Goal: Information Seeking & Learning: Learn about a topic

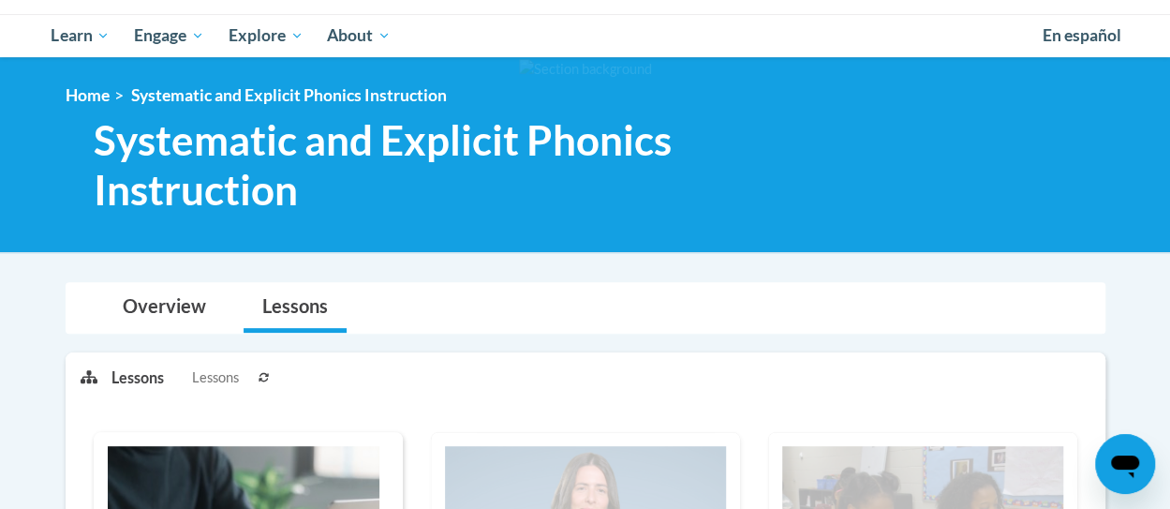
scroll to position [749, 0]
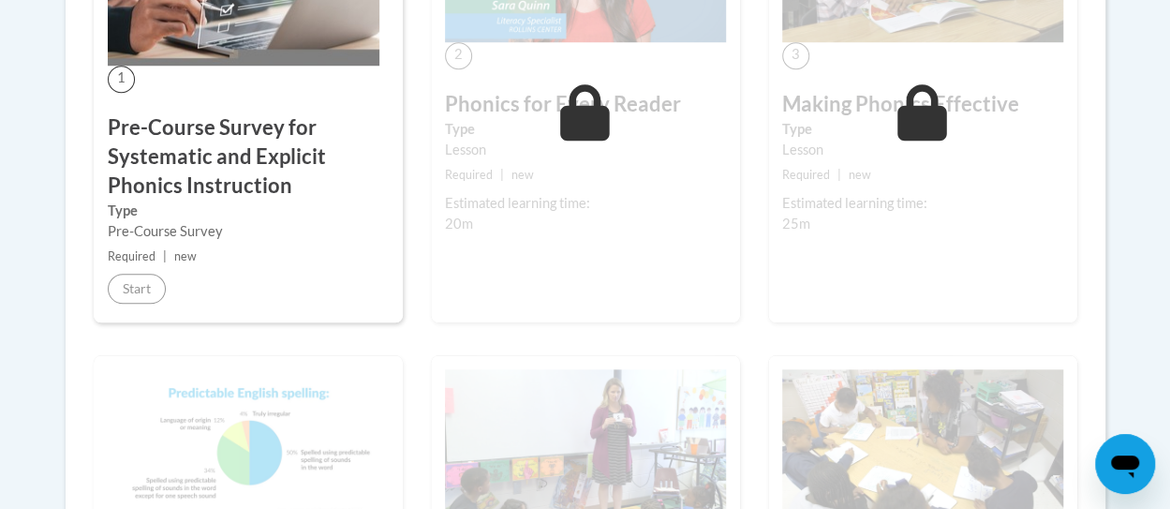
click at [791, 233] on div "3 Making Phonics Effective Type Lesson Required | new Estimated learning time: …" at bounding box center [922, 96] width 309 height 452
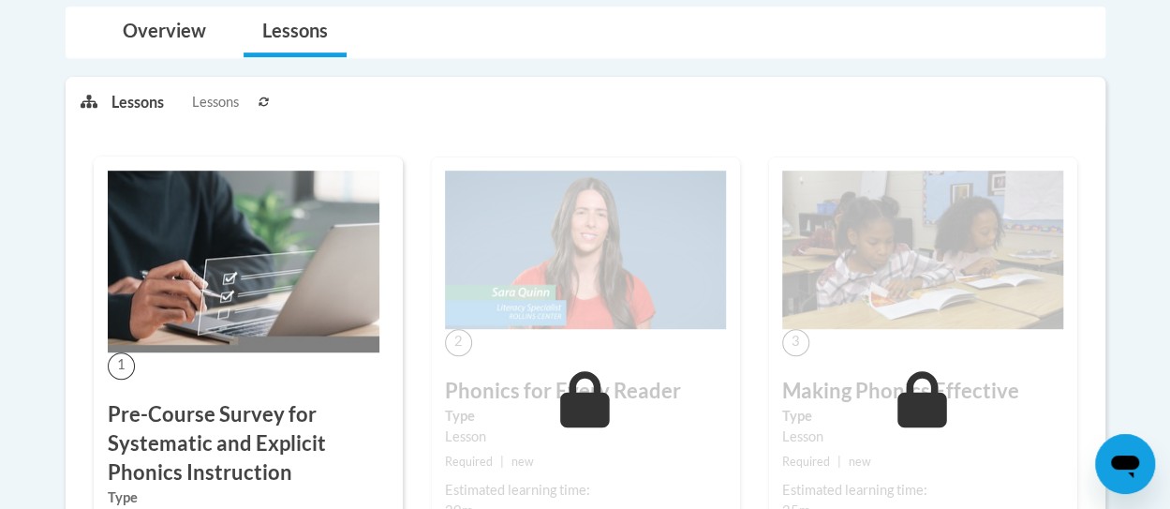
scroll to position [88, 0]
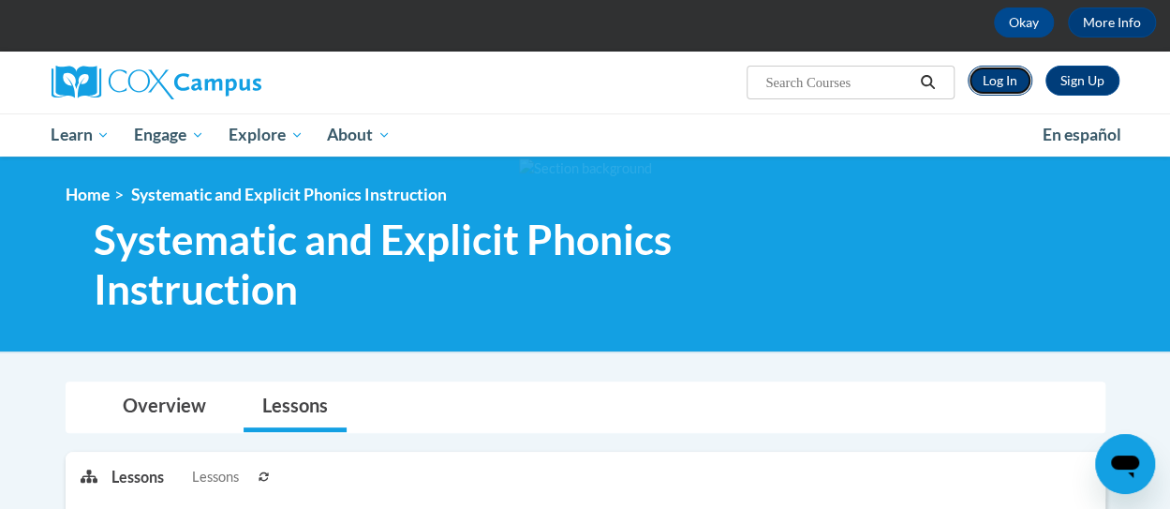
click at [1001, 83] on link "Log In" at bounding box center [1000, 81] width 65 height 30
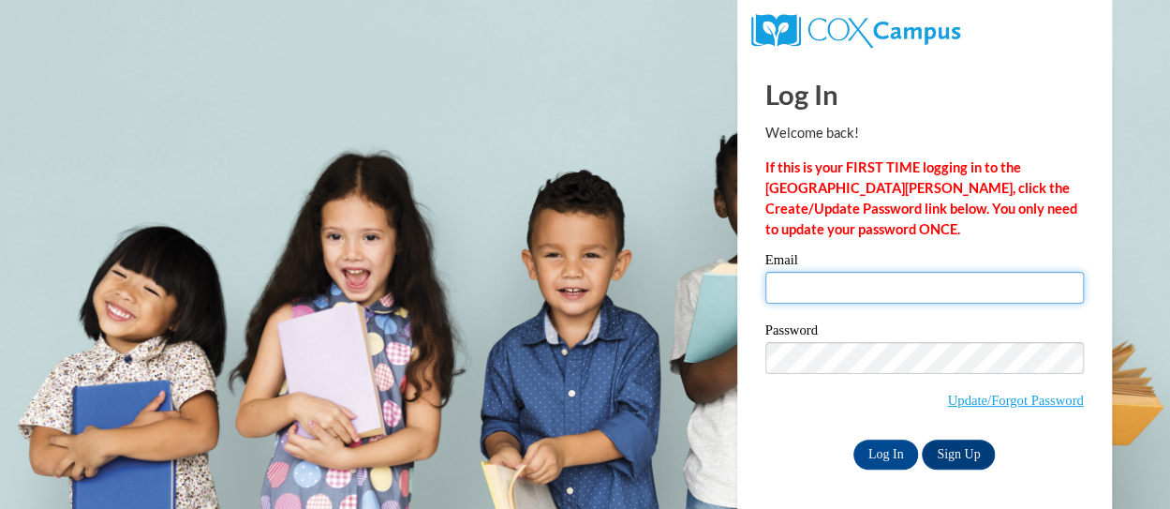
click at [894, 284] on input "Email" at bounding box center [924, 288] width 318 height 32
type input "[PERSON_NAME][EMAIL_ADDRESS][PERSON_NAME][DOMAIN_NAME]"
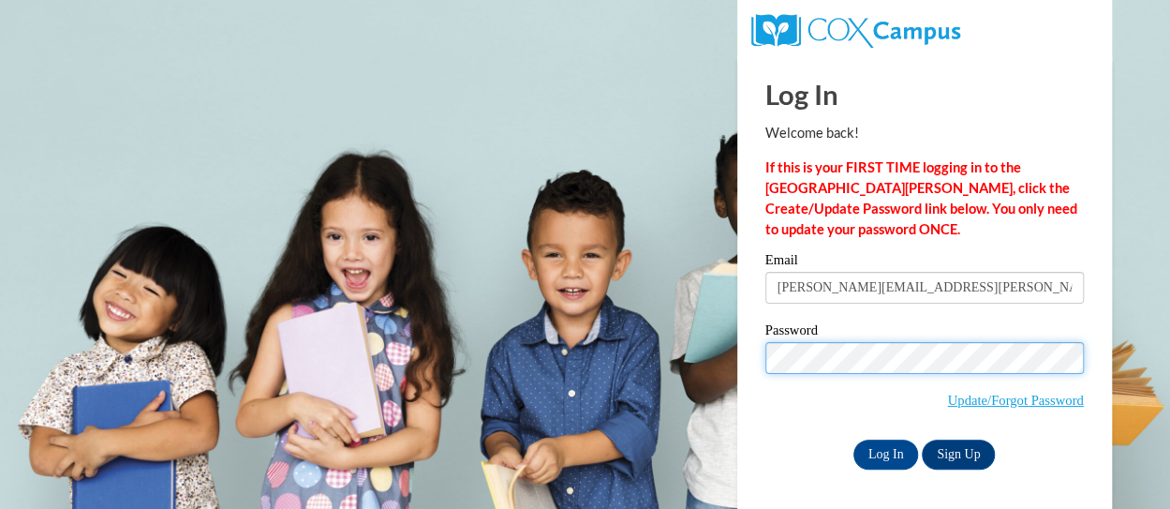
click at [853, 439] on input "Log In" at bounding box center [886, 454] width 66 height 30
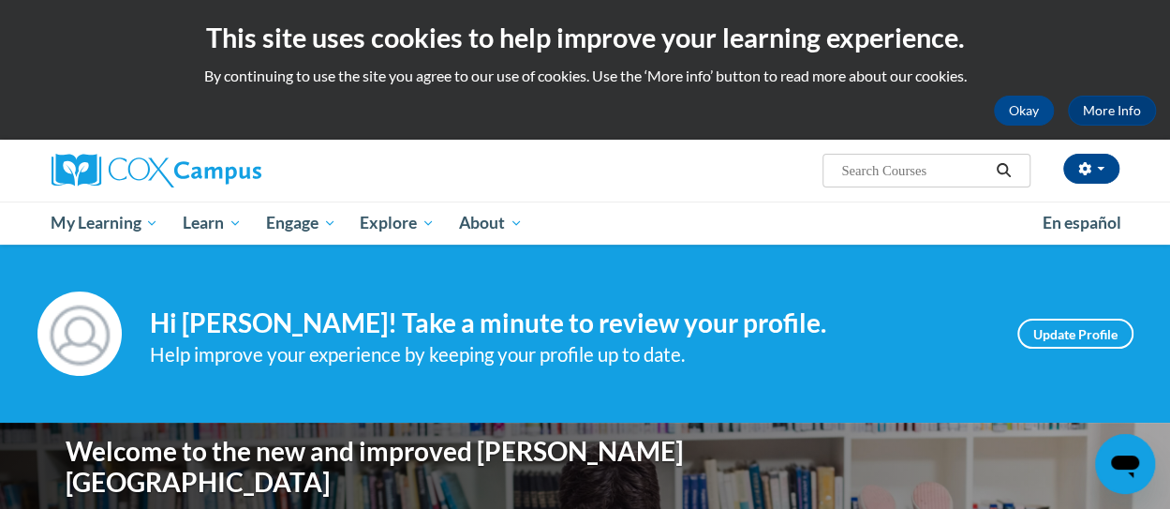
scroll to position [94, 0]
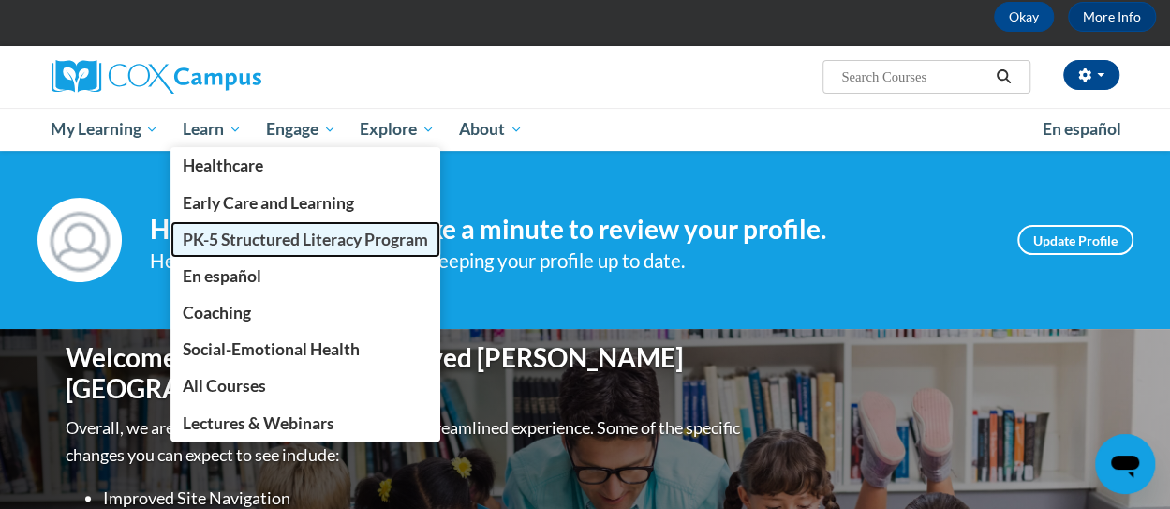
click at [323, 239] on span "PK-5 Structured Literacy Program" at bounding box center [305, 239] width 245 height 20
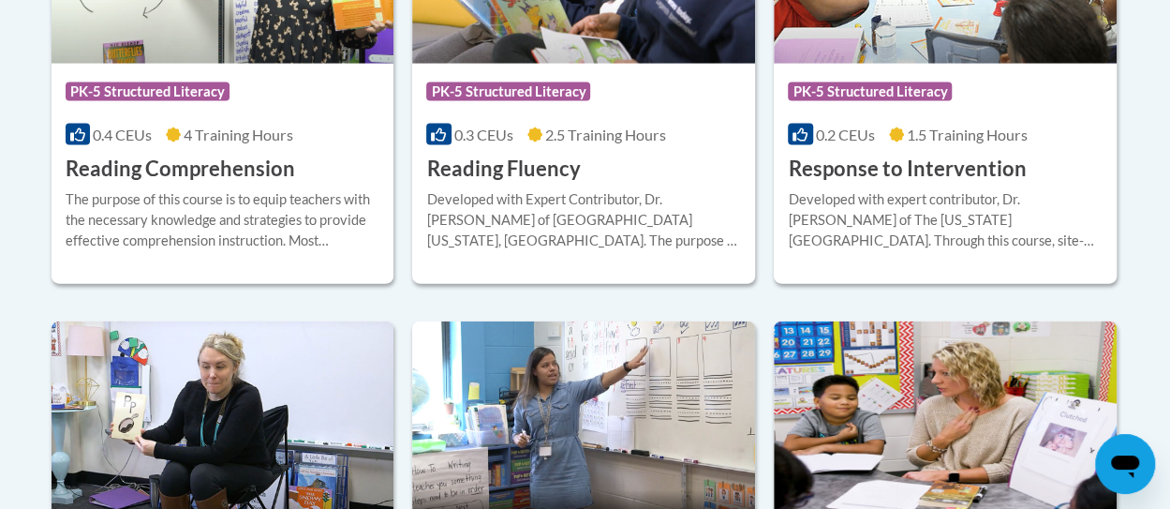
scroll to position [2342, 0]
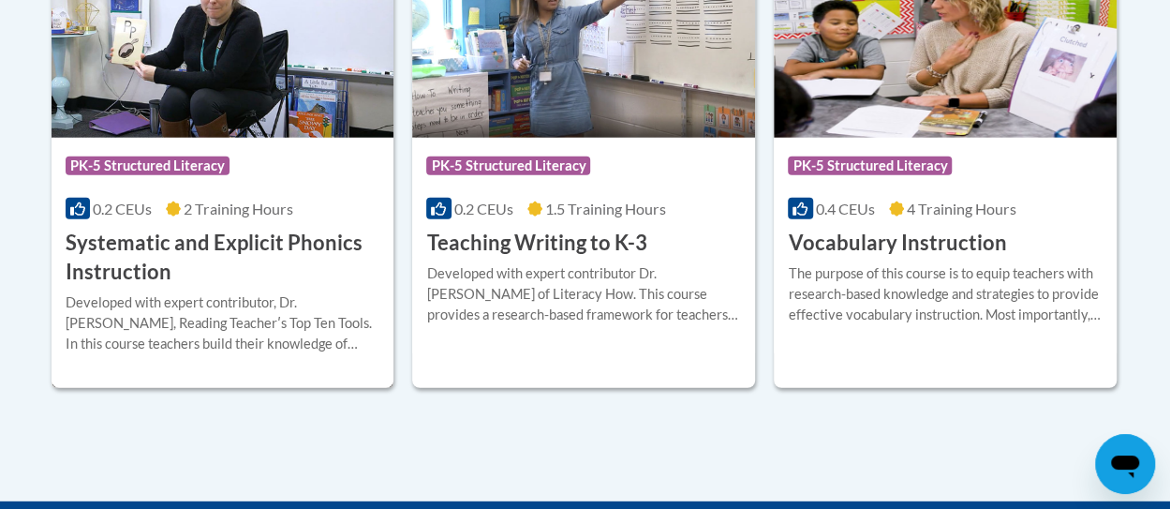
click at [249, 237] on h3 "Systematic and Explicit Phonics Instruction" at bounding box center [223, 258] width 315 height 58
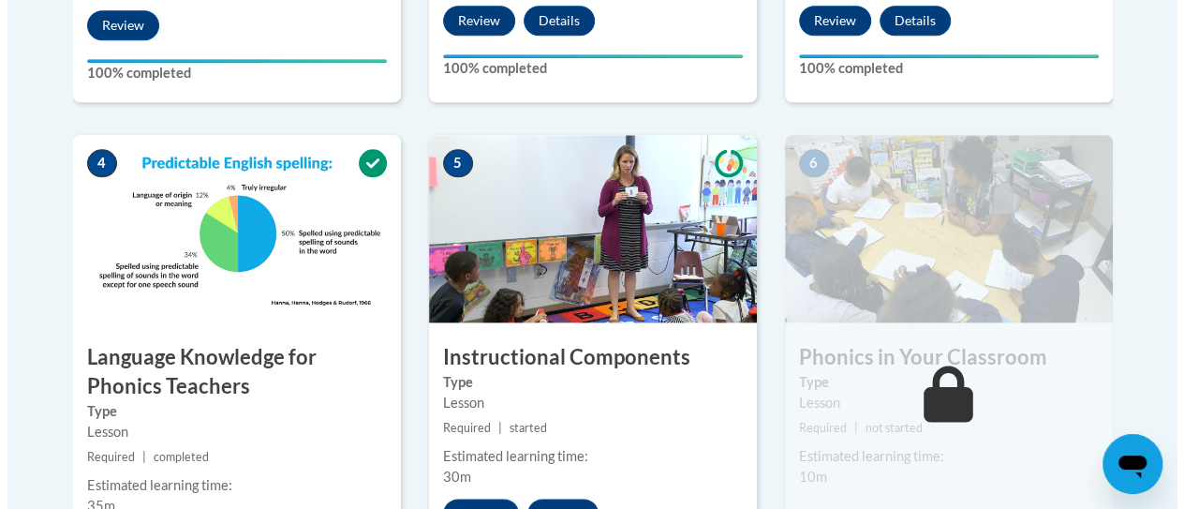
scroll to position [1218, 0]
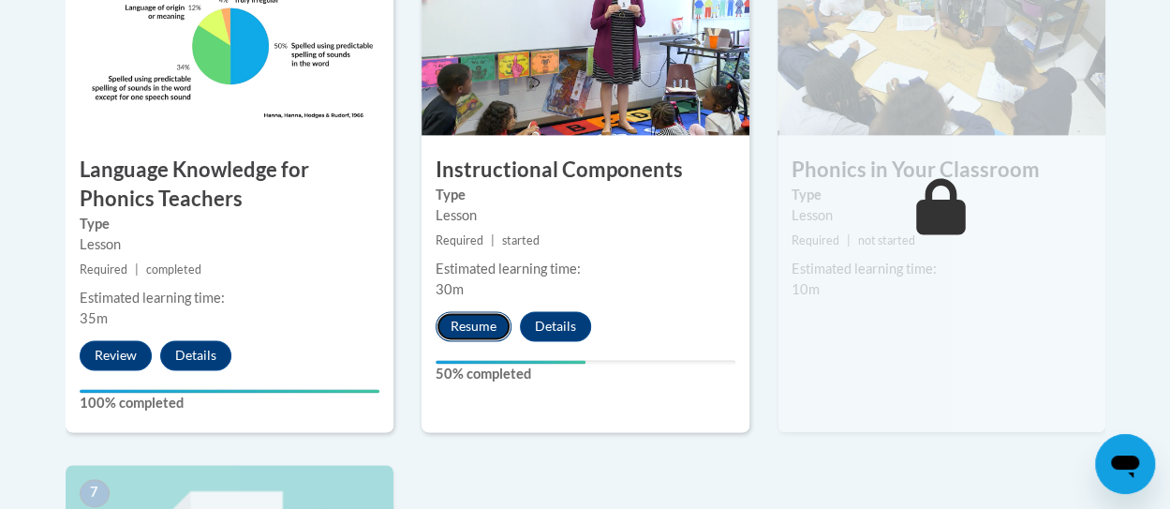
click at [466, 321] on button "Resume" at bounding box center [474, 326] width 76 height 30
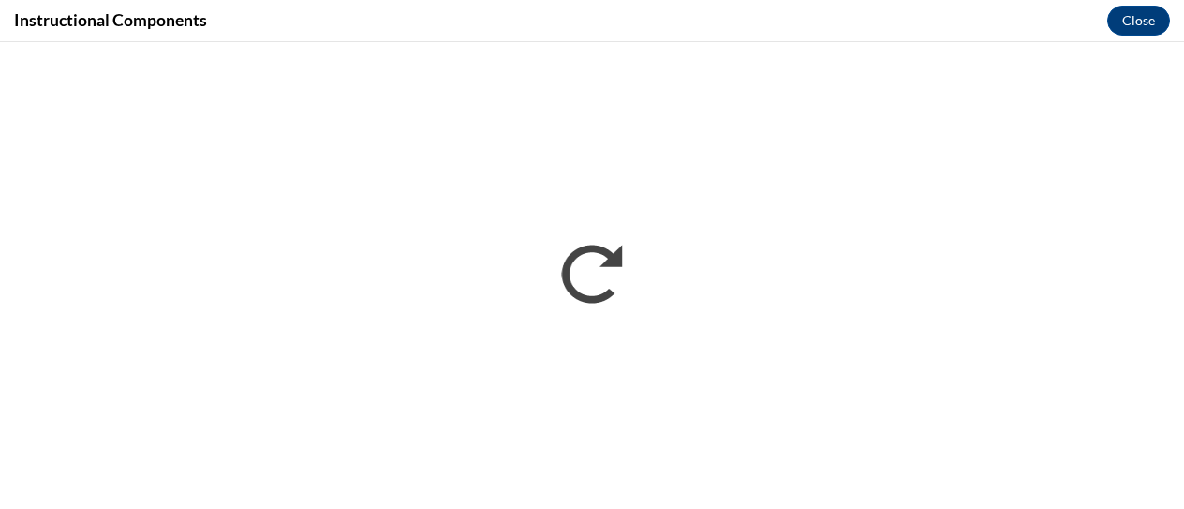
scroll to position [0, 0]
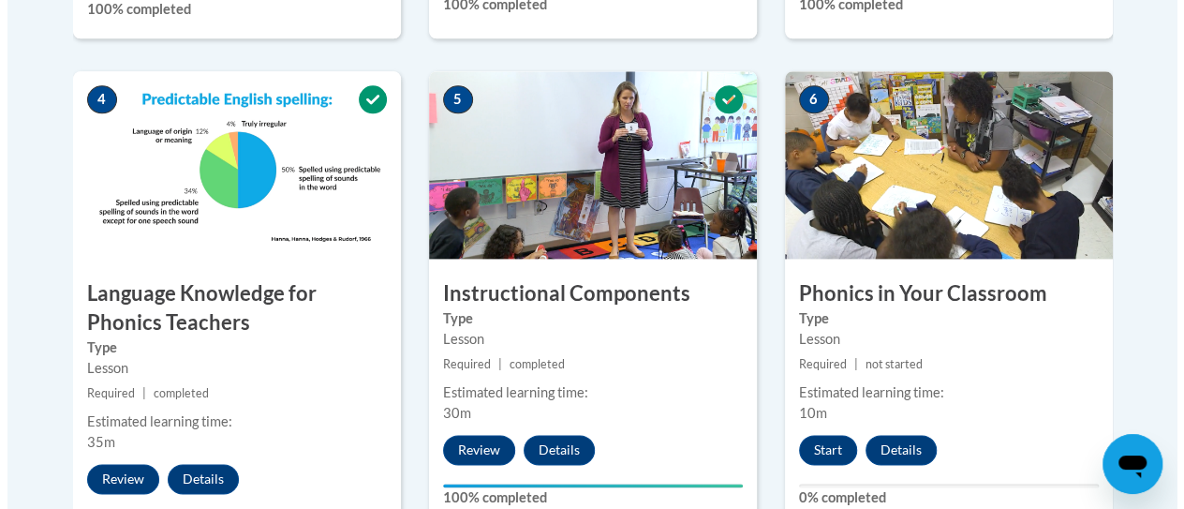
scroll to position [1469, 0]
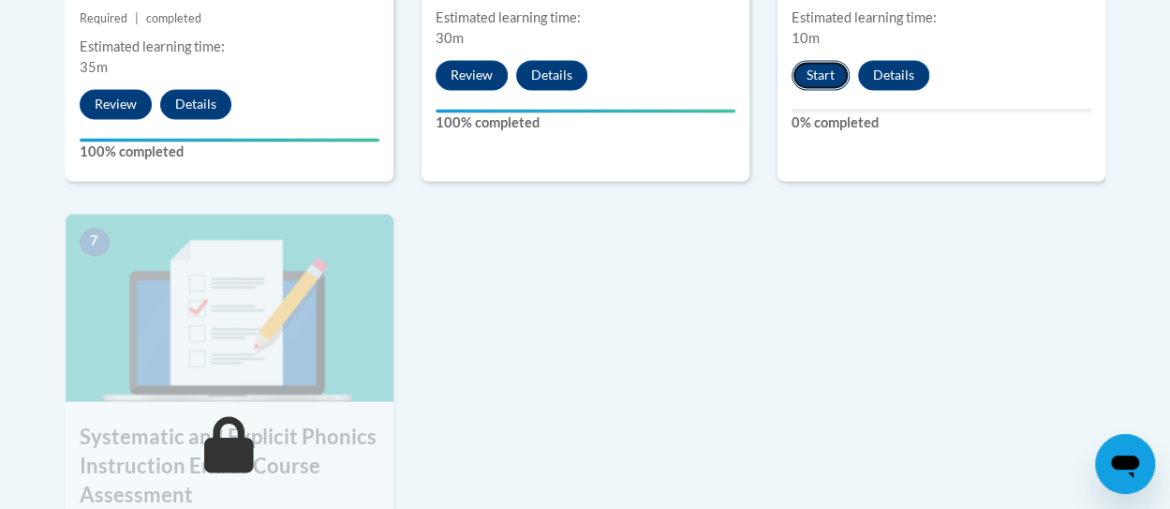
click at [818, 69] on button "Start" at bounding box center [820, 75] width 58 height 30
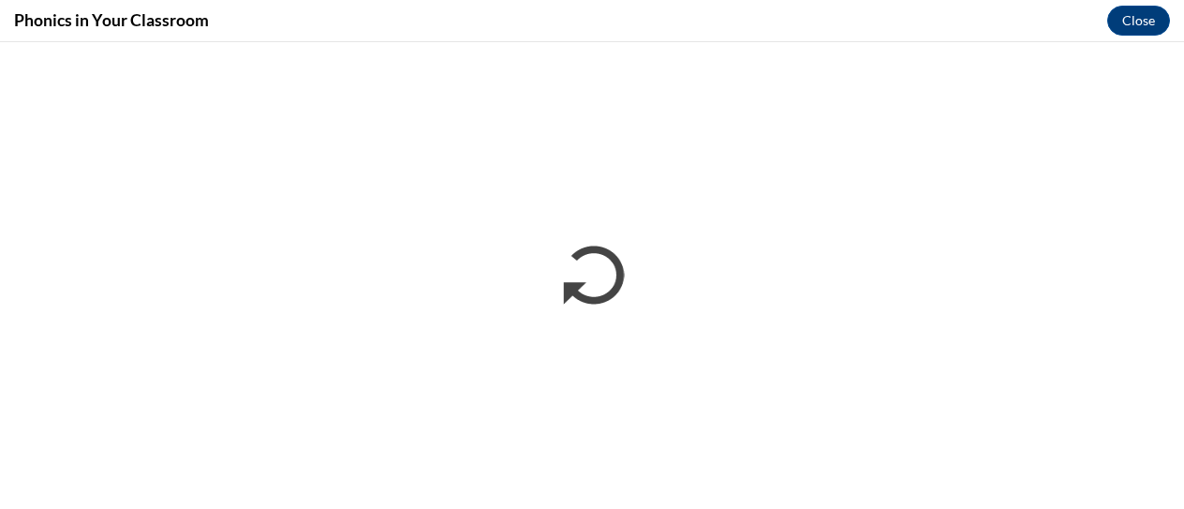
scroll to position [0, 0]
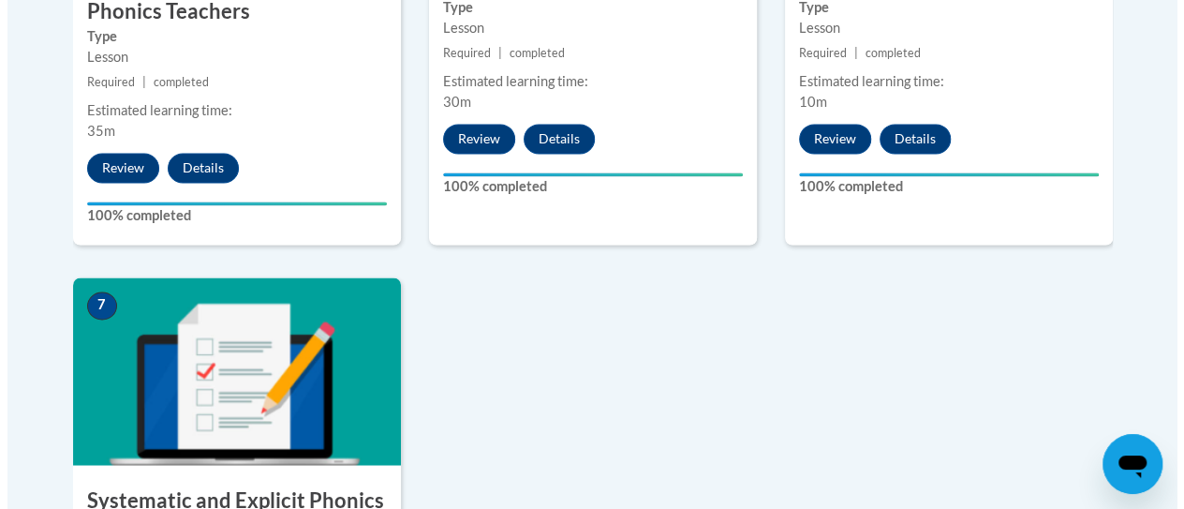
scroll to position [1967, 0]
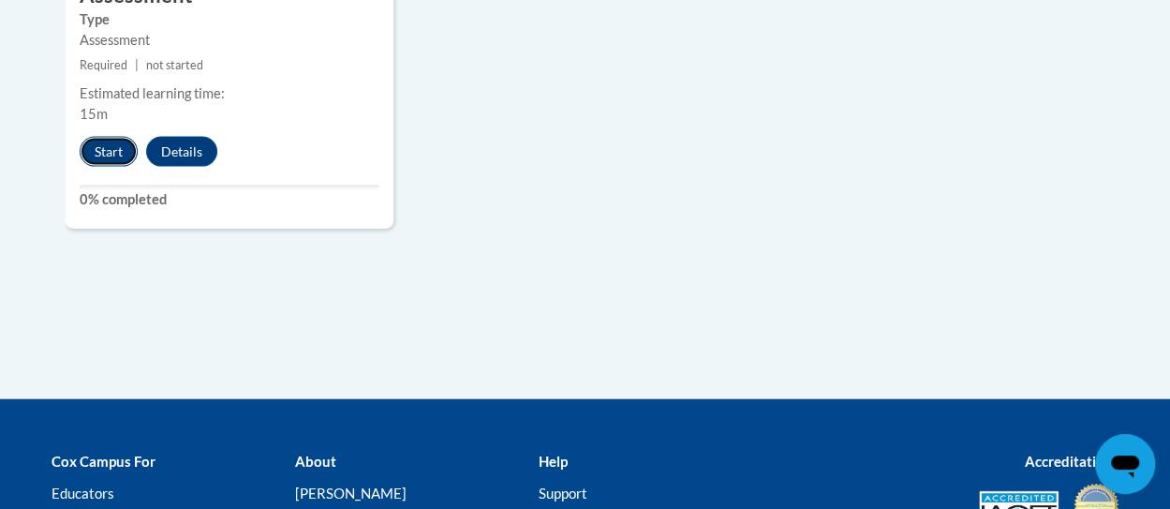
click at [118, 140] on button "Start" at bounding box center [109, 152] width 58 height 30
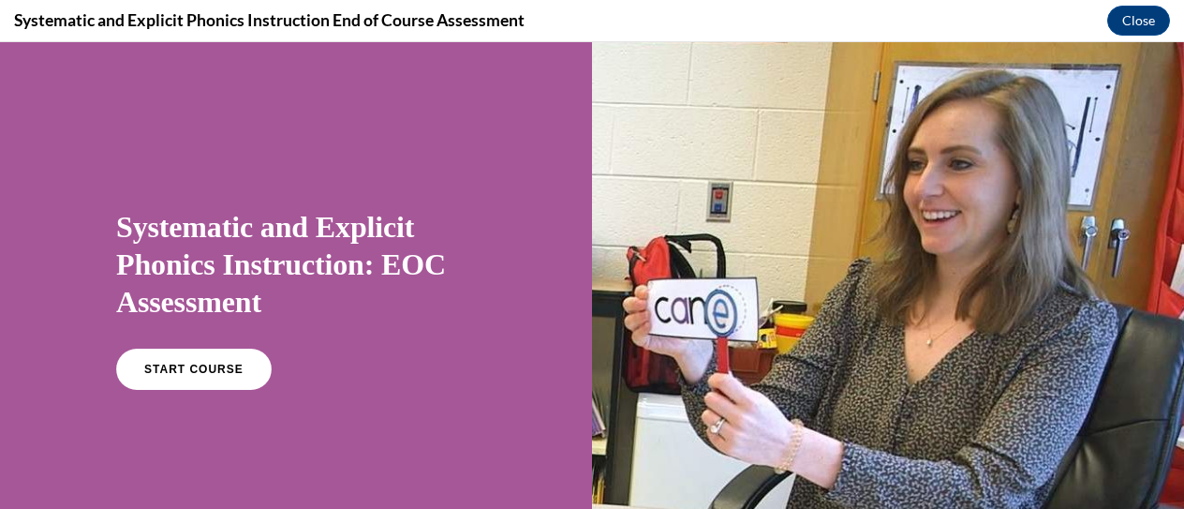
scroll to position [0, 0]
click at [227, 368] on span "START COURSE" at bounding box center [193, 369] width 104 height 14
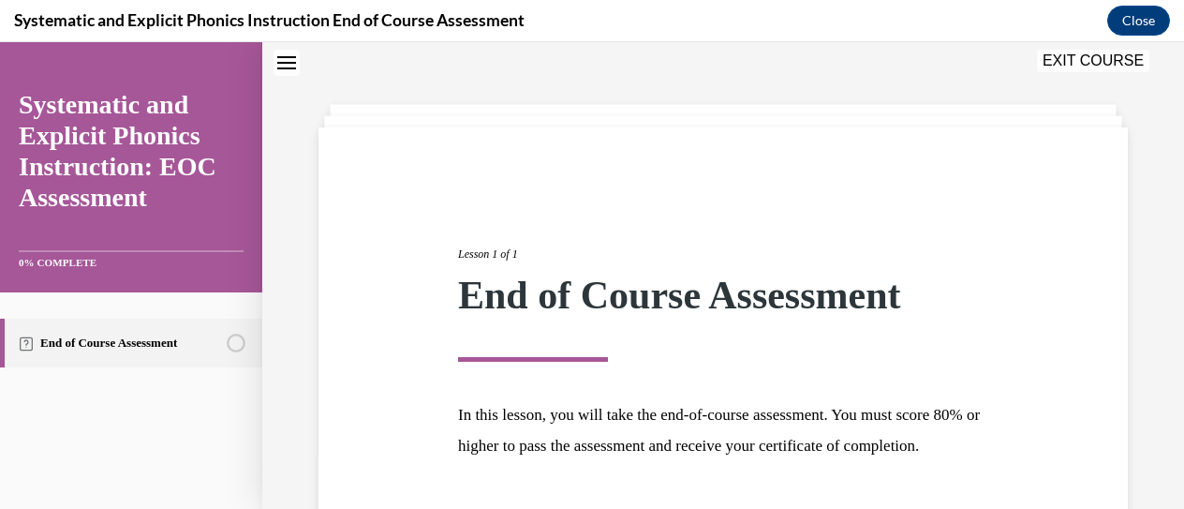
scroll to position [227, 0]
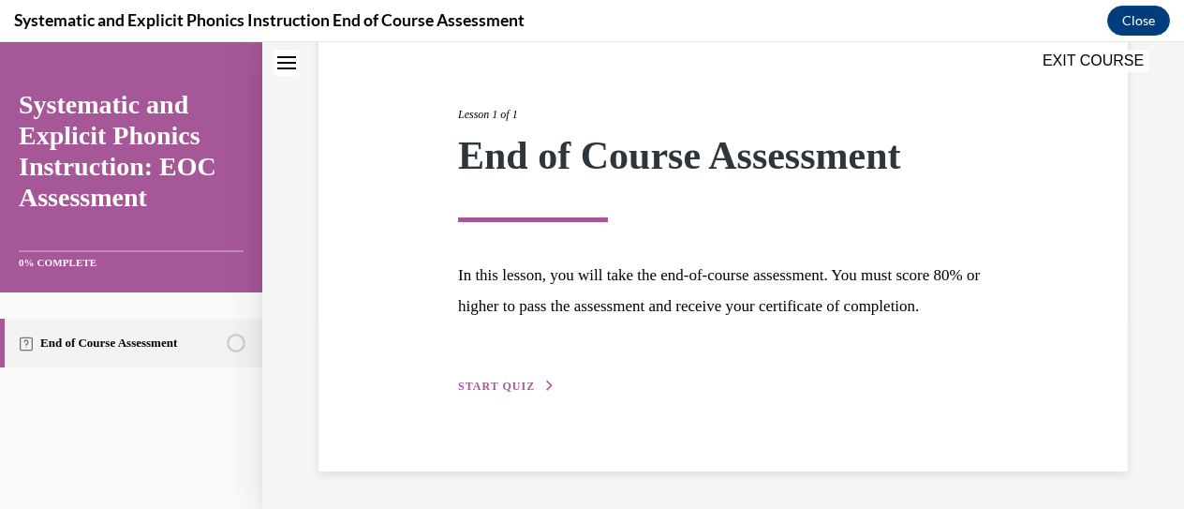
click at [559, 382] on div "Lesson 1 of 1 End of Course Assessment In this lesson, you will take the end-of…" at bounding box center [723, 229] width 558 height 333
click at [547, 374] on div "Lesson 1 of 1 End of Course Assessment In this lesson, you will take the end-of…" at bounding box center [723, 229] width 558 height 333
click at [517, 379] on span "START QUIZ" at bounding box center [496, 385] width 77 height 13
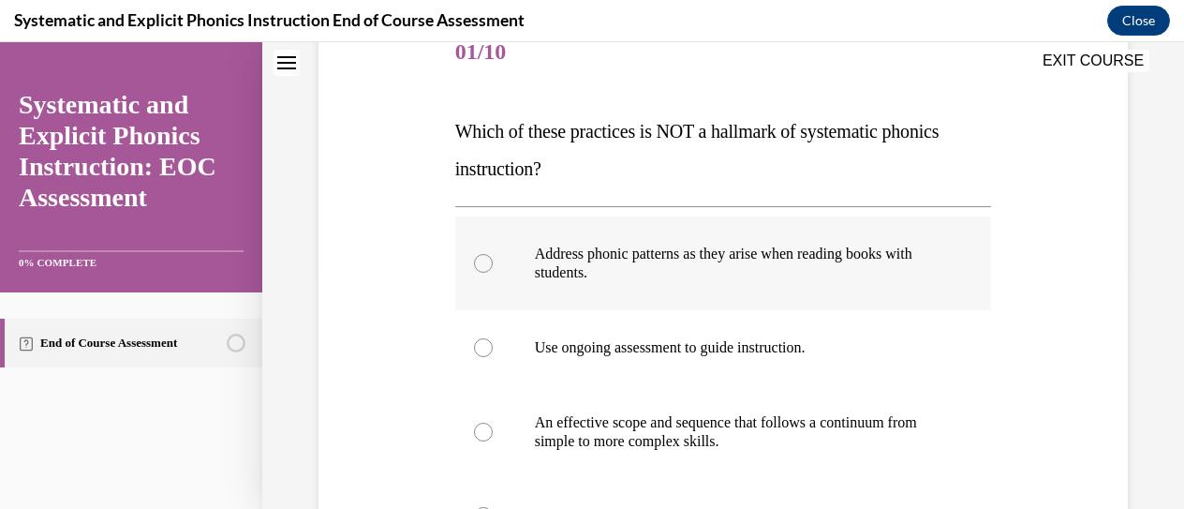
scroll to position [338, 0]
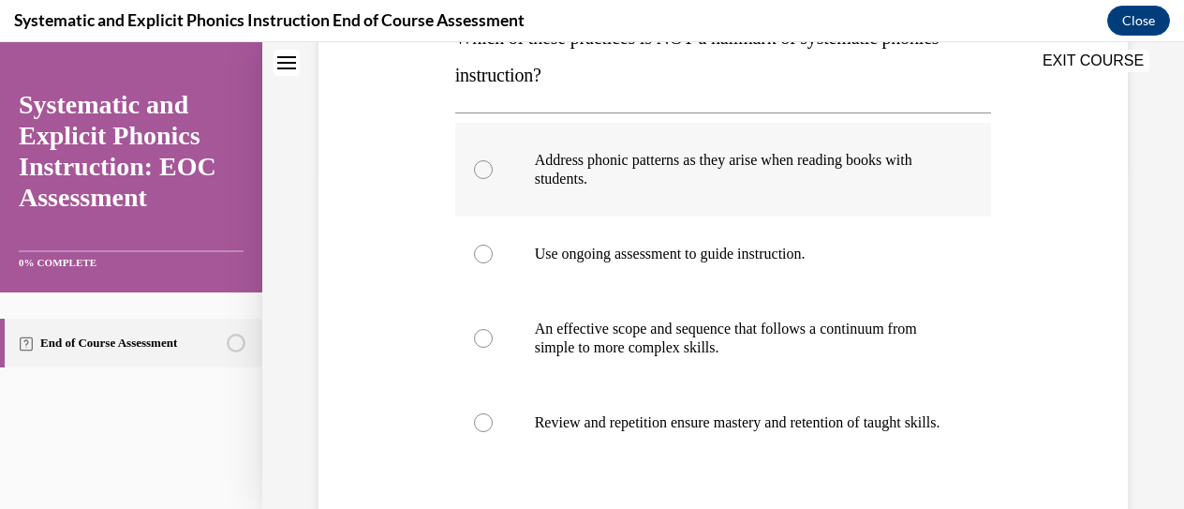
click at [845, 170] on p "Address phonic patterns as they arise when reading books with students." at bounding box center [740, 169] width 410 height 37
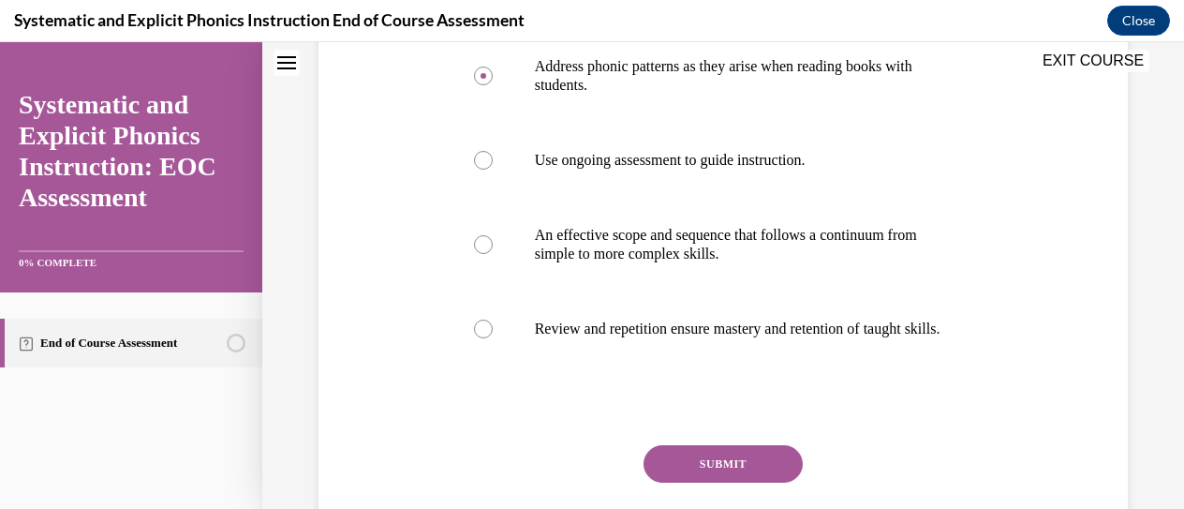
click at [741, 482] on button "SUBMIT" at bounding box center [722, 463] width 159 height 37
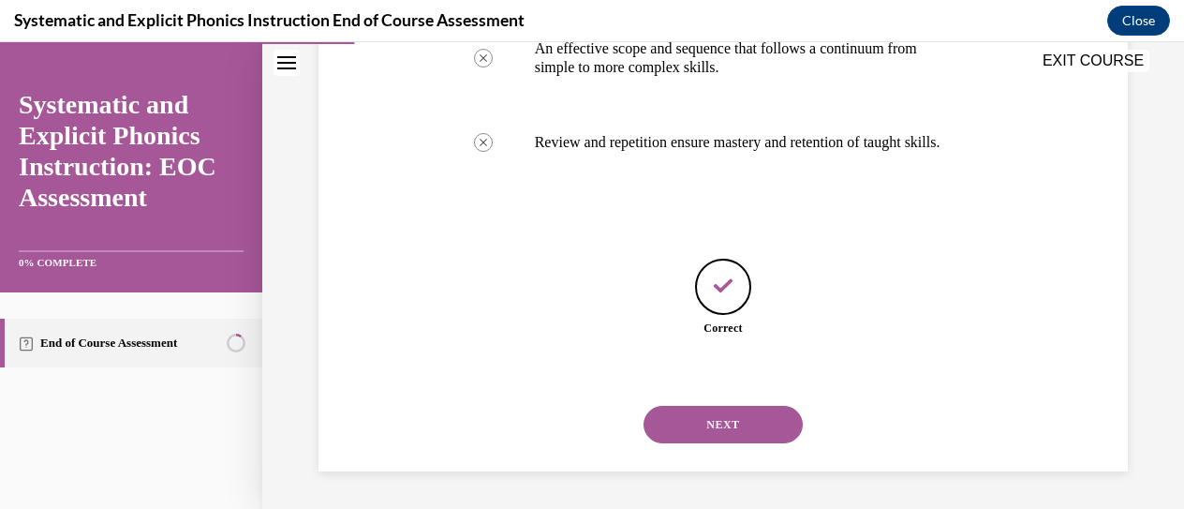
click at [732, 432] on button "NEXT" at bounding box center [722, 424] width 159 height 37
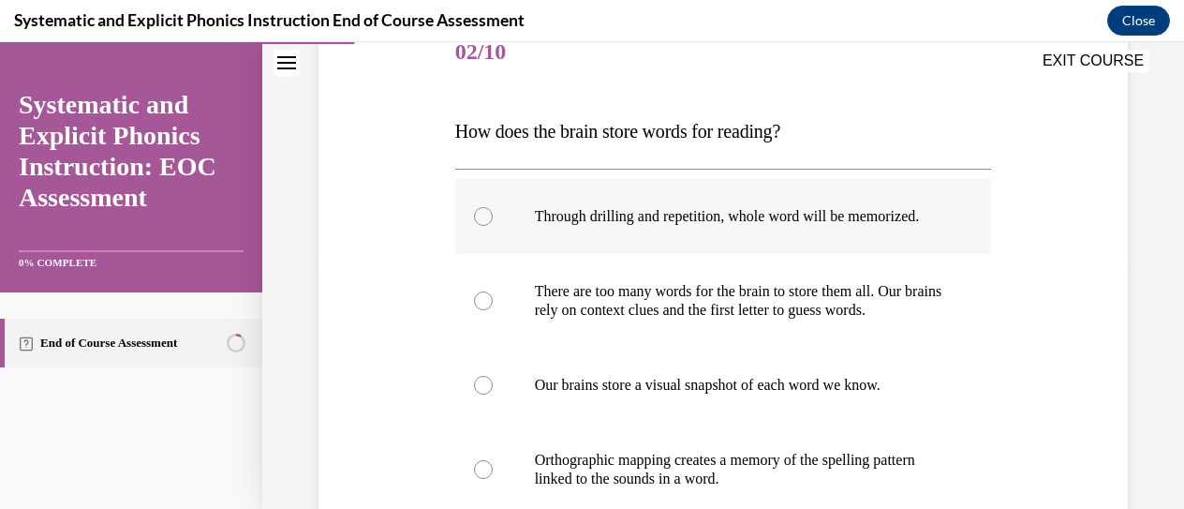
scroll to position [338, 0]
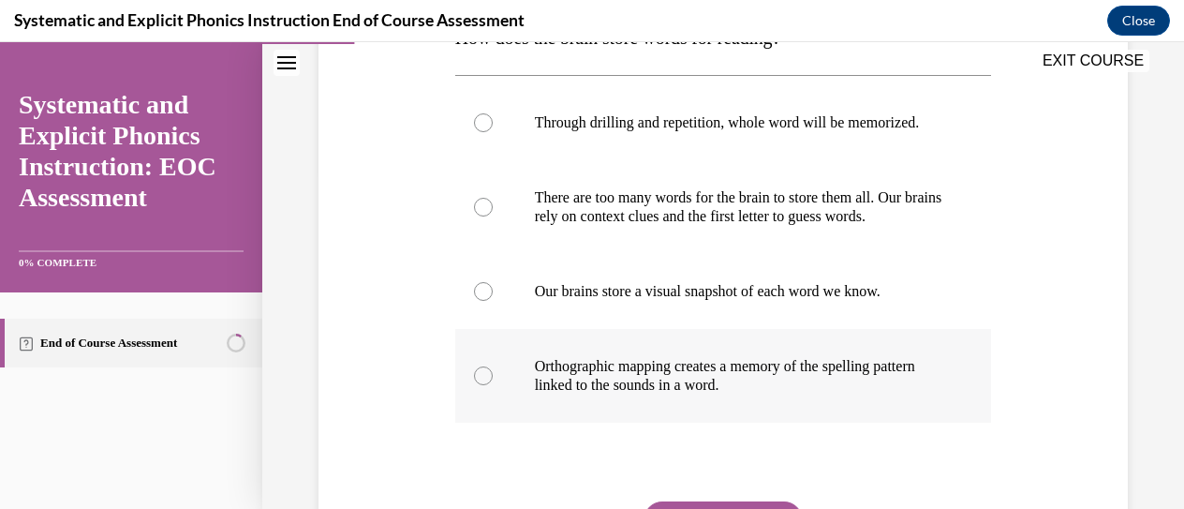
click at [904, 394] on p "Orthographic mapping creates a memory of the spelling pattern linked to the sou…" at bounding box center [740, 375] width 410 height 37
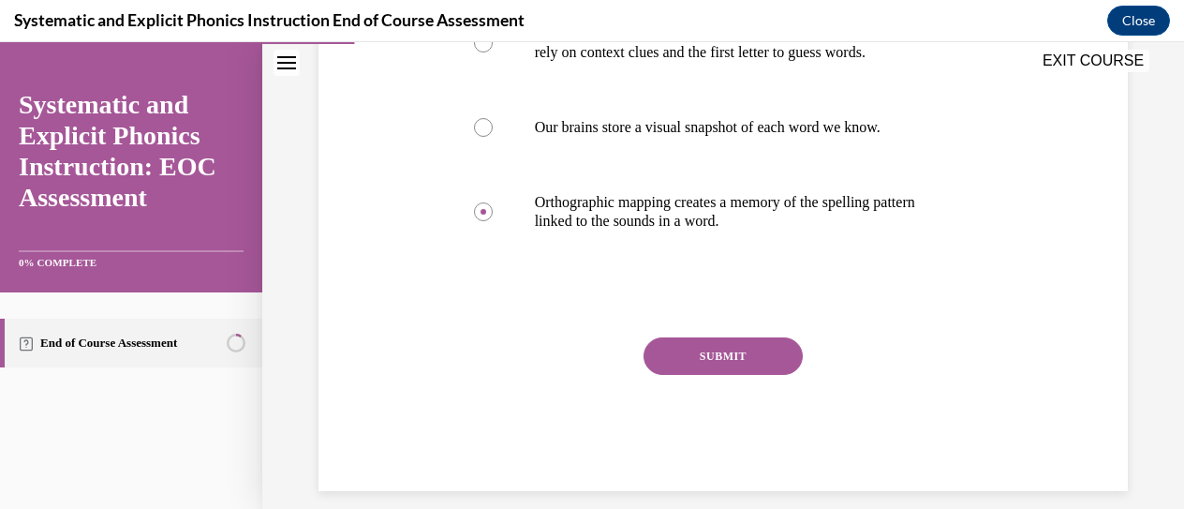
click at [689, 375] on button "SUBMIT" at bounding box center [722, 355] width 159 height 37
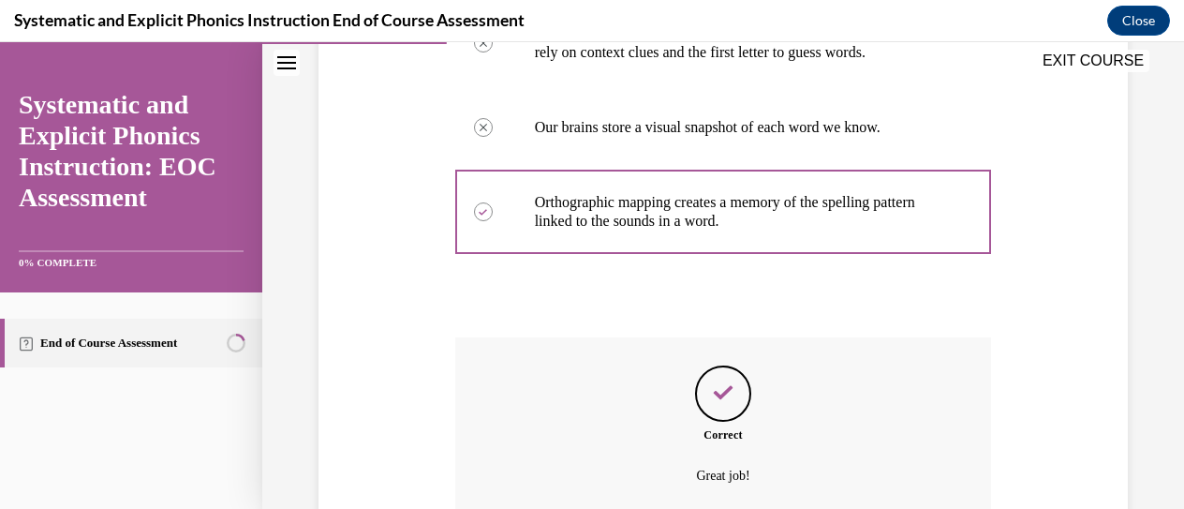
scroll to position [689, 0]
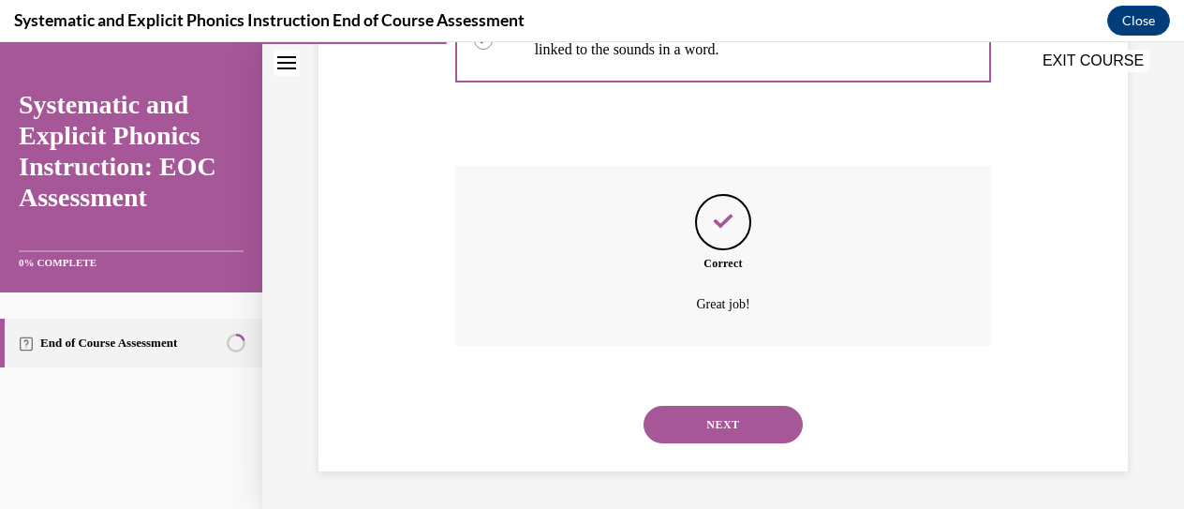
click at [710, 439] on button "NEXT" at bounding box center [722, 424] width 159 height 37
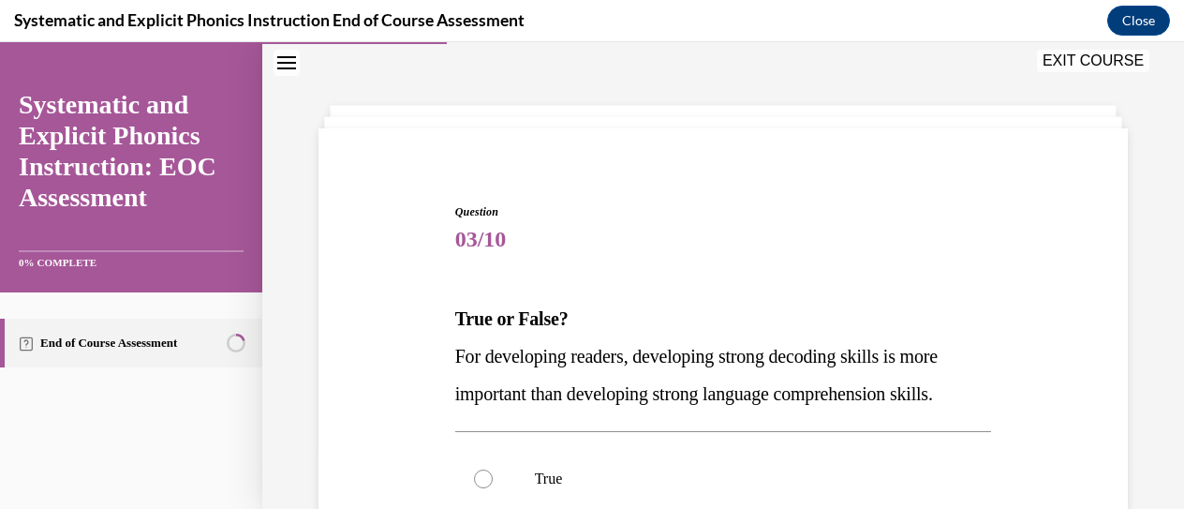
scroll to position [244, 0]
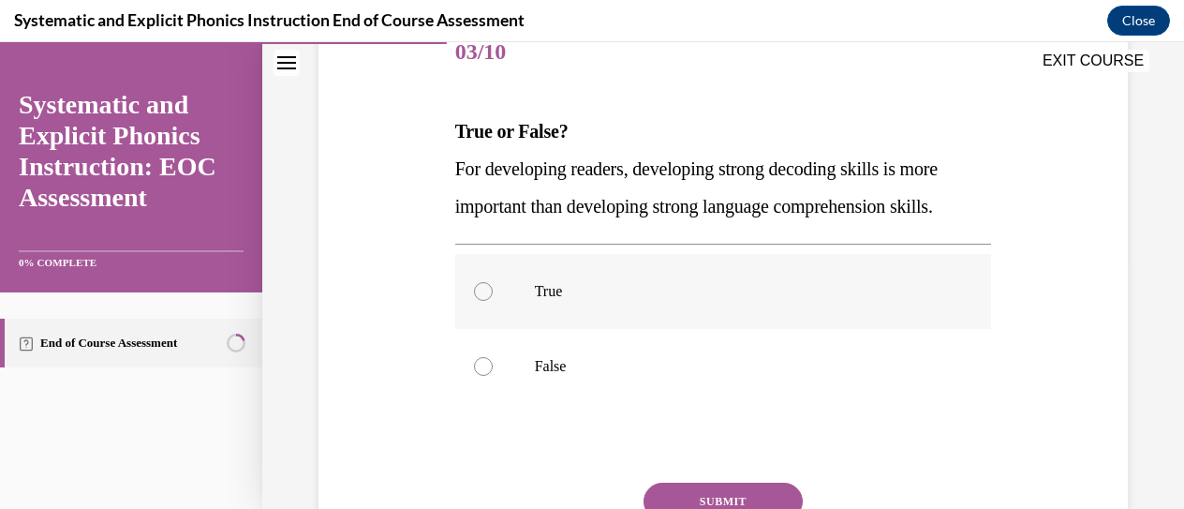
click at [729, 289] on p "True" at bounding box center [740, 291] width 410 height 19
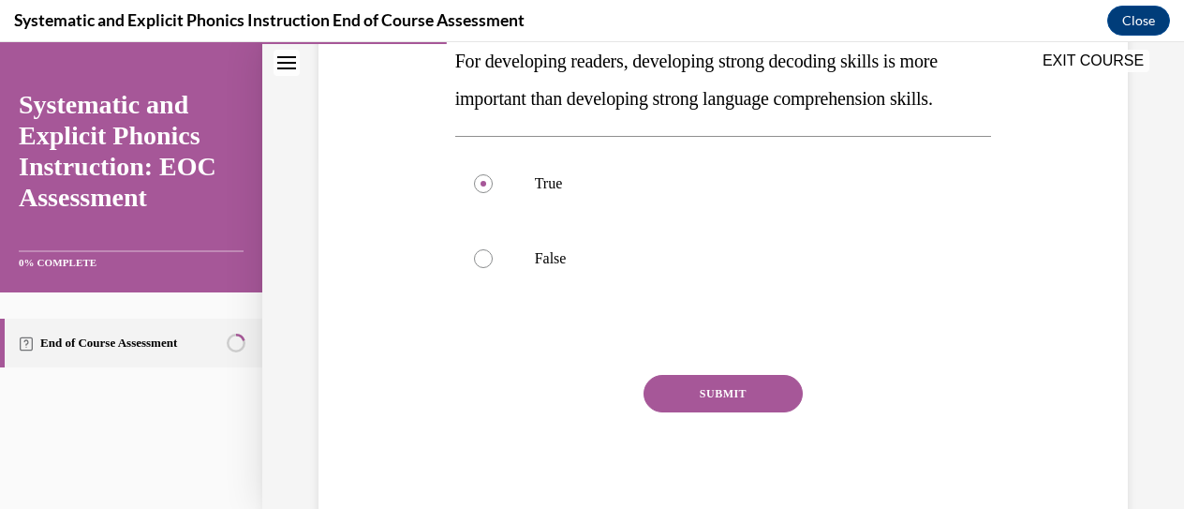
click at [719, 392] on button "SUBMIT" at bounding box center [722, 393] width 159 height 37
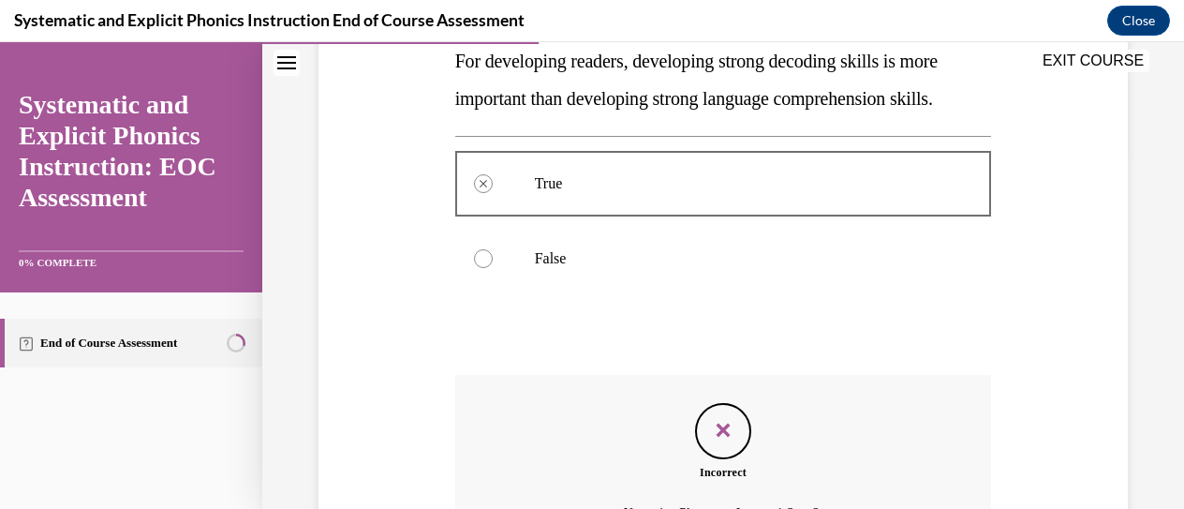
scroll to position [560, 0]
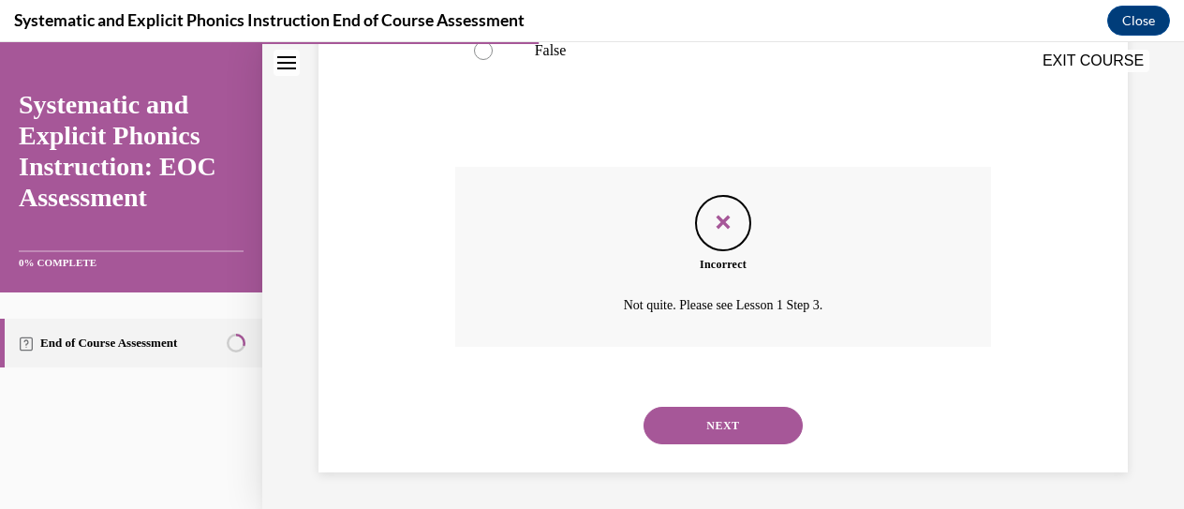
click at [712, 421] on button "NEXT" at bounding box center [722, 425] width 159 height 37
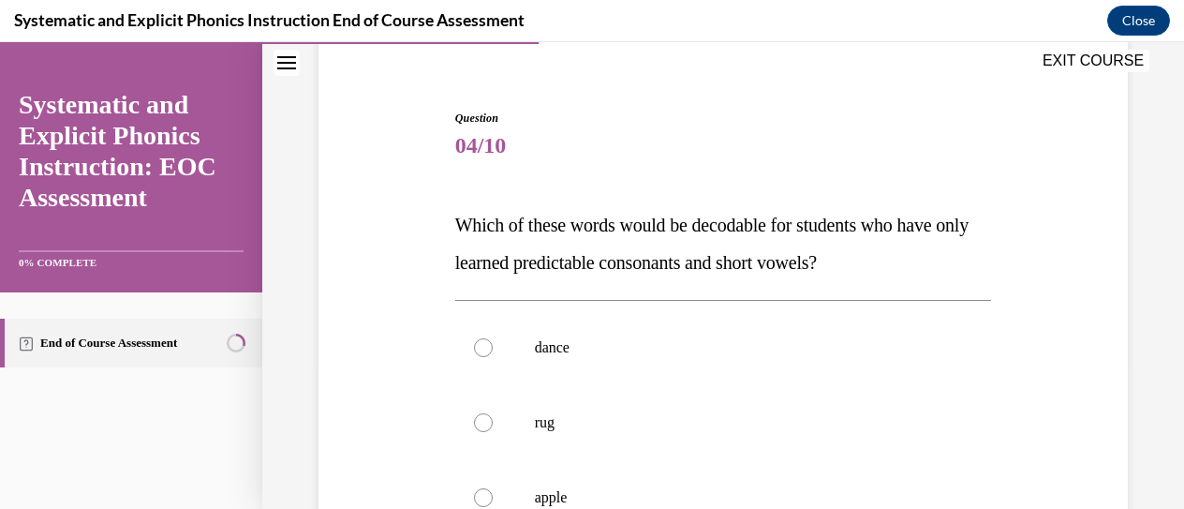
scroll to position [338, 0]
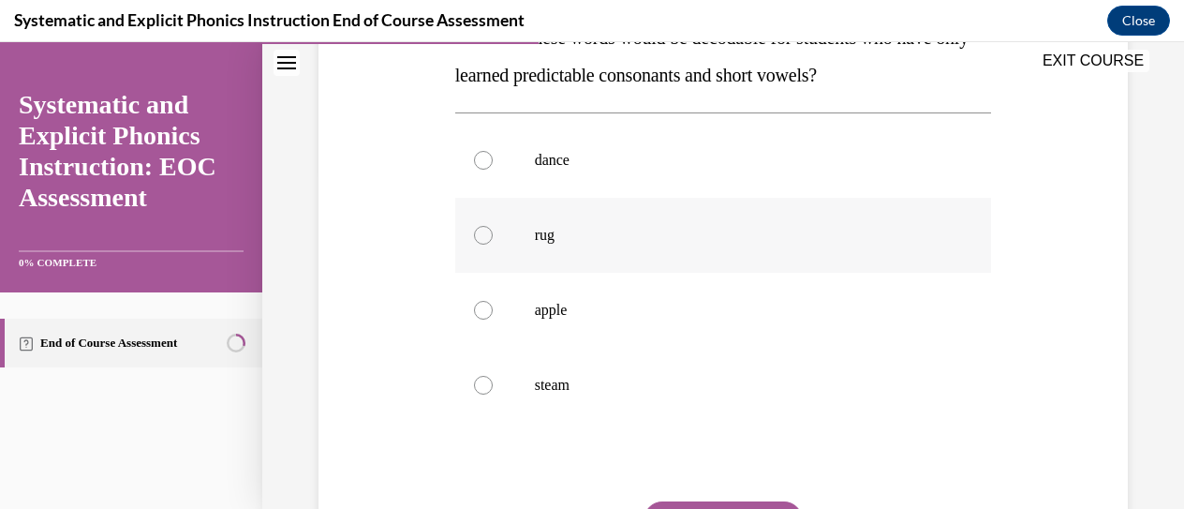
click at [695, 244] on div at bounding box center [723, 235] width 537 height 75
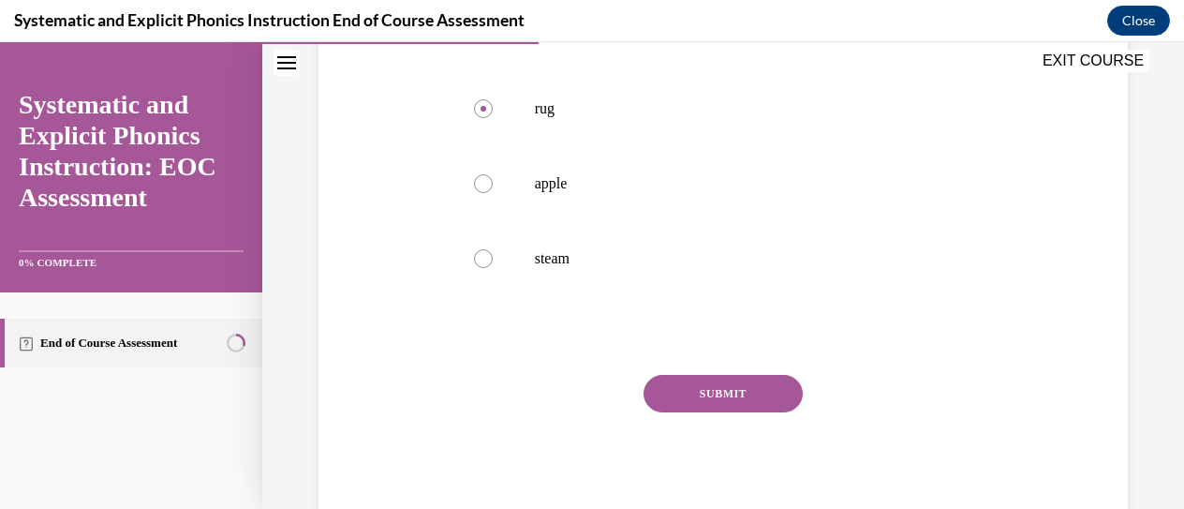
click at [733, 390] on button "SUBMIT" at bounding box center [722, 393] width 159 height 37
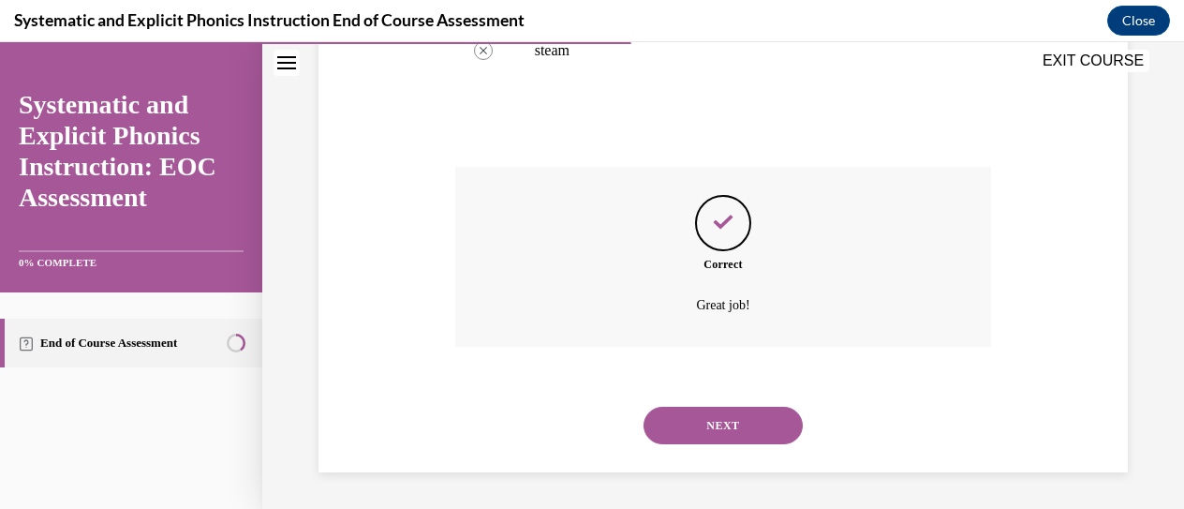
click at [739, 420] on button "NEXT" at bounding box center [722, 425] width 159 height 37
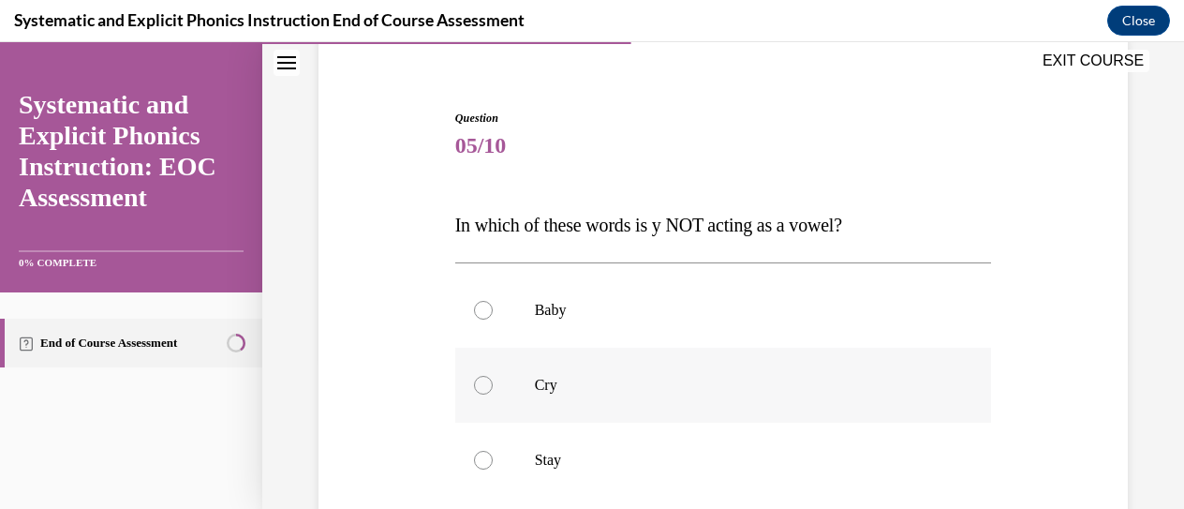
scroll to position [338, 0]
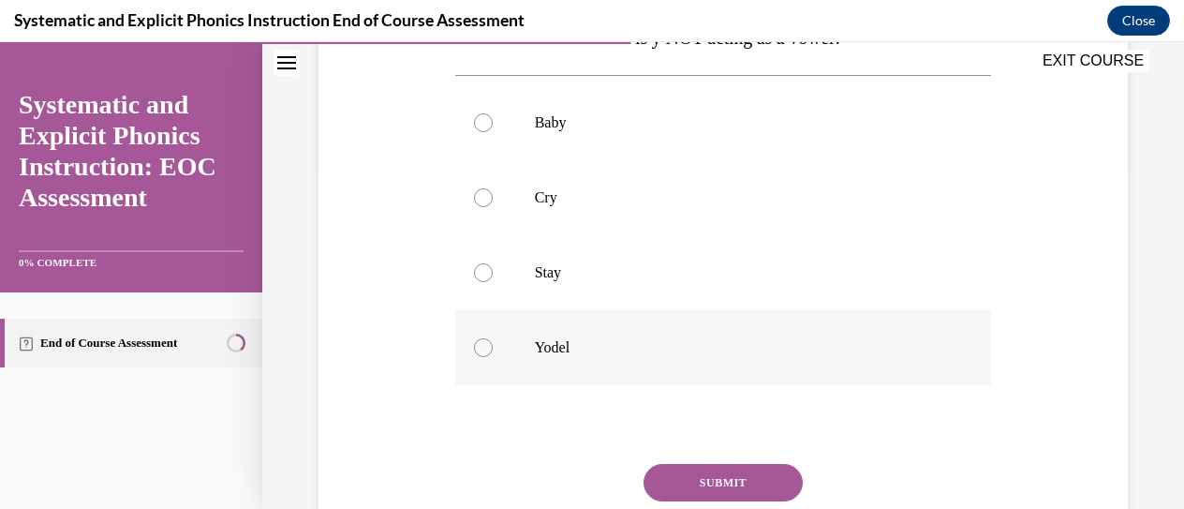
click at [609, 336] on div at bounding box center [723, 347] width 537 height 75
click at [697, 484] on button "SUBMIT" at bounding box center [722, 482] width 159 height 37
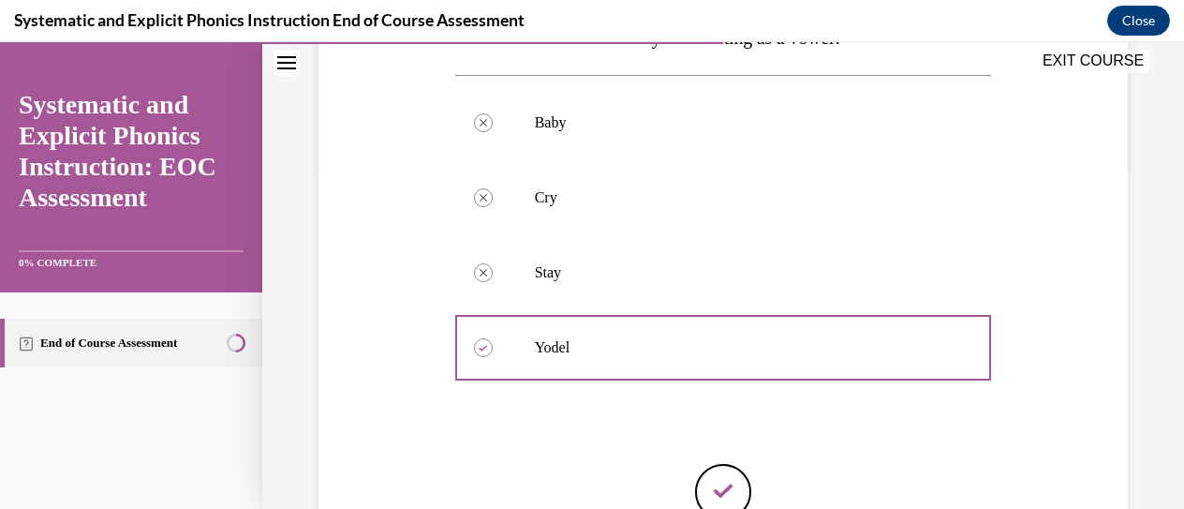
scroll to position [542, 0]
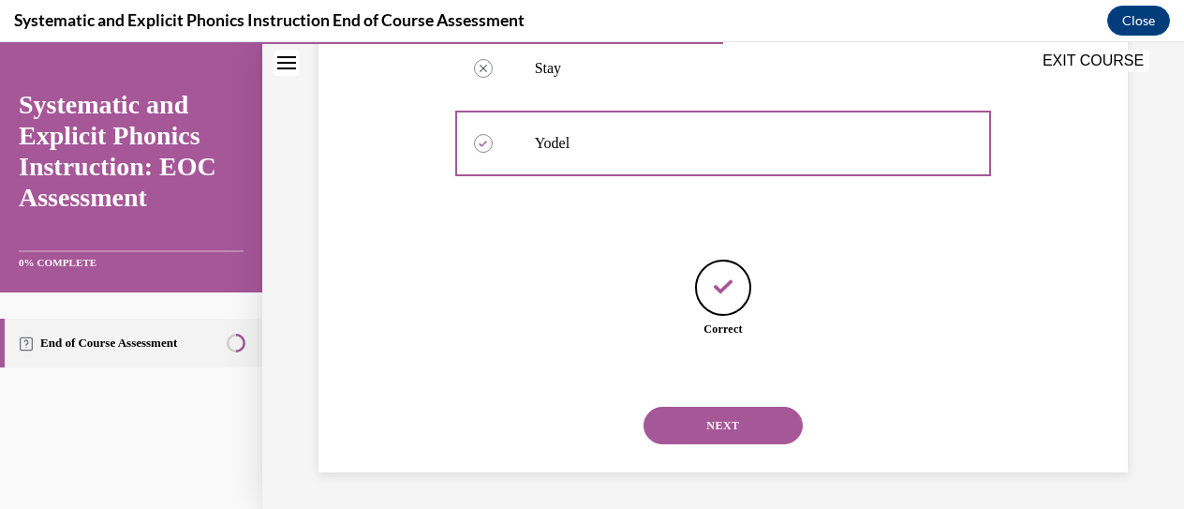
click at [723, 436] on button "NEXT" at bounding box center [722, 425] width 159 height 37
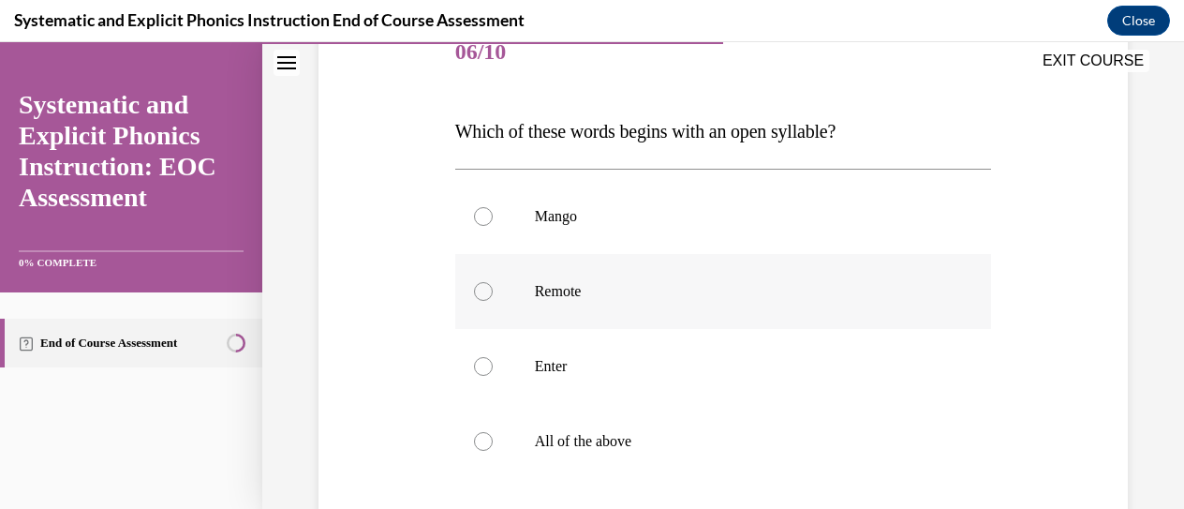
scroll to position [338, 0]
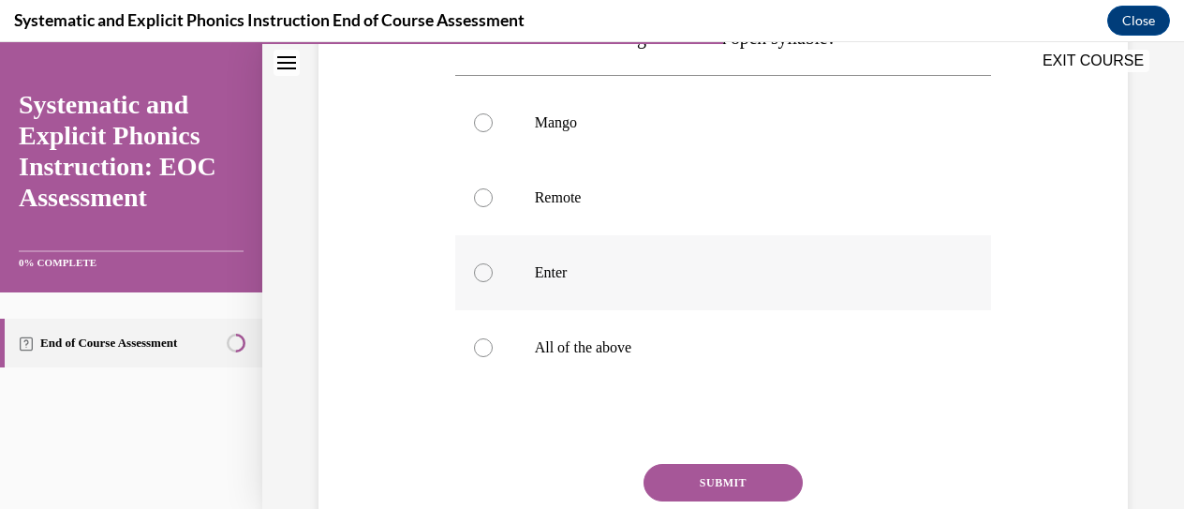
click at [654, 277] on p "Enter" at bounding box center [740, 272] width 410 height 19
click at [689, 478] on button "SUBMIT" at bounding box center [722, 482] width 159 height 37
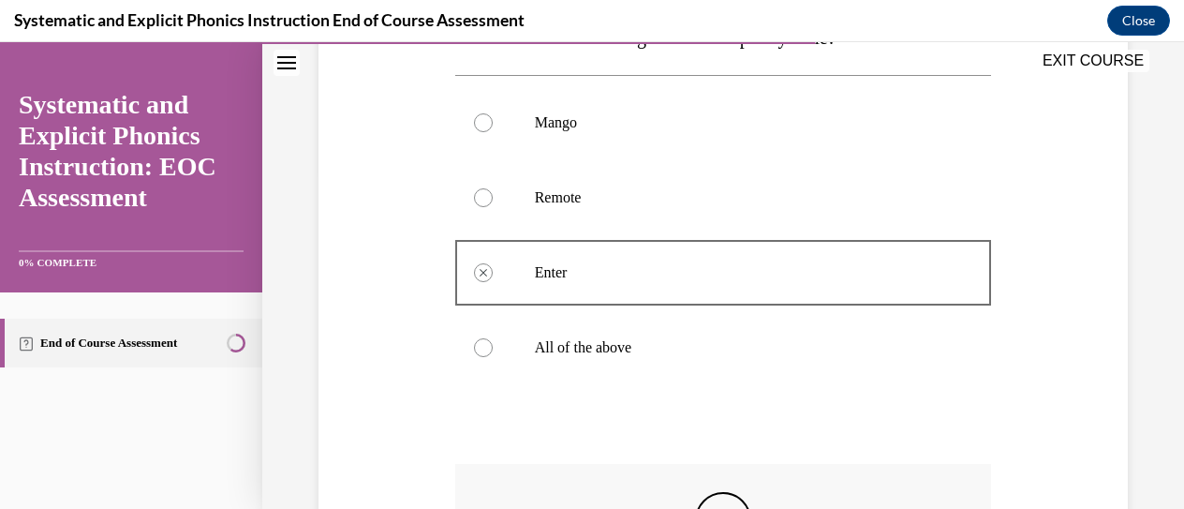
scroll to position [525, 0]
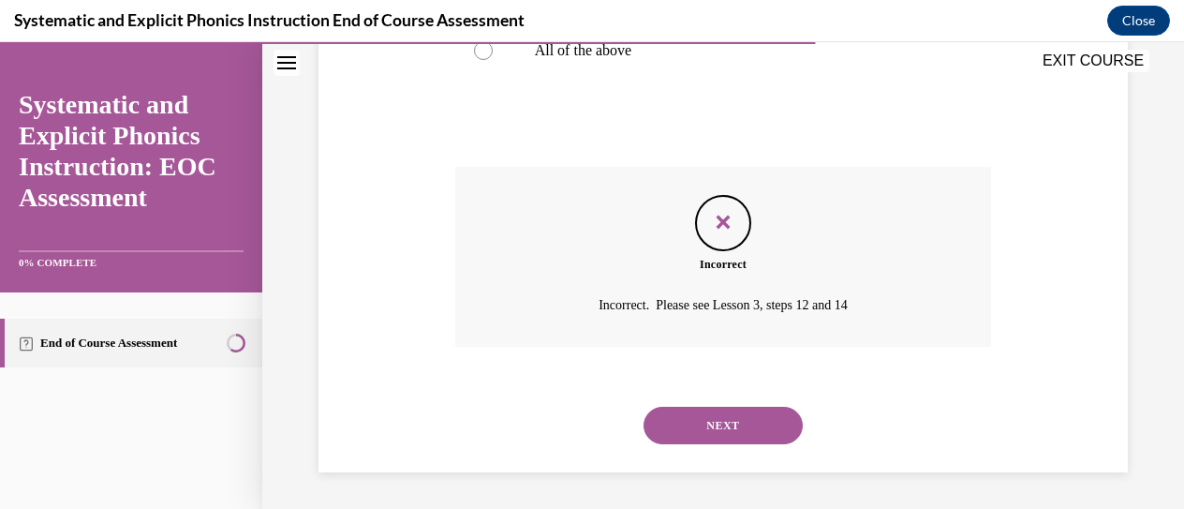
click at [731, 422] on button "NEXT" at bounding box center [722, 425] width 159 height 37
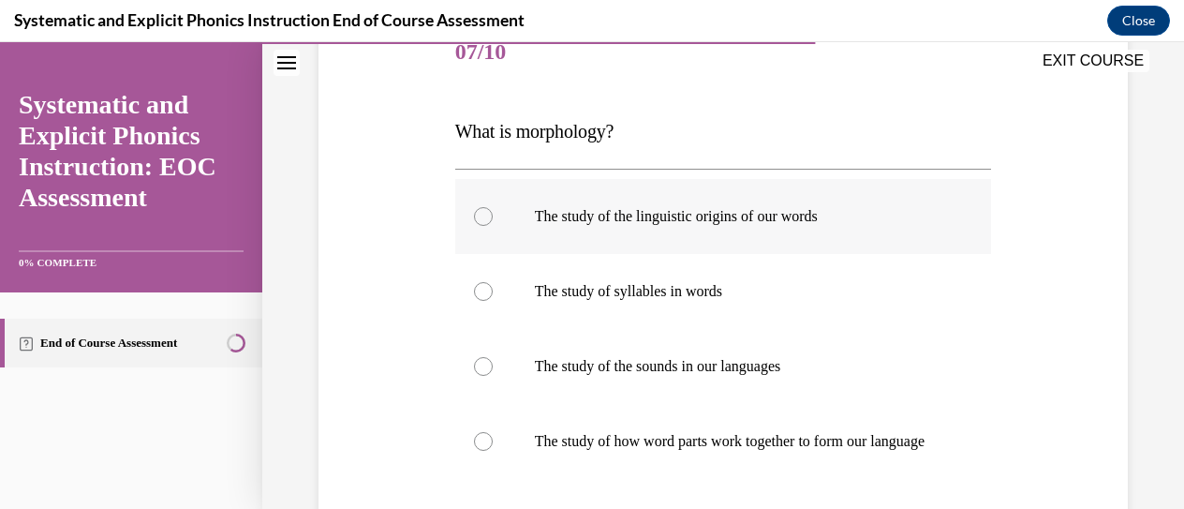
scroll to position [432, 0]
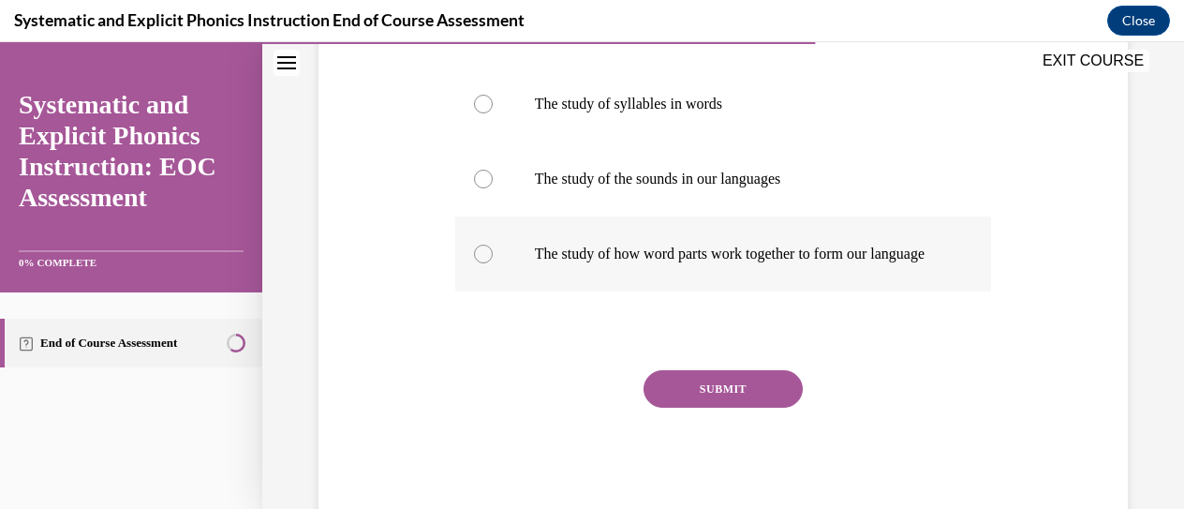
click at [856, 263] on p "The study of how word parts work together to form our language" at bounding box center [740, 253] width 410 height 19
click at [739, 402] on button "SUBMIT" at bounding box center [722, 388] width 159 height 37
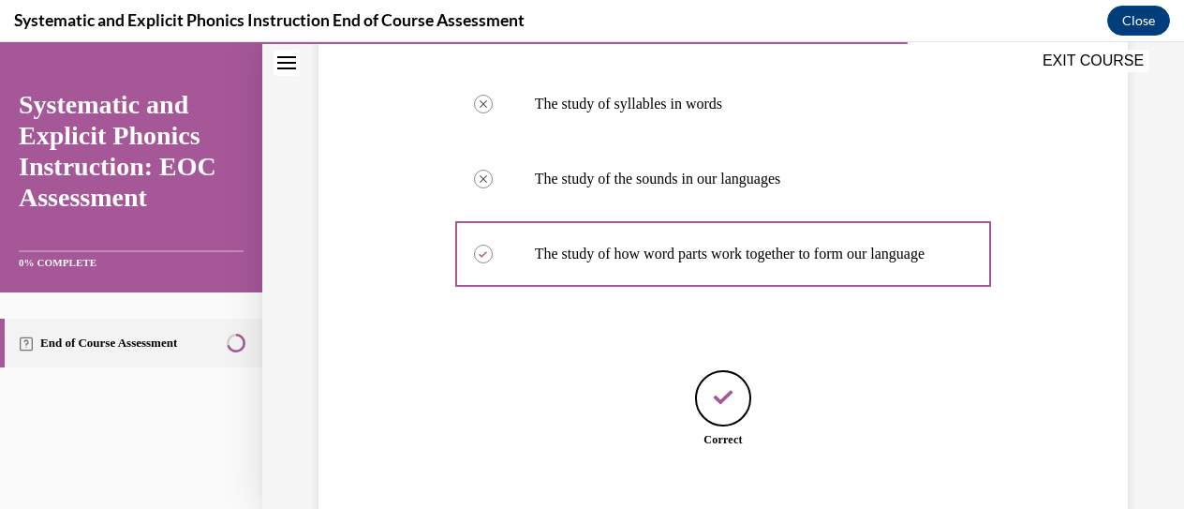
scroll to position [561, 0]
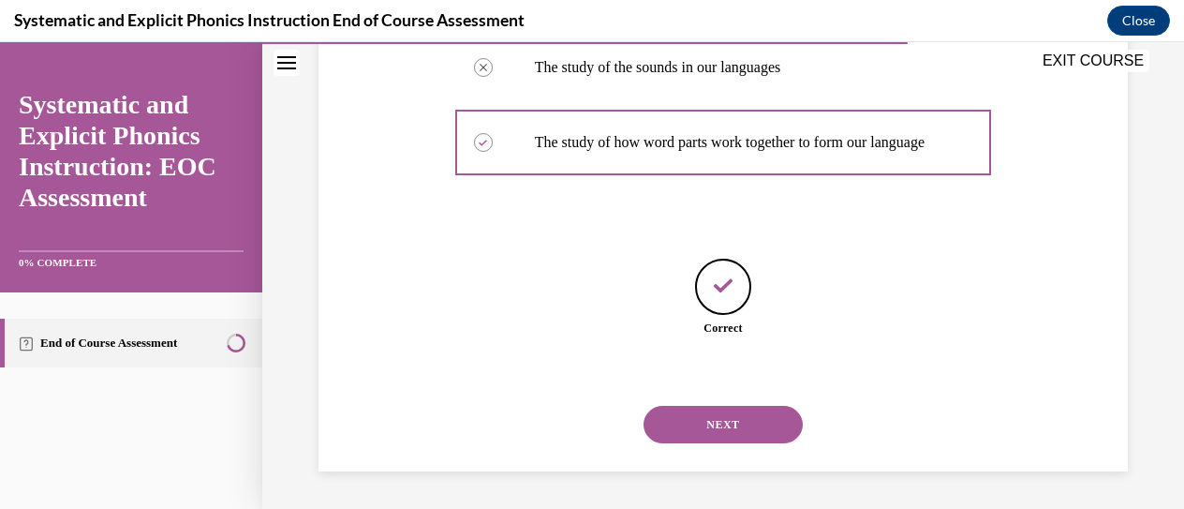
drag, startPoint x: 712, startPoint y: 426, endPoint x: 711, endPoint y: 403, distance: 23.4
click at [712, 426] on button "NEXT" at bounding box center [722, 424] width 159 height 37
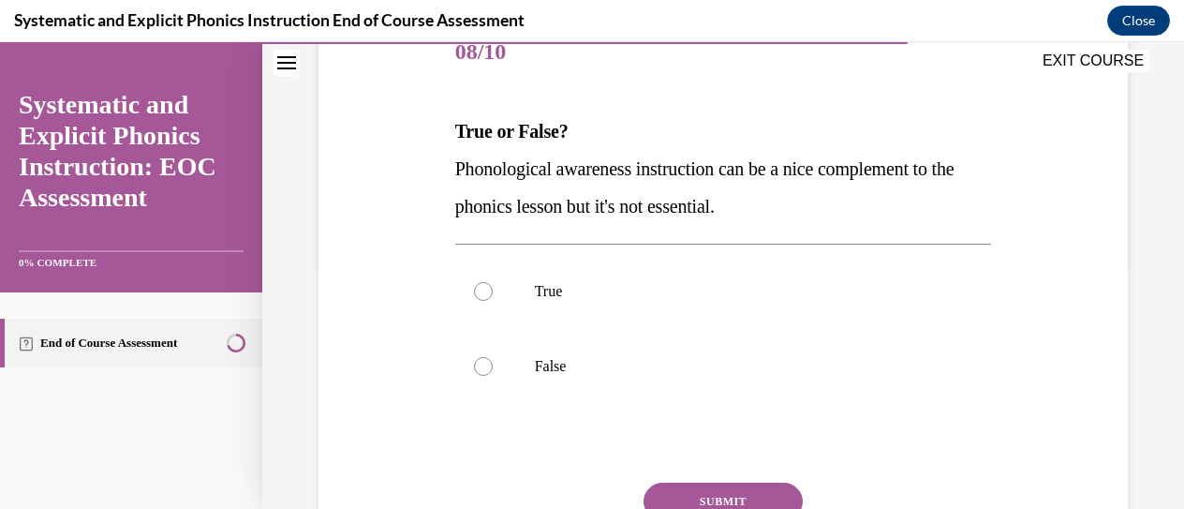
scroll to position [338, 0]
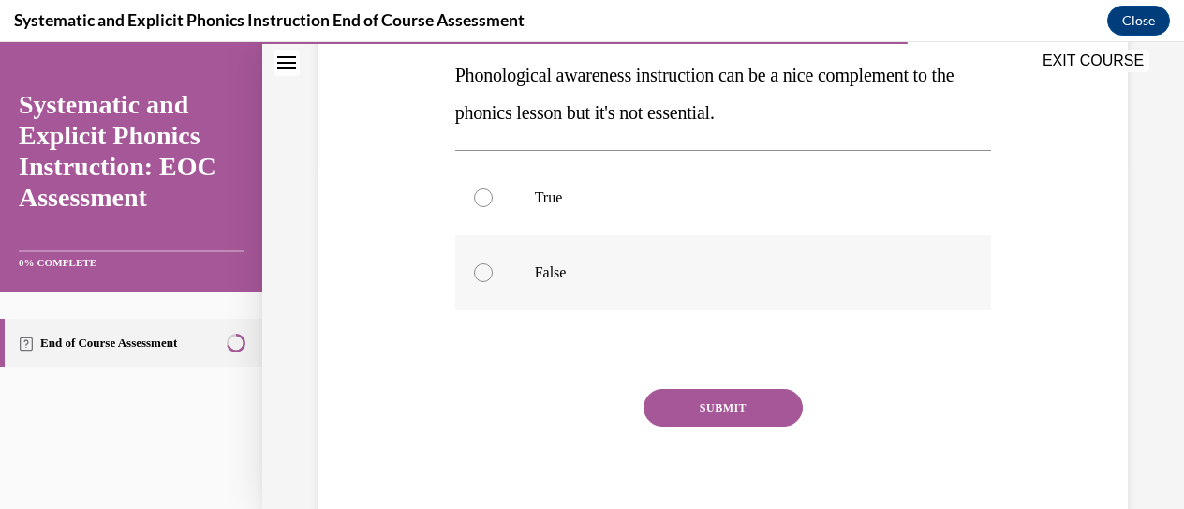
click at [595, 288] on div at bounding box center [723, 272] width 537 height 75
click at [730, 413] on button "SUBMIT" at bounding box center [722, 407] width 159 height 37
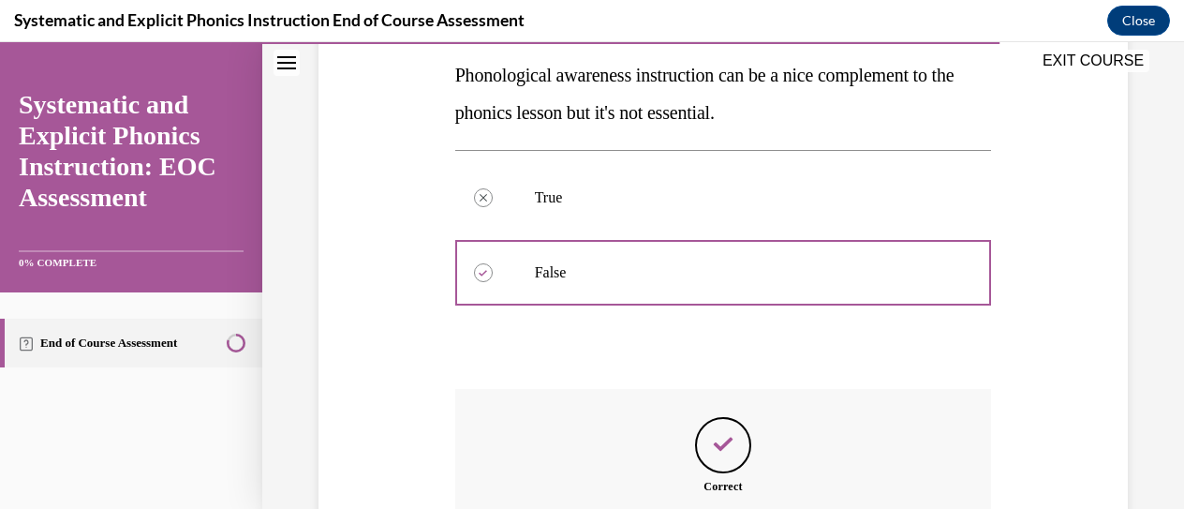
scroll to position [560, 0]
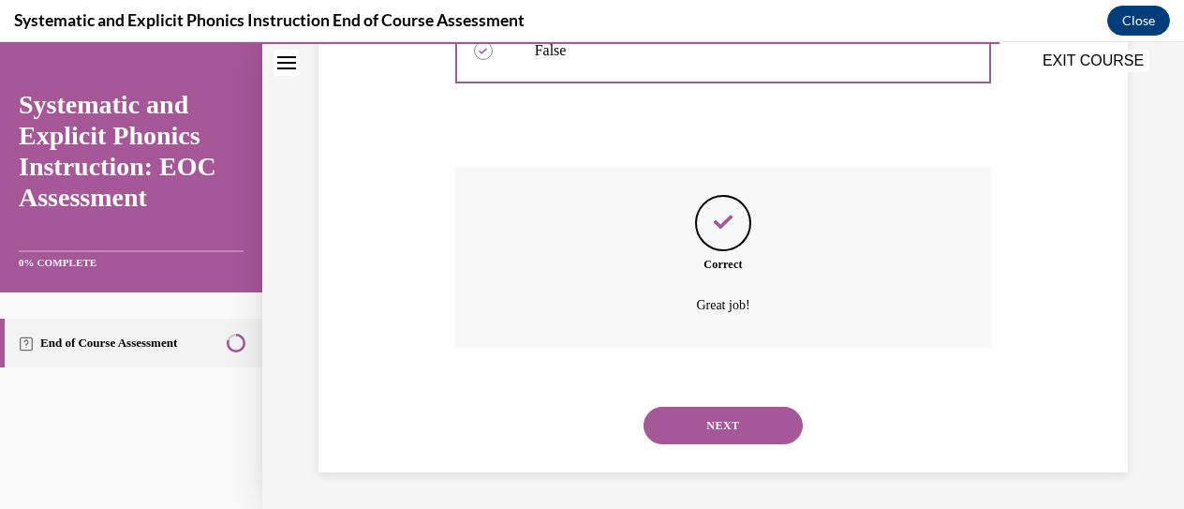
click at [719, 436] on button "NEXT" at bounding box center [722, 425] width 159 height 37
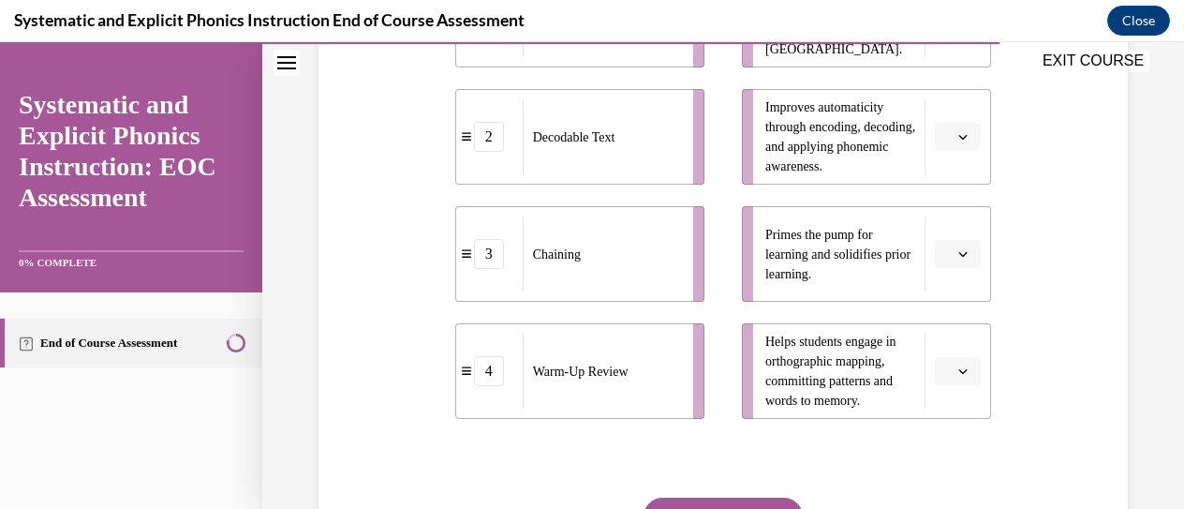
scroll to position [432, 0]
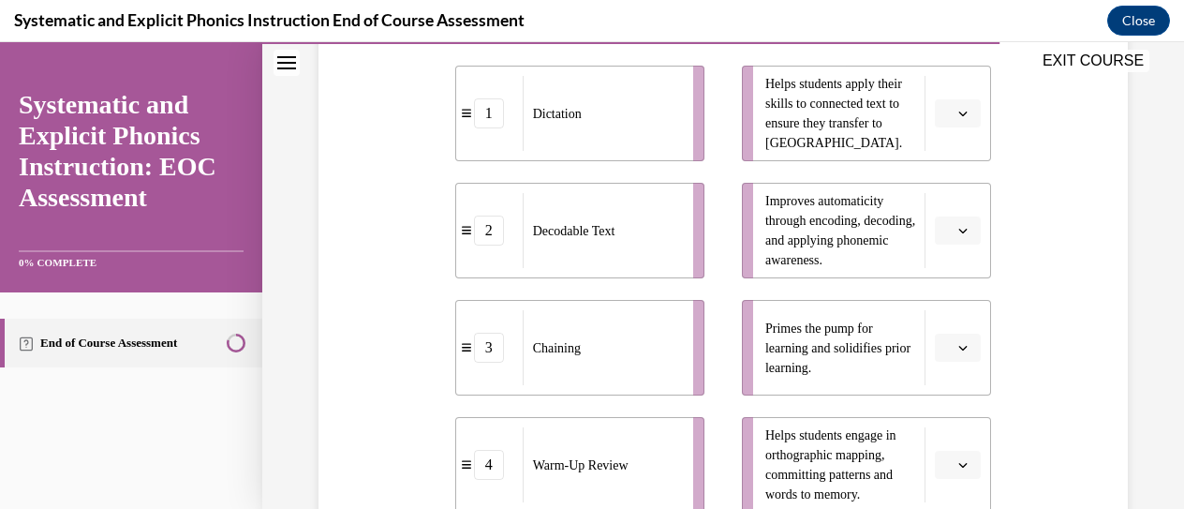
click at [956, 119] on span "button" at bounding box center [962, 113] width 13 height 13
click at [945, 226] on div "2" at bounding box center [944, 229] width 46 height 37
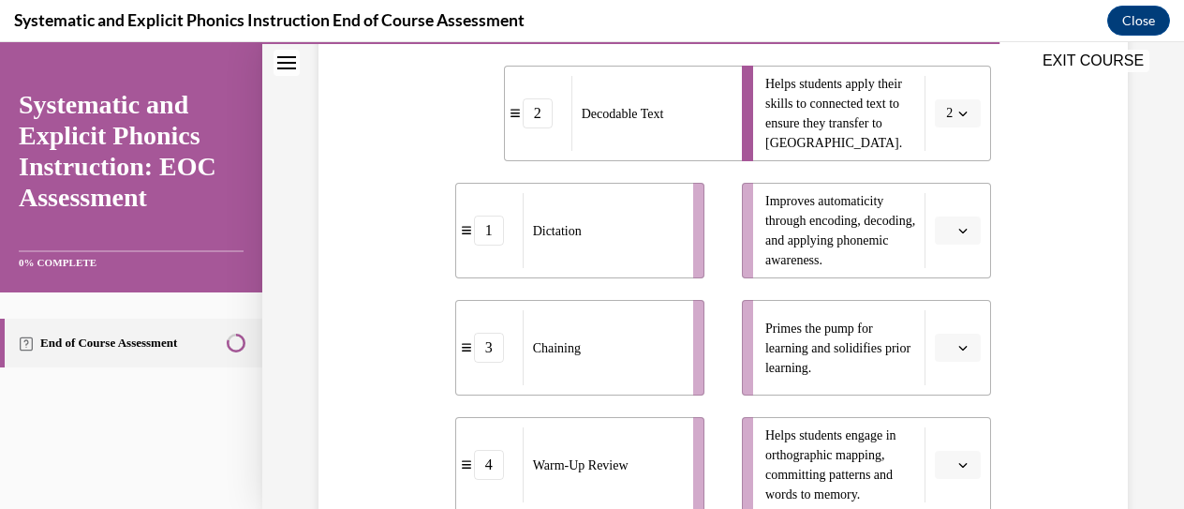
scroll to position [525, 0]
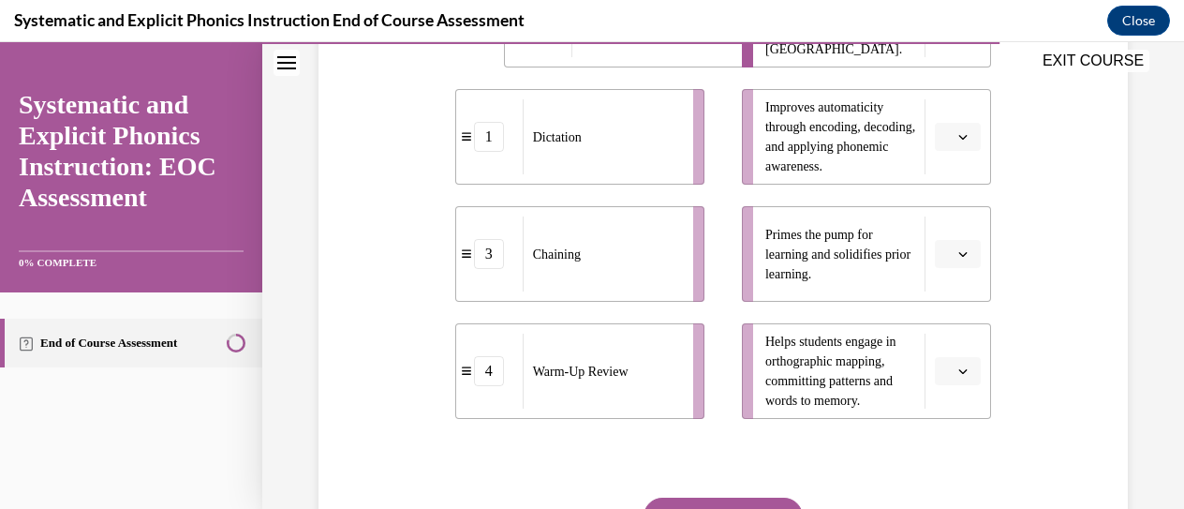
click at [941, 134] on button "button" at bounding box center [958, 137] width 46 height 28
click at [950, 323] on div "4" at bounding box center [944, 327] width 46 height 37
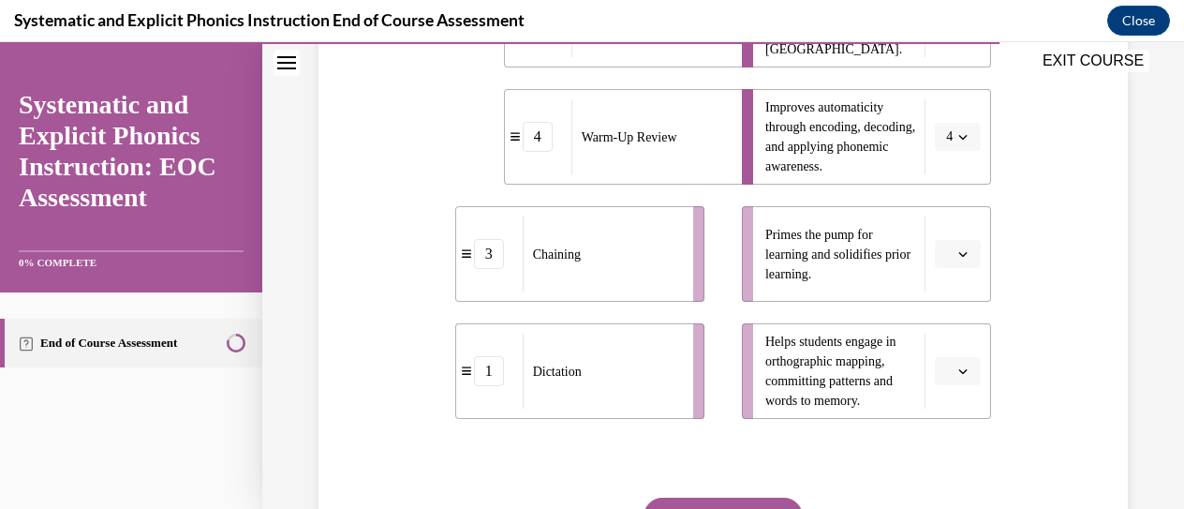
click at [941, 259] on button "button" at bounding box center [958, 254] width 46 height 28
click at [944, 392] on div "3" at bounding box center [944, 407] width 46 height 37
click at [958, 367] on icon "button" at bounding box center [962, 370] width 9 height 9
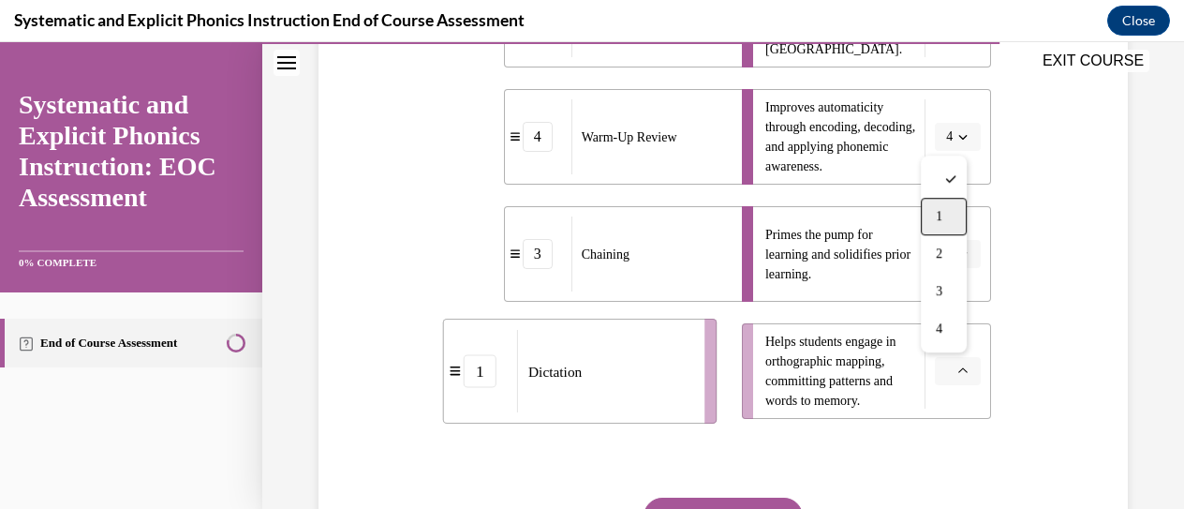
click at [945, 222] on div "1" at bounding box center [944, 216] width 46 height 37
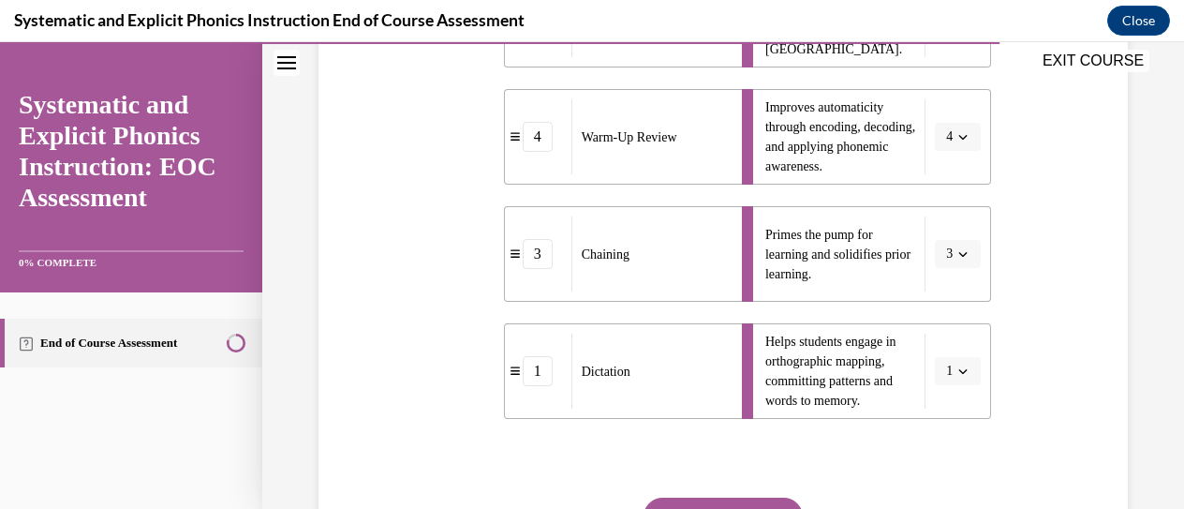
click at [749, 501] on button "SUBMIT" at bounding box center [722, 515] width 159 height 37
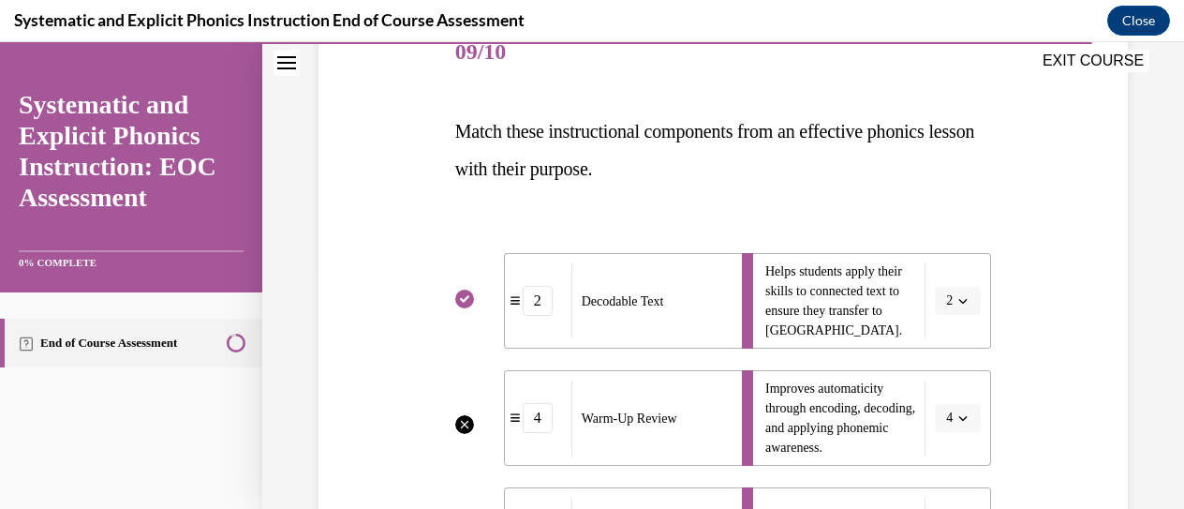
scroll to position [432, 0]
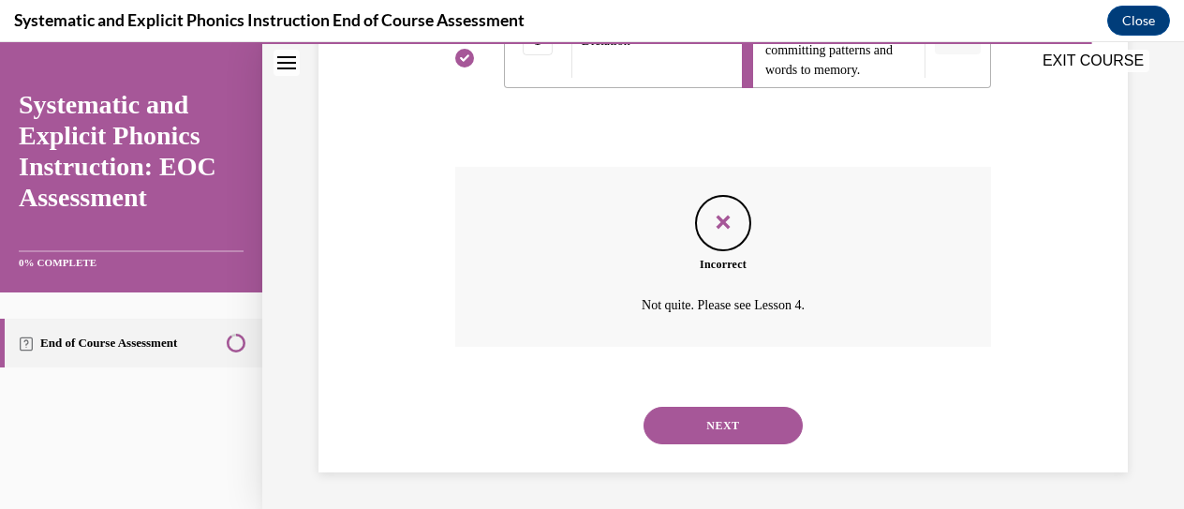
click at [746, 407] on button "NEXT" at bounding box center [722, 425] width 159 height 37
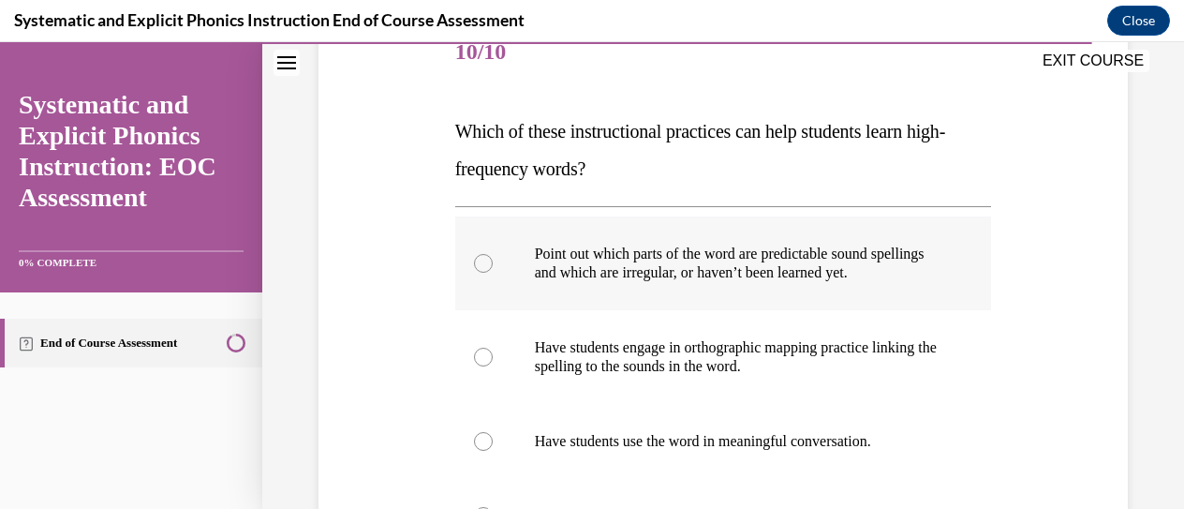
scroll to position [338, 0]
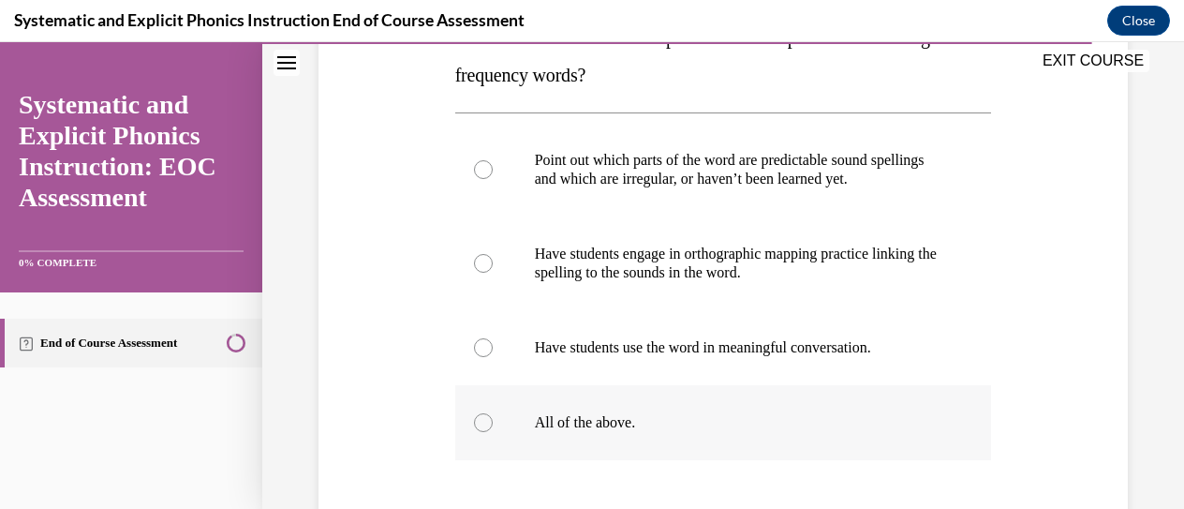
click at [673, 413] on p "All of the above." at bounding box center [740, 422] width 410 height 19
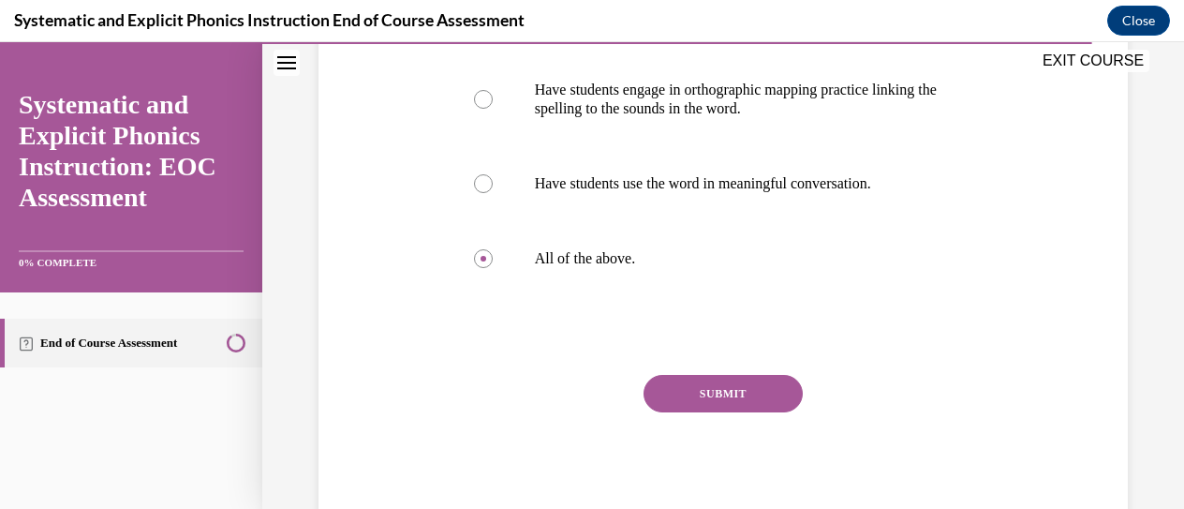
click at [713, 387] on button "SUBMIT" at bounding box center [722, 393] width 159 height 37
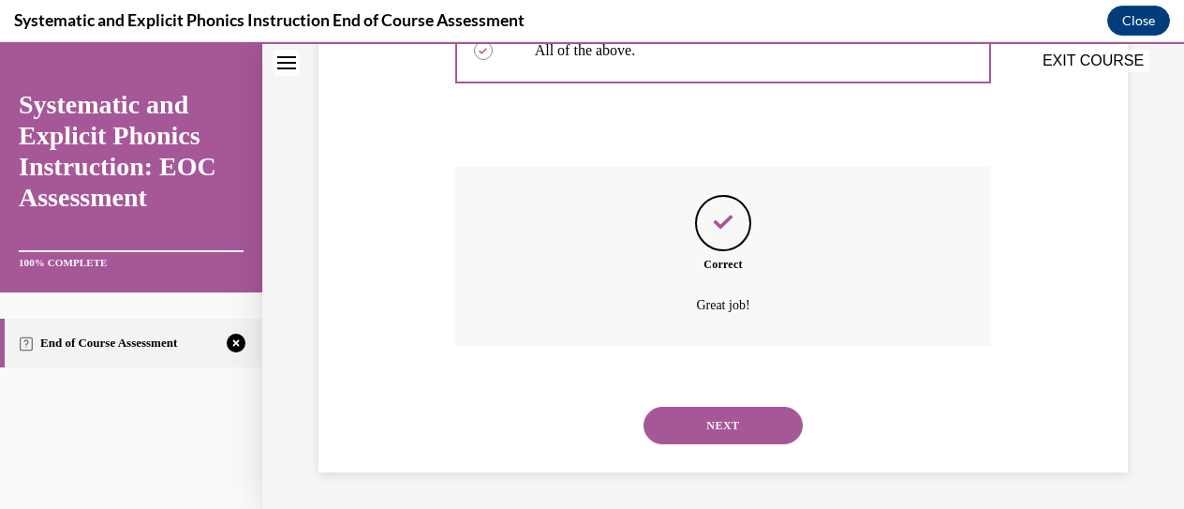
click at [738, 420] on button "NEXT" at bounding box center [722, 425] width 159 height 37
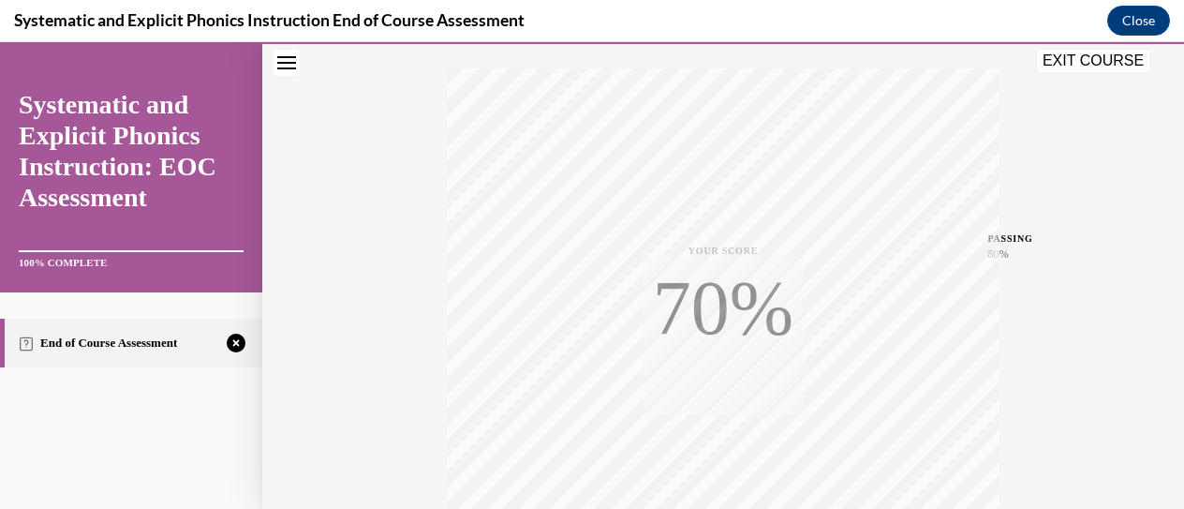
scroll to position [484, 0]
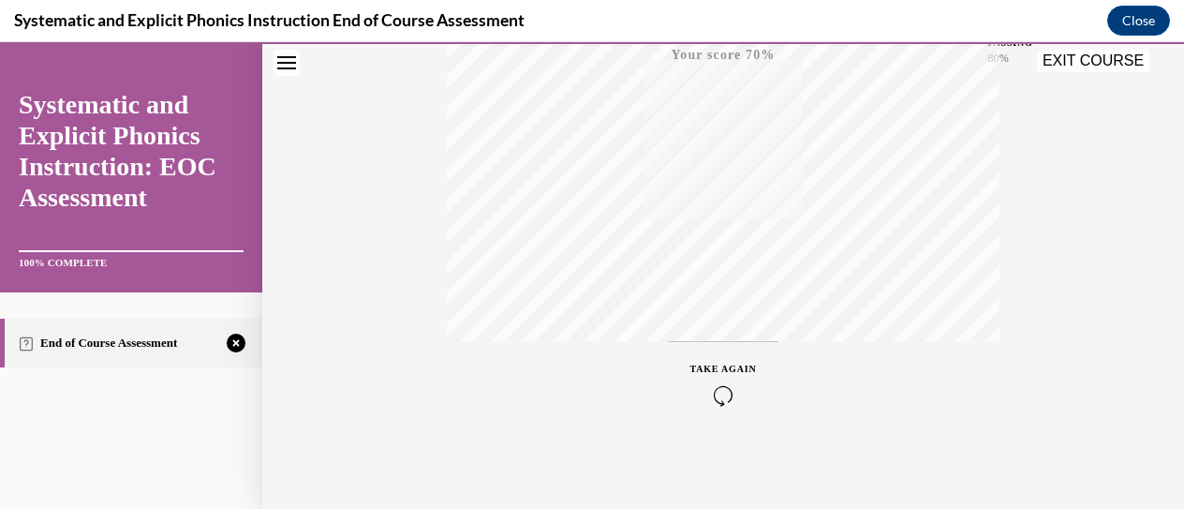
click at [725, 378] on div "TAKE AGAIN" at bounding box center [723, 384] width 67 height 44
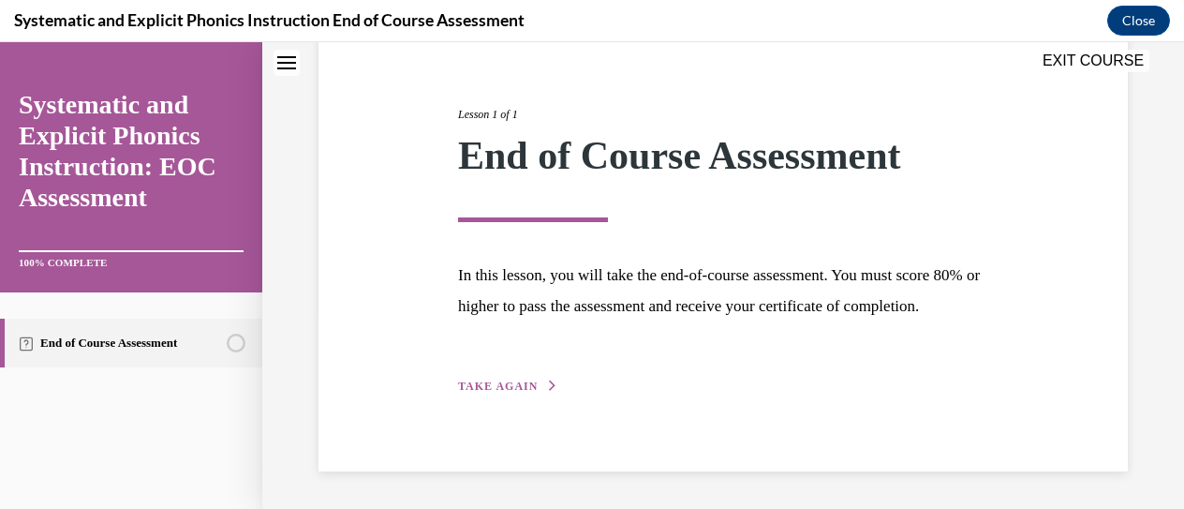
click at [672, 380] on div "Lesson 1 of 1 End of Course Assessment In this lesson, you will take the end-of…" at bounding box center [723, 229] width 558 height 333
click at [527, 388] on span "TAKE AGAIN" at bounding box center [498, 385] width 80 height 13
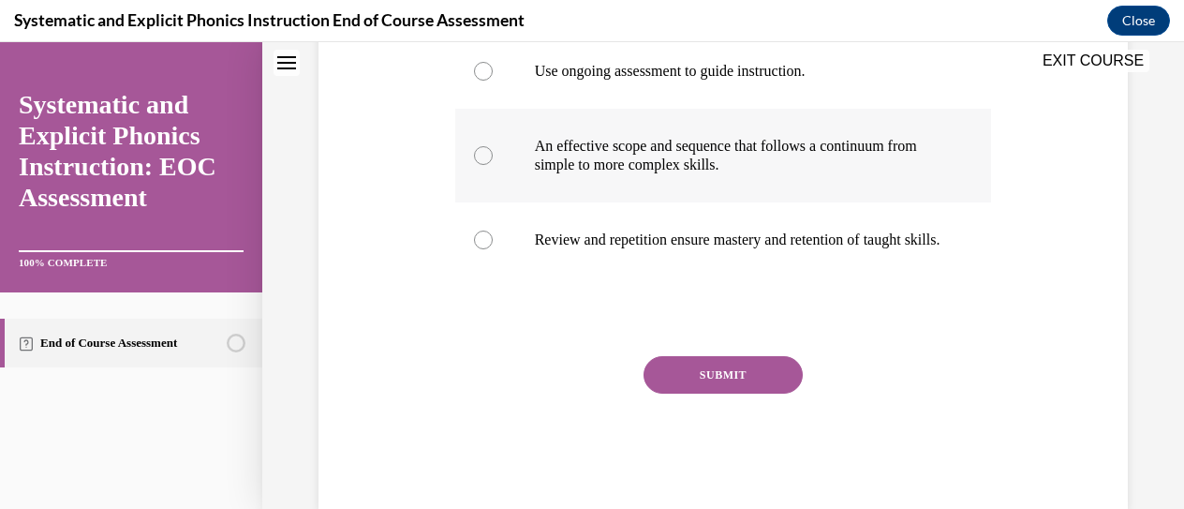
scroll to position [427, 0]
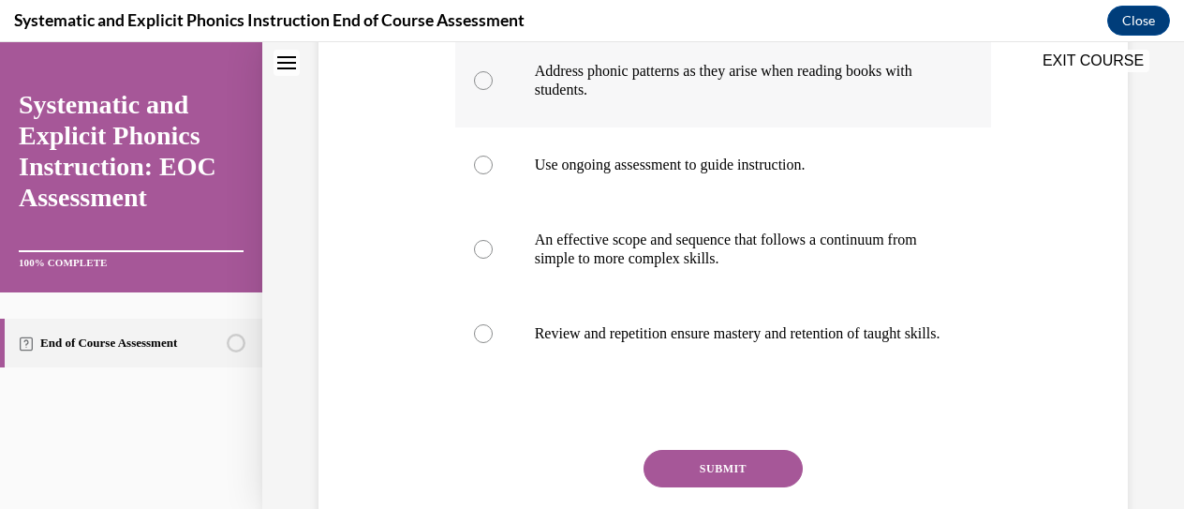
click at [779, 101] on div at bounding box center [723, 81] width 537 height 94
click at [743, 487] on button "SUBMIT" at bounding box center [722, 468] width 159 height 37
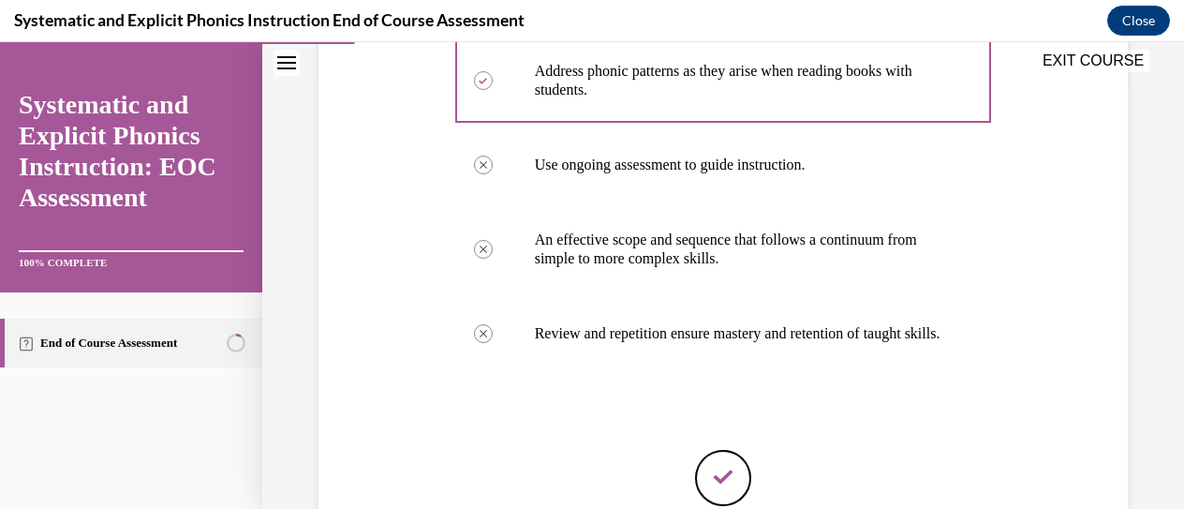
scroll to position [614, 0]
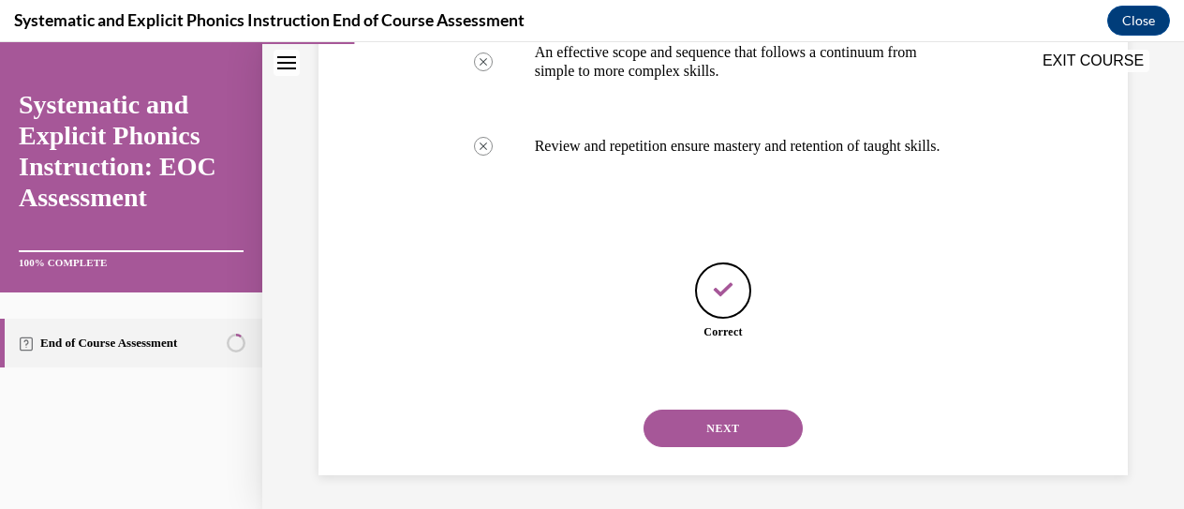
click at [717, 436] on button "NEXT" at bounding box center [722, 427] width 159 height 37
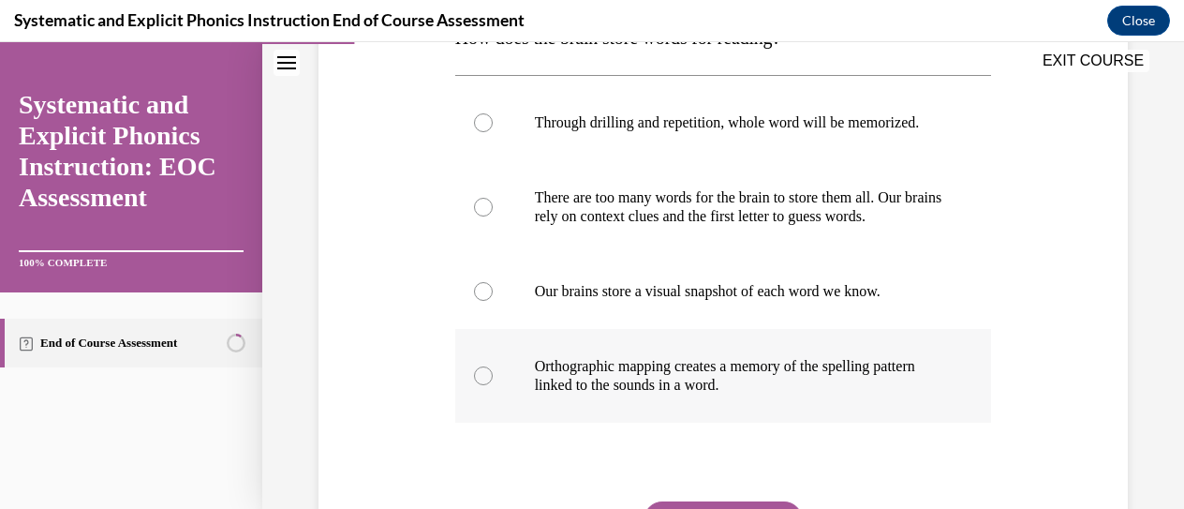
scroll to position [502, 0]
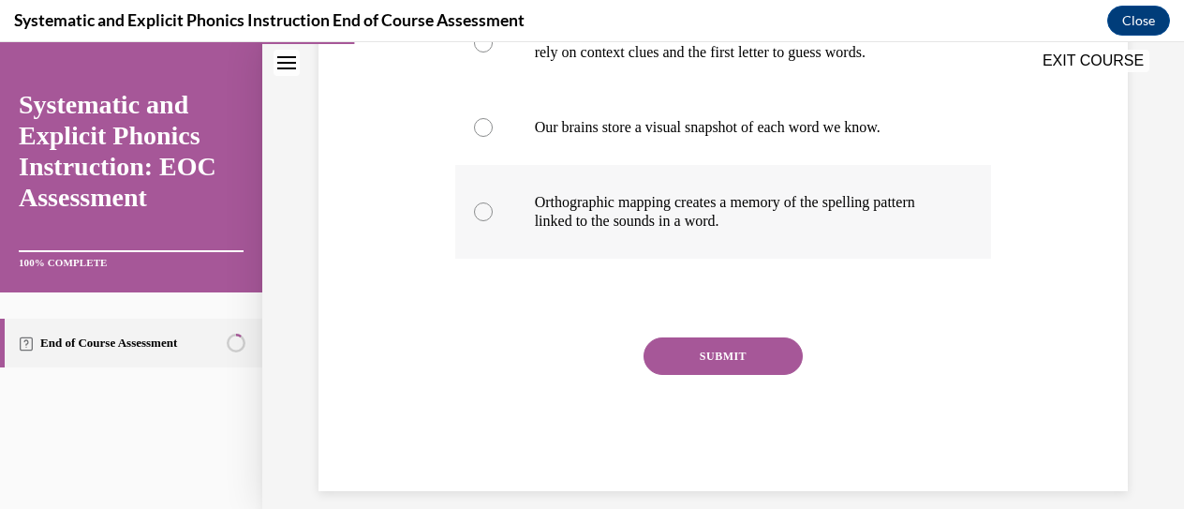
click at [806, 230] on p "Orthographic mapping creates a memory of the spelling pattern linked to the sou…" at bounding box center [740, 211] width 410 height 37
click at [757, 375] on button "SUBMIT" at bounding box center [722, 355] width 159 height 37
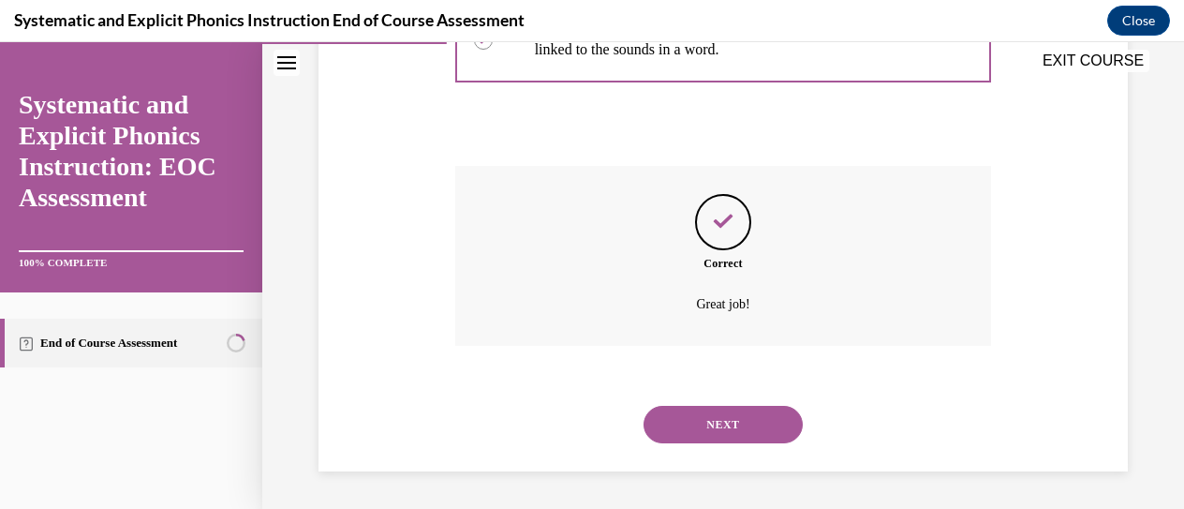
click at [729, 440] on button "NEXT" at bounding box center [722, 424] width 159 height 37
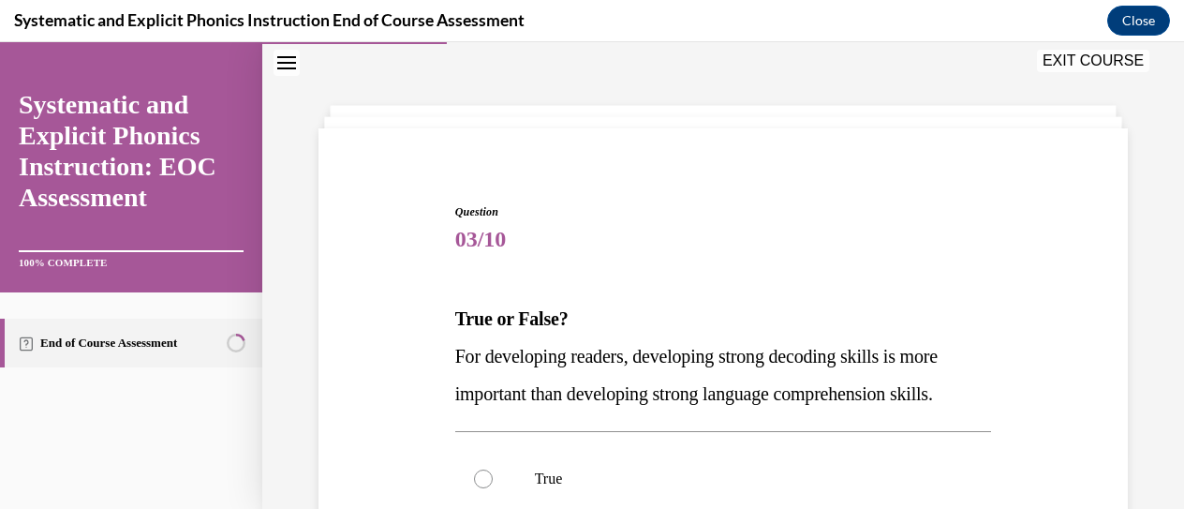
scroll to position [338, 0]
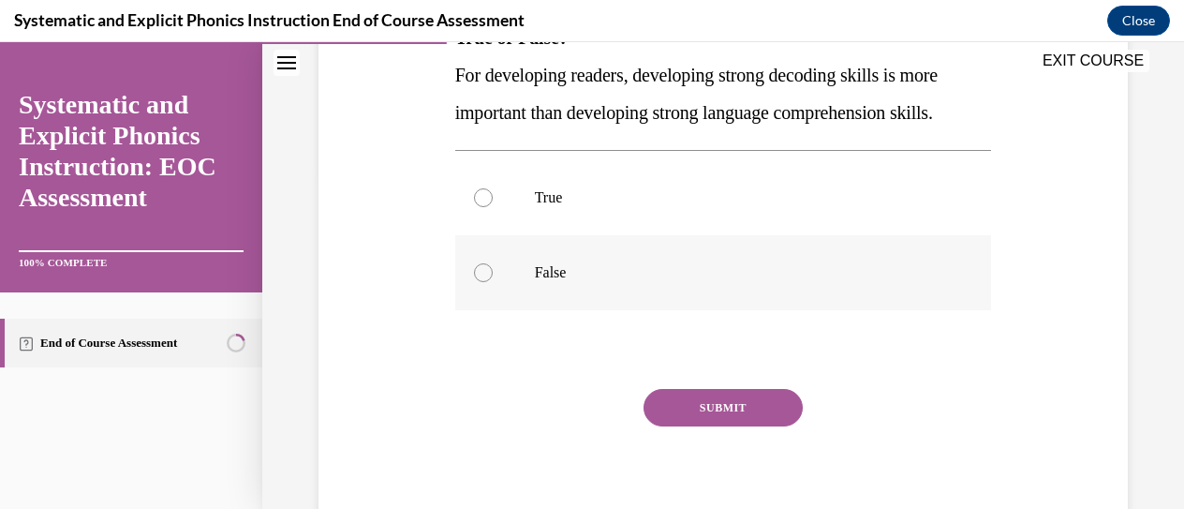
click at [753, 263] on p "False" at bounding box center [740, 272] width 410 height 19
click at [706, 192] on p "True" at bounding box center [740, 197] width 410 height 19
click at [738, 385] on div "Question 03/10 True or False? For developing readers, developing strong decodin…" at bounding box center [723, 232] width 537 height 620
click at [738, 407] on button "SUBMIT" at bounding box center [722, 407] width 159 height 37
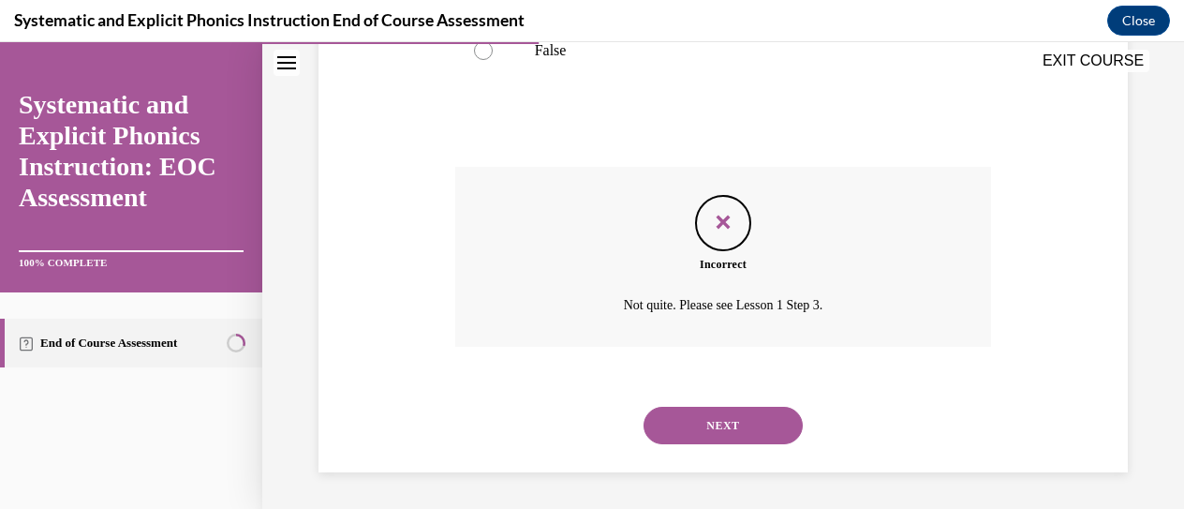
click at [745, 426] on button "NEXT" at bounding box center [722, 425] width 159 height 37
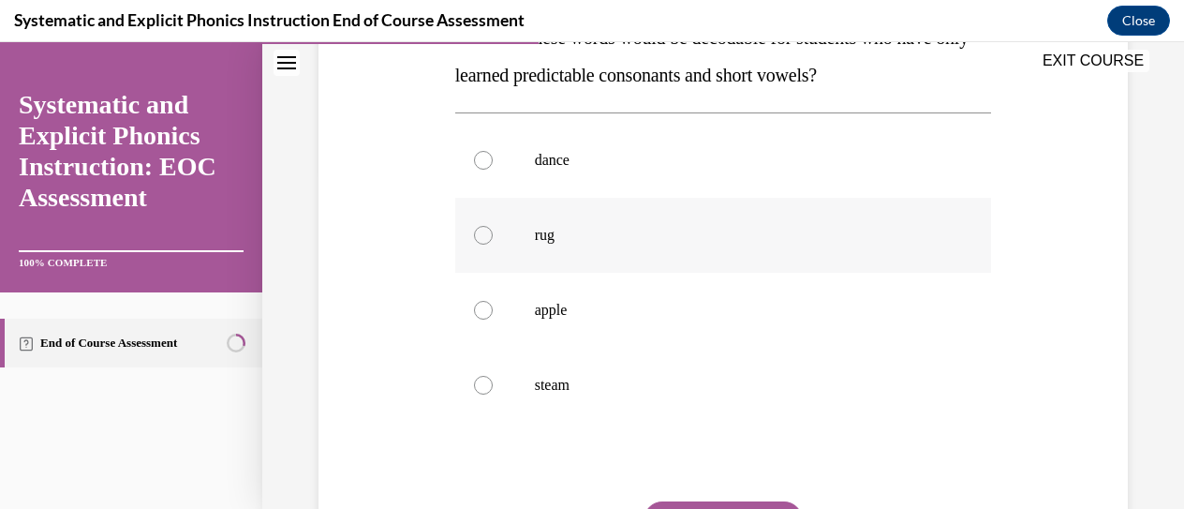
click at [731, 248] on div at bounding box center [723, 235] width 537 height 75
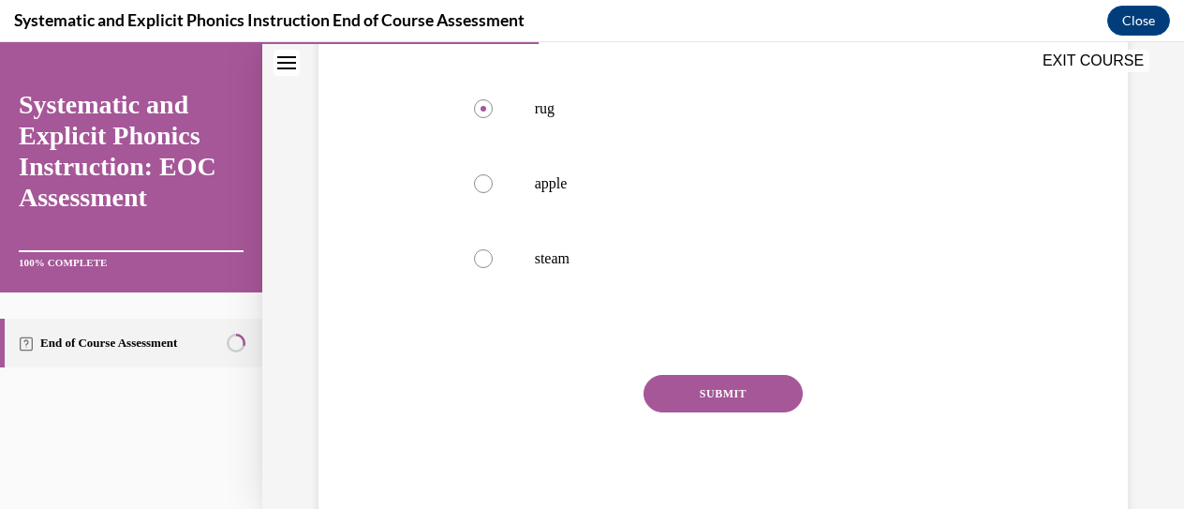
click at [726, 406] on button "SUBMIT" at bounding box center [722, 393] width 159 height 37
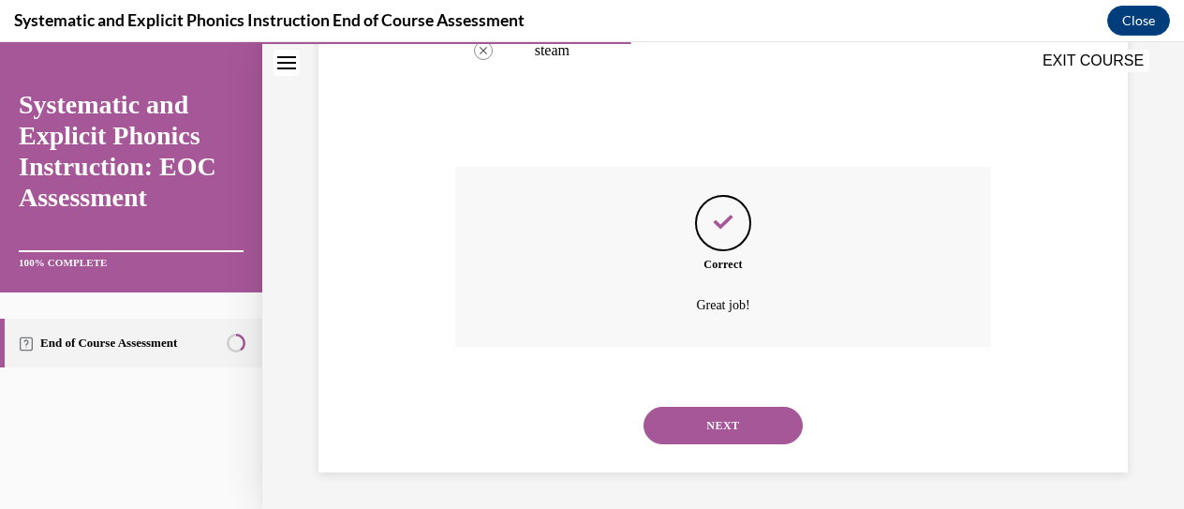
click at [725, 435] on button "NEXT" at bounding box center [722, 425] width 159 height 37
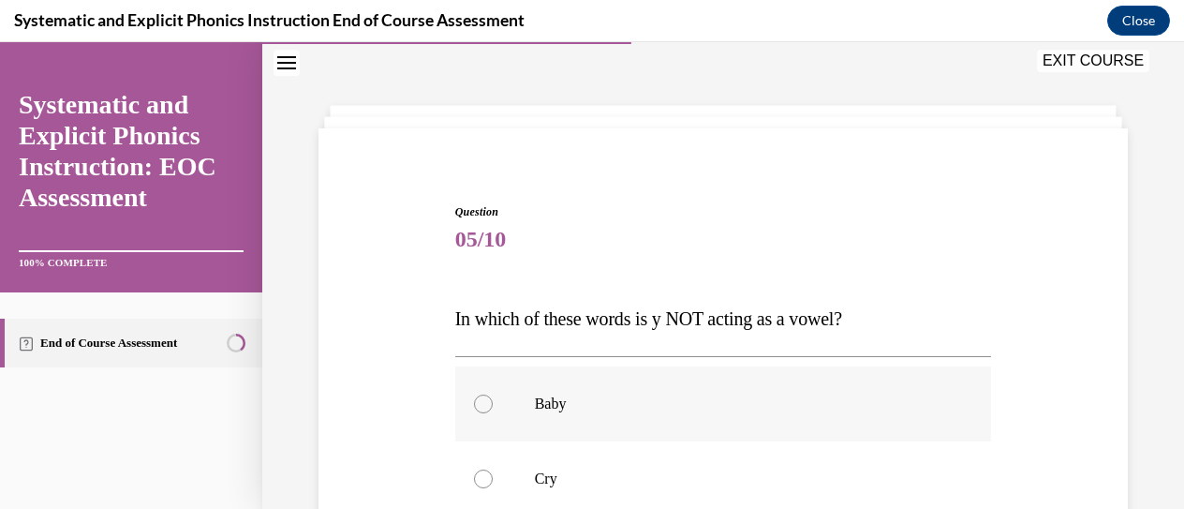
scroll to position [338, 0]
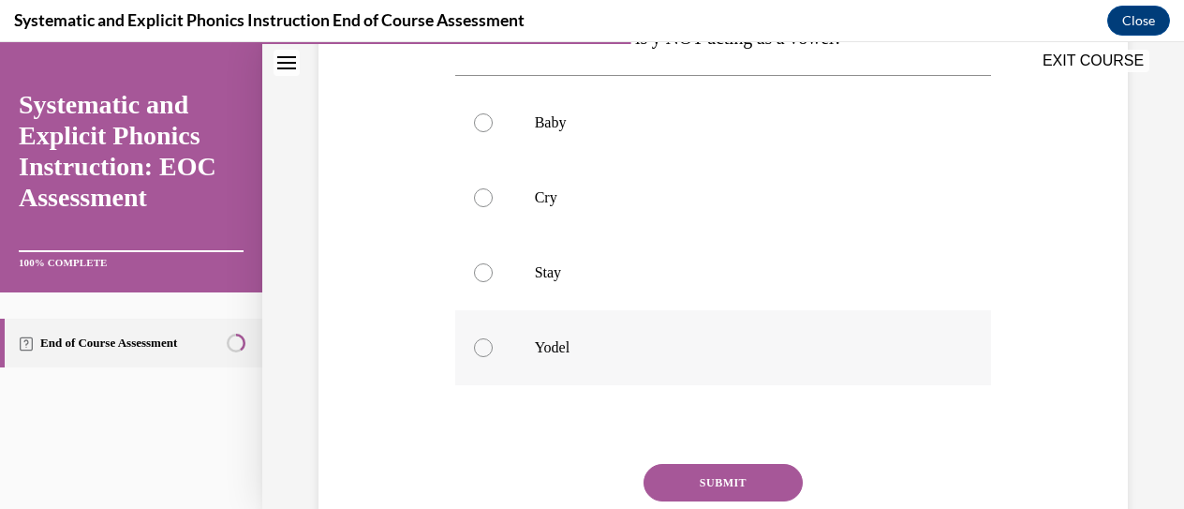
click at [727, 338] on p "Yodel" at bounding box center [740, 347] width 410 height 19
click at [738, 467] on button "SUBMIT" at bounding box center [722, 482] width 159 height 37
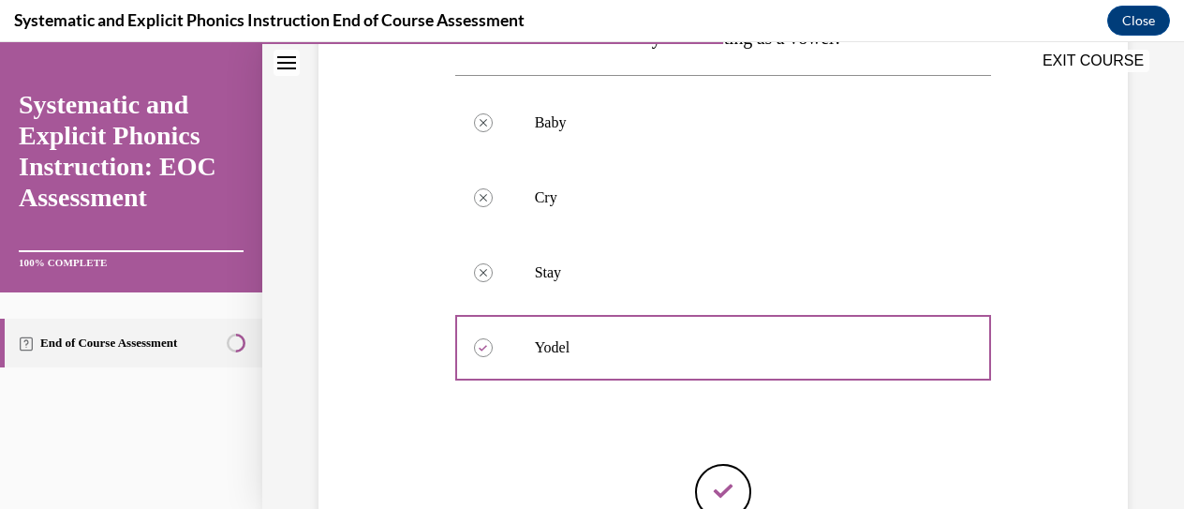
scroll to position [521, 0]
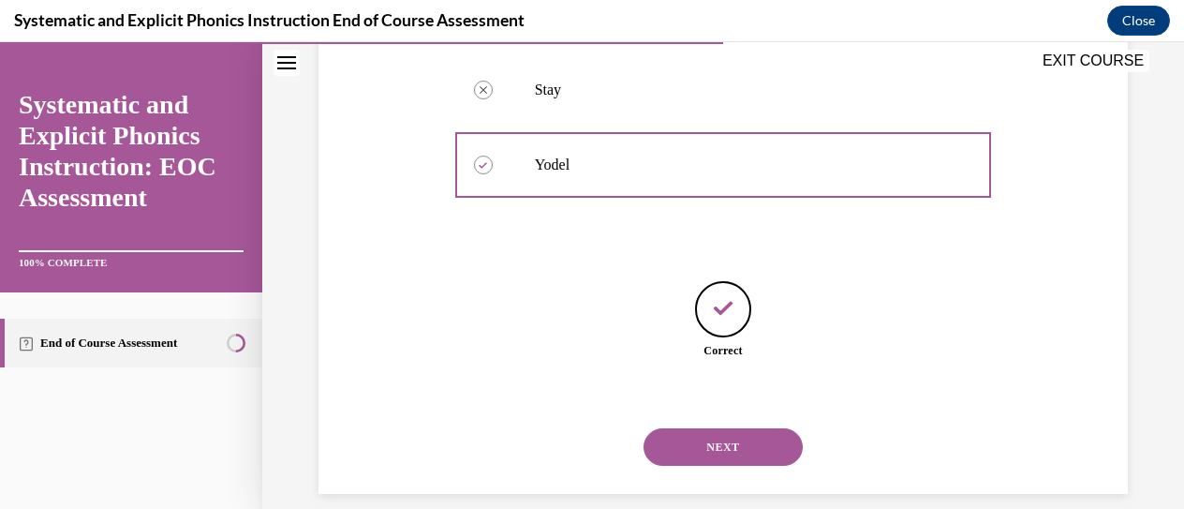
click at [717, 452] on button "NEXT" at bounding box center [722, 446] width 159 height 37
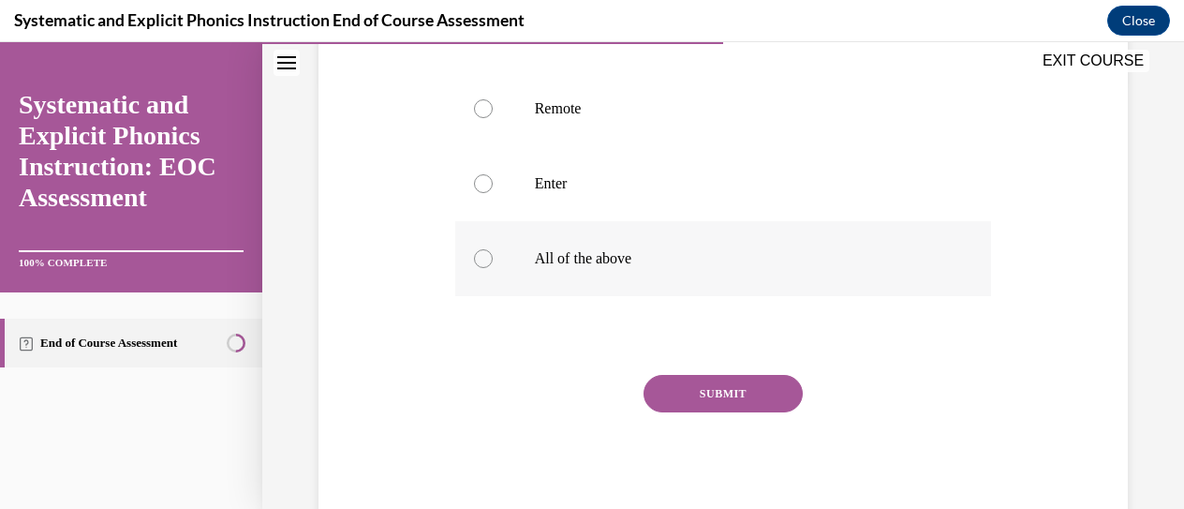
scroll to position [333, 0]
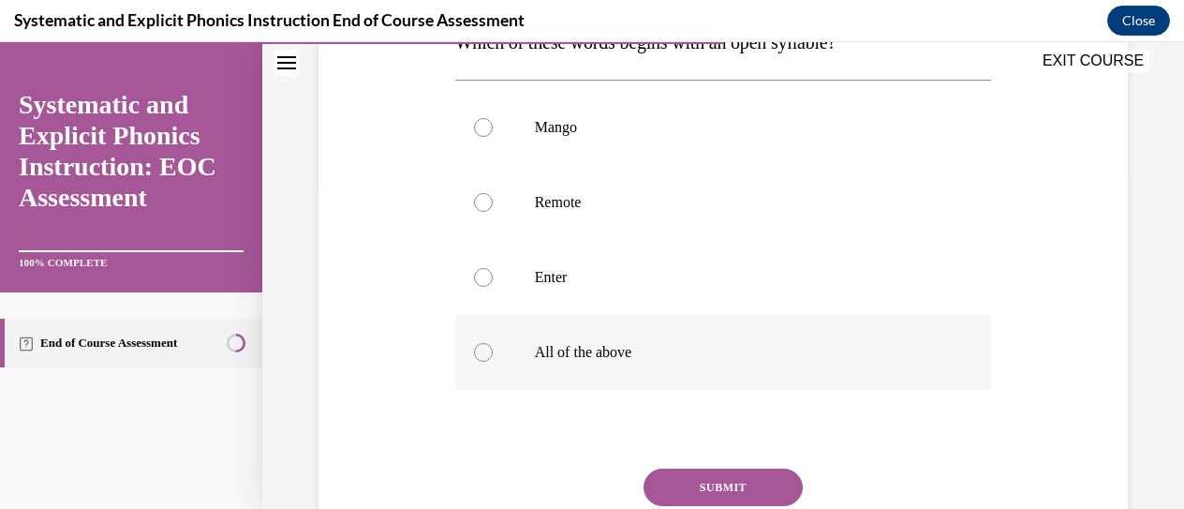
click at [668, 355] on p "All of the above" at bounding box center [740, 352] width 410 height 19
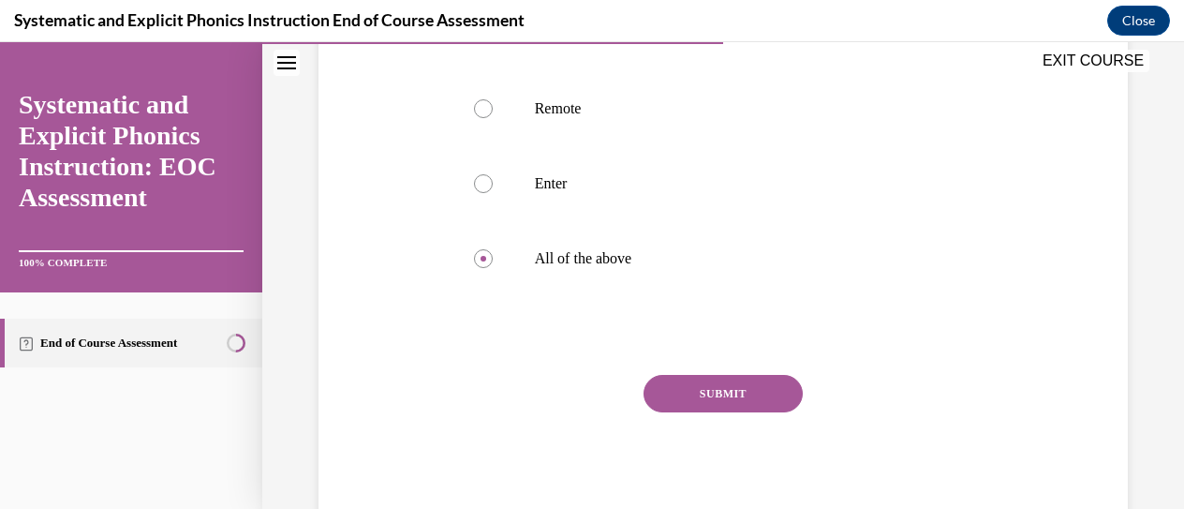
click at [772, 389] on button "SUBMIT" at bounding box center [722, 393] width 159 height 37
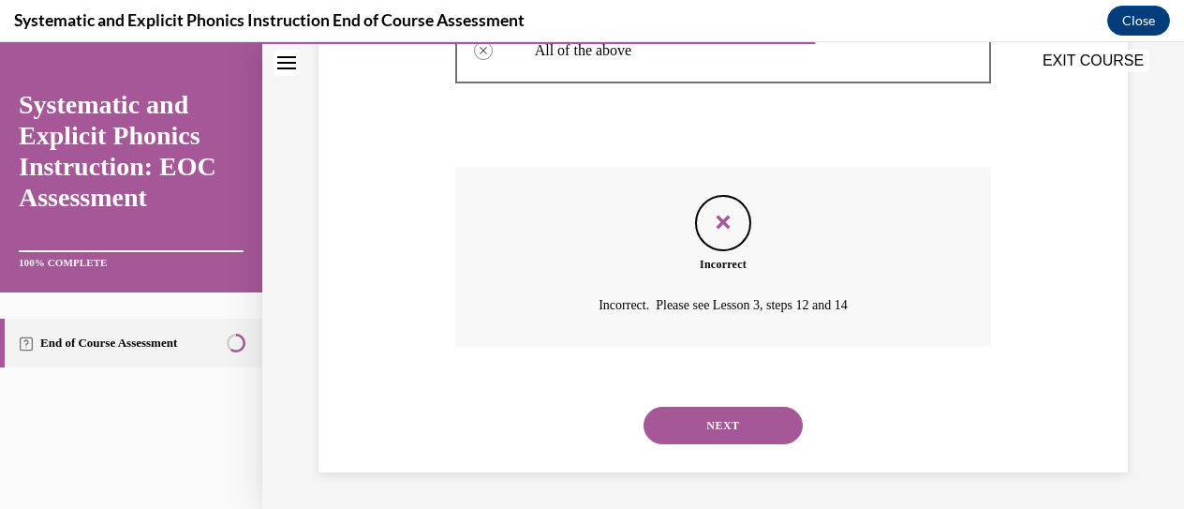
click at [714, 432] on button "NEXT" at bounding box center [722, 425] width 159 height 37
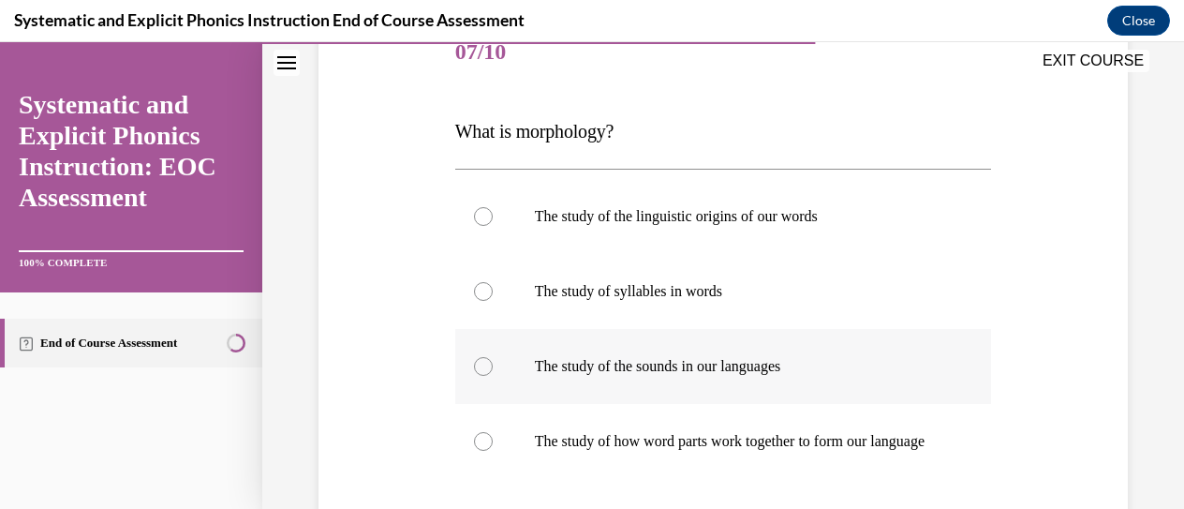
scroll to position [338, 0]
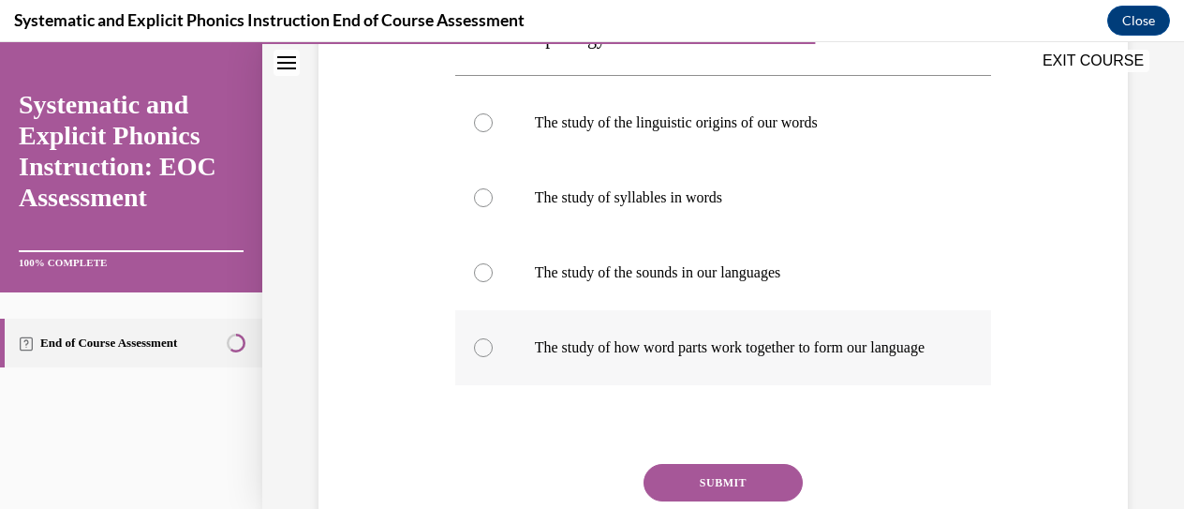
click at [781, 345] on p "The study of how word parts work together to form our language" at bounding box center [740, 347] width 410 height 19
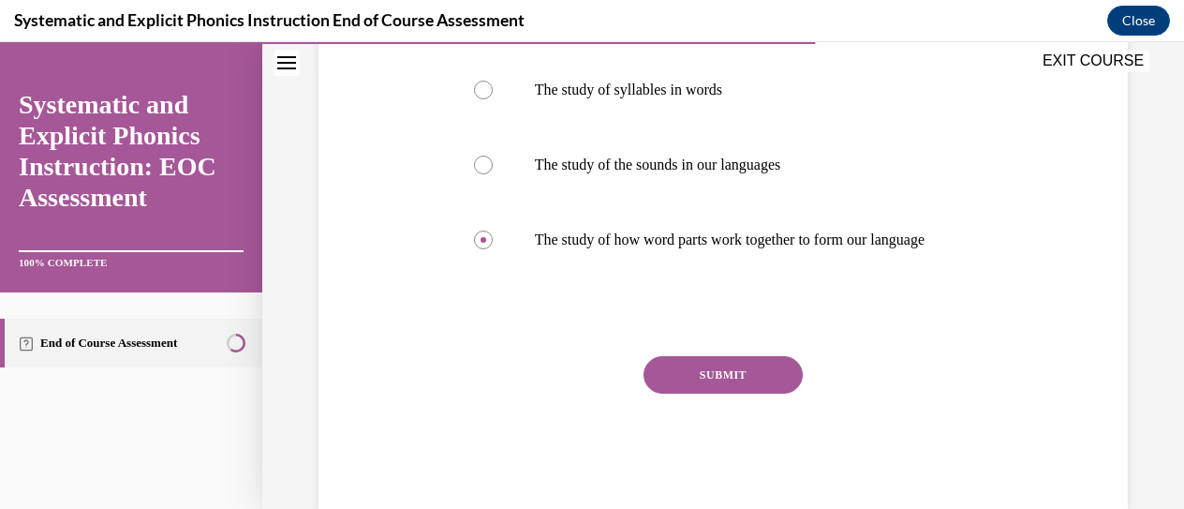
click at [757, 388] on button "SUBMIT" at bounding box center [722, 374] width 159 height 37
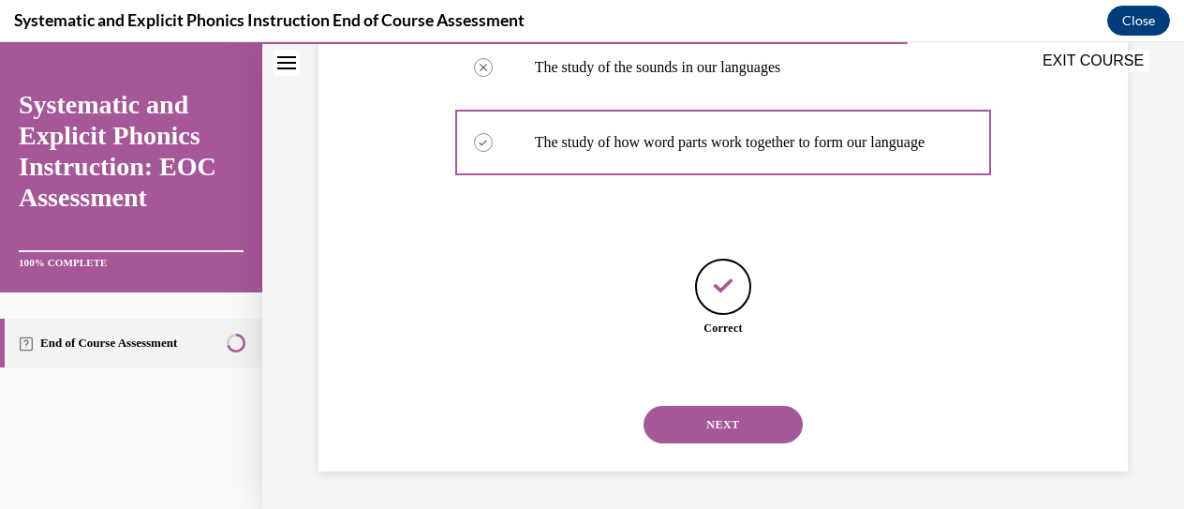
click at [730, 438] on button "NEXT" at bounding box center [722, 424] width 159 height 37
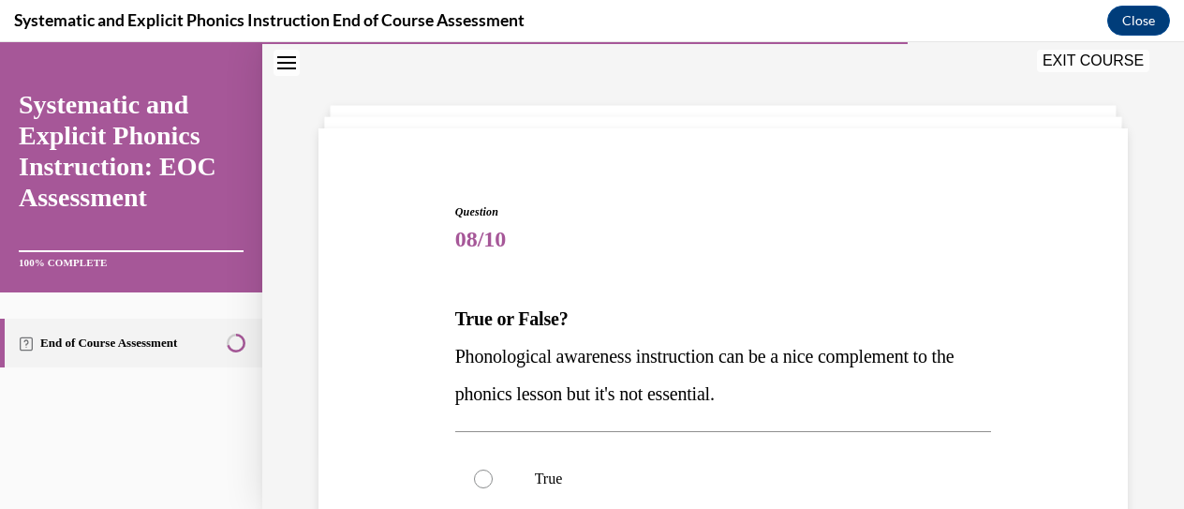
scroll to position [244, 0]
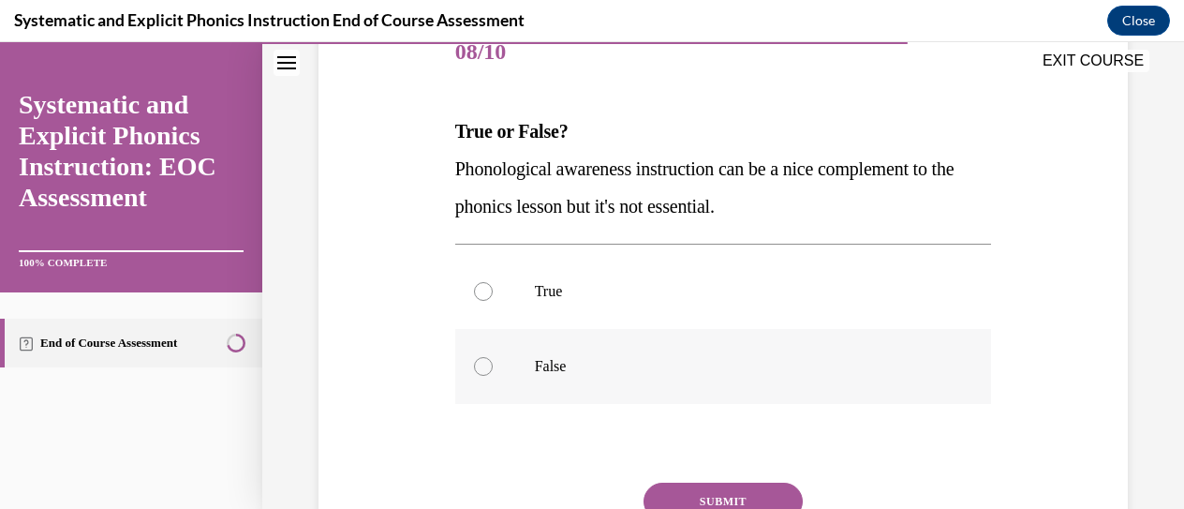
click at [720, 354] on div at bounding box center [723, 366] width 537 height 75
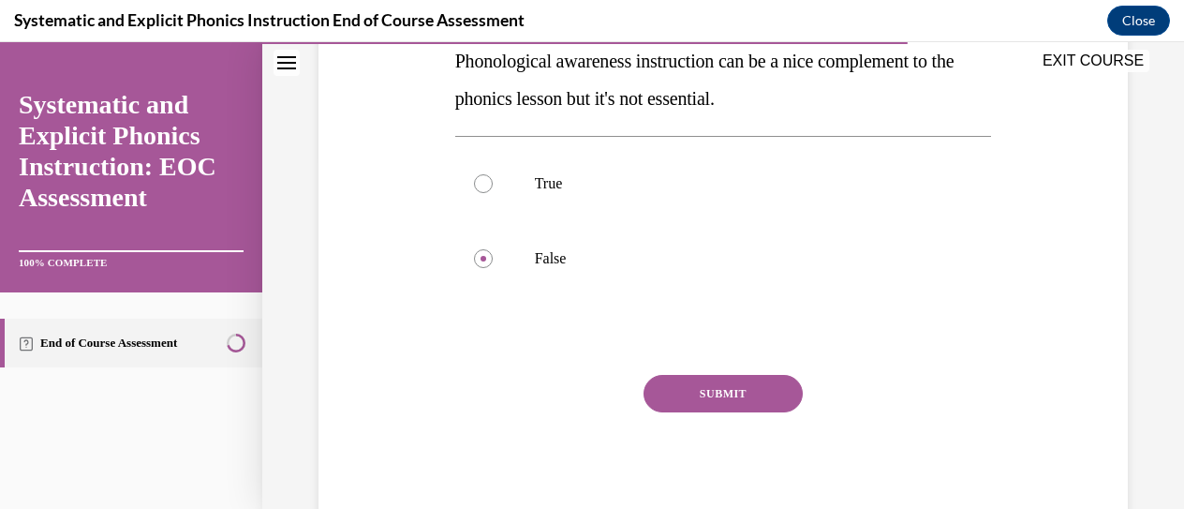
click at [748, 394] on button "SUBMIT" at bounding box center [722, 393] width 159 height 37
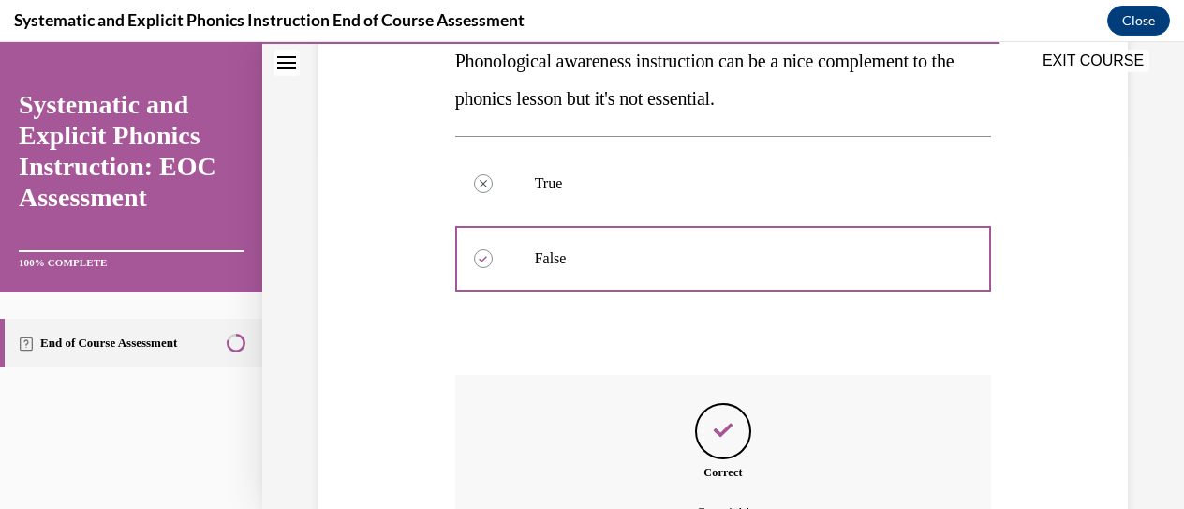
scroll to position [560, 0]
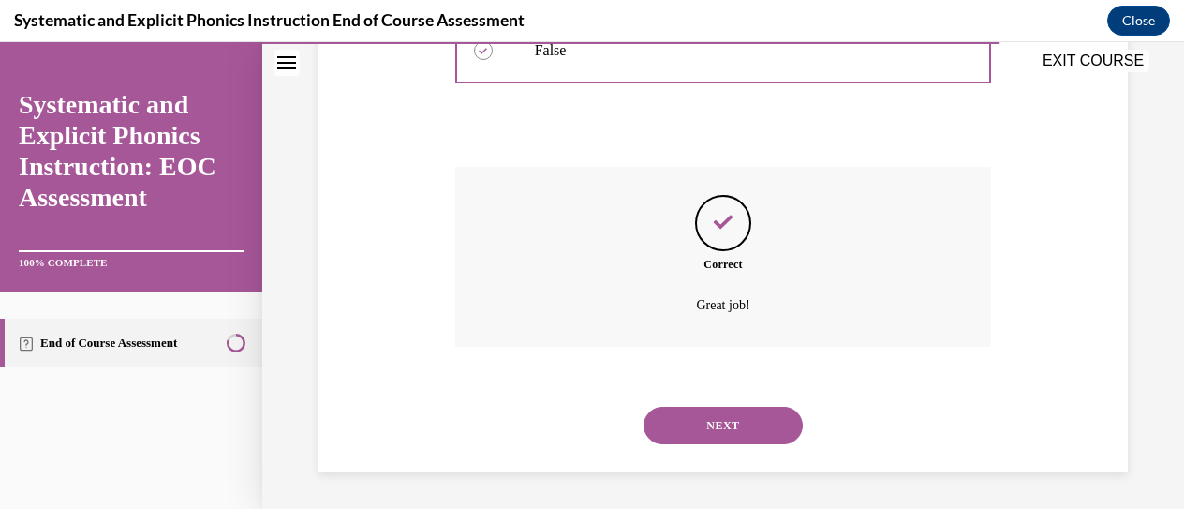
click at [736, 434] on button "NEXT" at bounding box center [722, 425] width 159 height 37
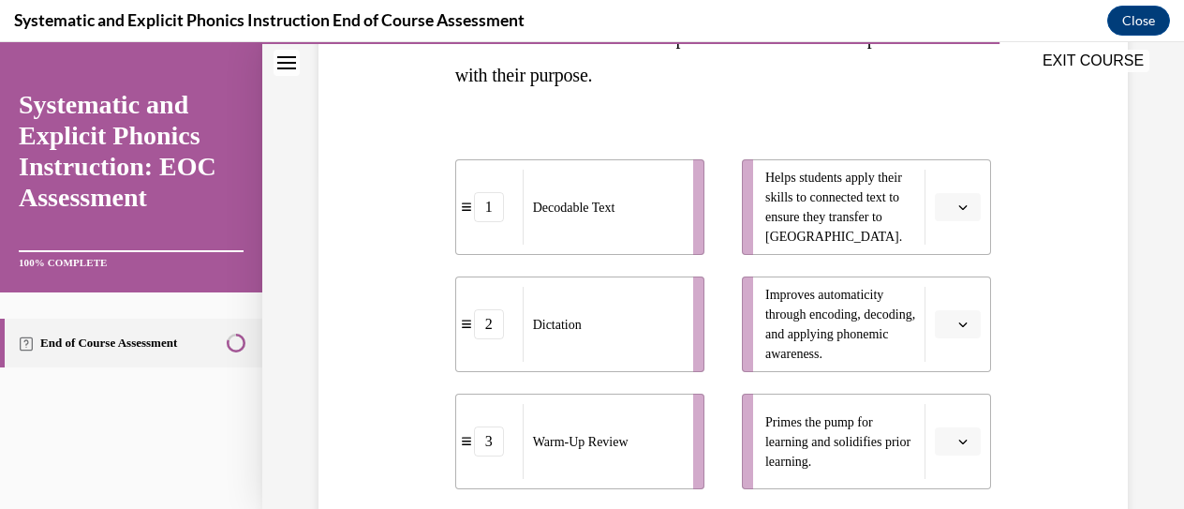
scroll to position [525, 0]
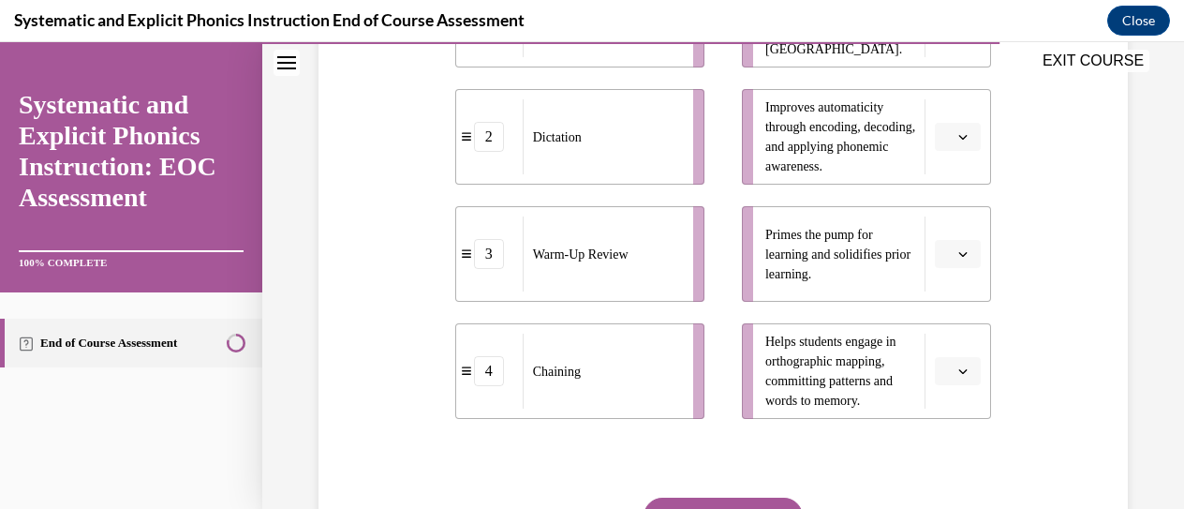
click at [943, 261] on button "button" at bounding box center [958, 254] width 46 height 28
click at [933, 408] on div "3" at bounding box center [944, 407] width 46 height 37
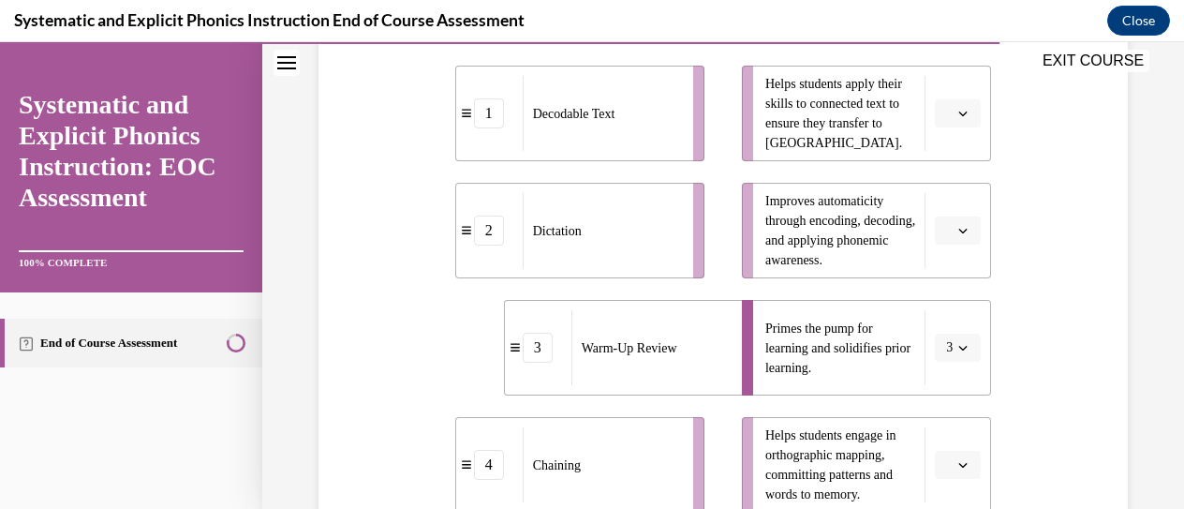
click at [959, 111] on icon "button" at bounding box center [963, 113] width 8 height 5
click at [960, 197] on div "1" at bounding box center [944, 191] width 46 height 37
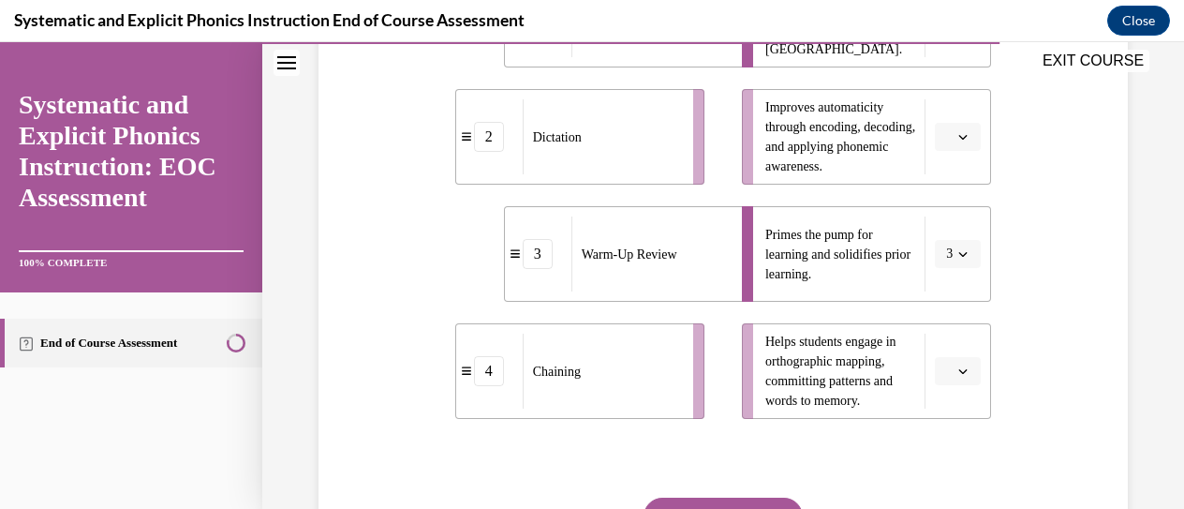
click at [956, 130] on span "button" at bounding box center [962, 136] width 13 height 13
click at [952, 327] on div "4" at bounding box center [944, 327] width 46 height 37
click at [956, 364] on span "button" at bounding box center [962, 370] width 13 height 13
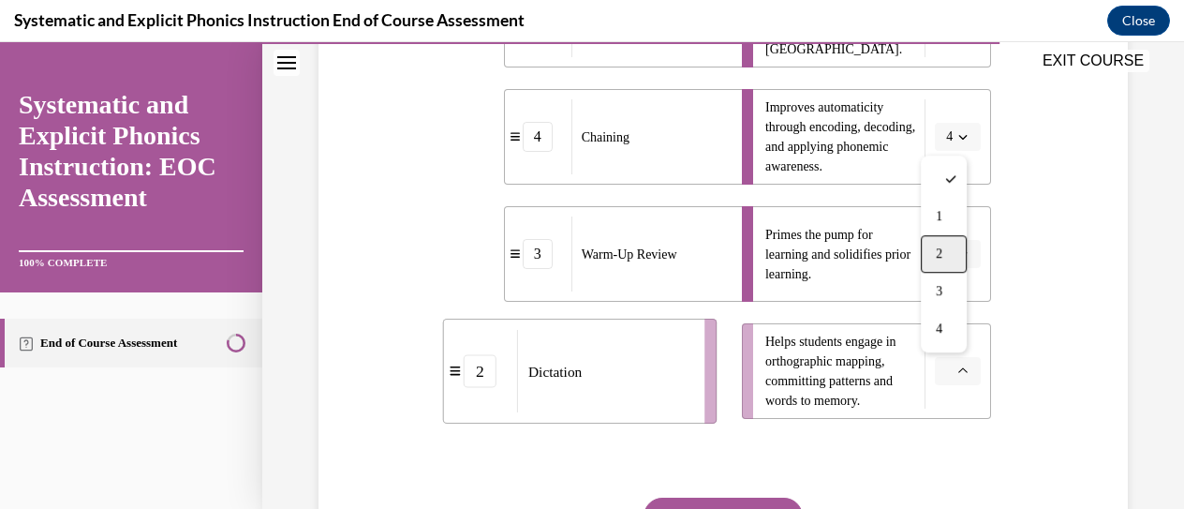
click at [946, 256] on div "2" at bounding box center [944, 253] width 46 height 37
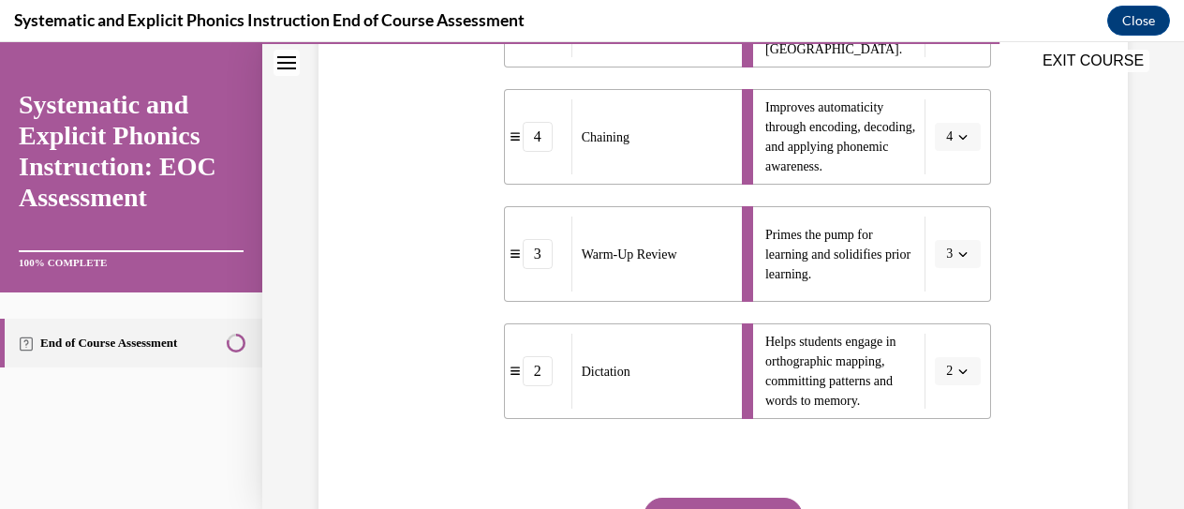
scroll to position [619, 0]
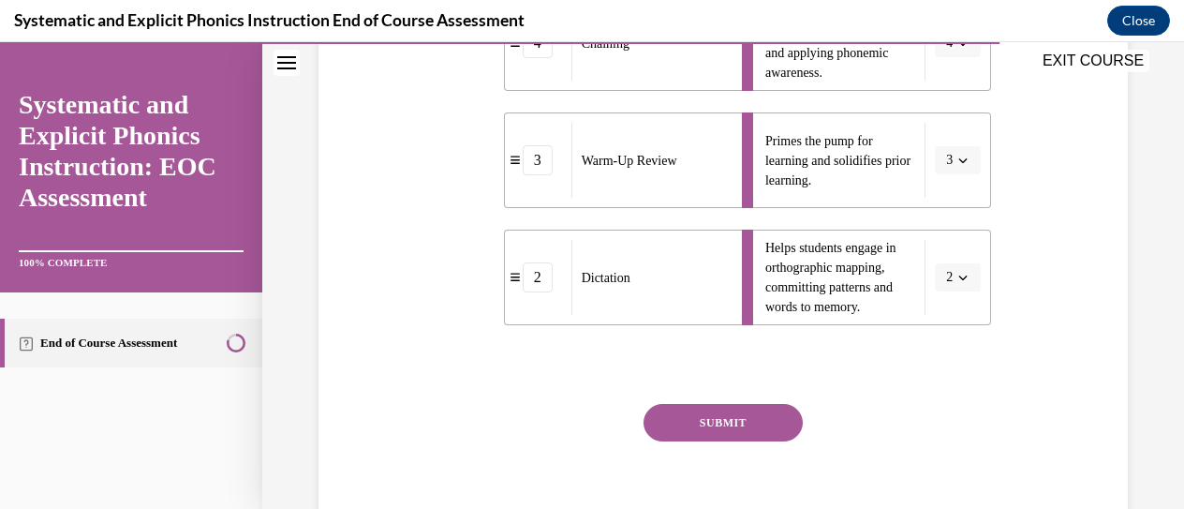
click at [703, 421] on button "SUBMIT" at bounding box center [722, 422] width 159 height 37
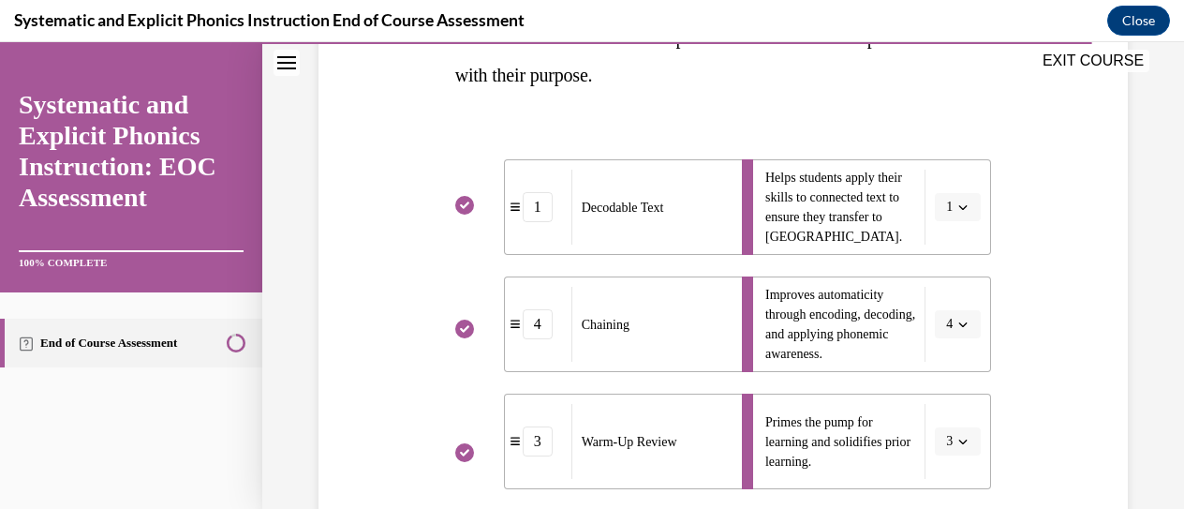
scroll to position [763, 0]
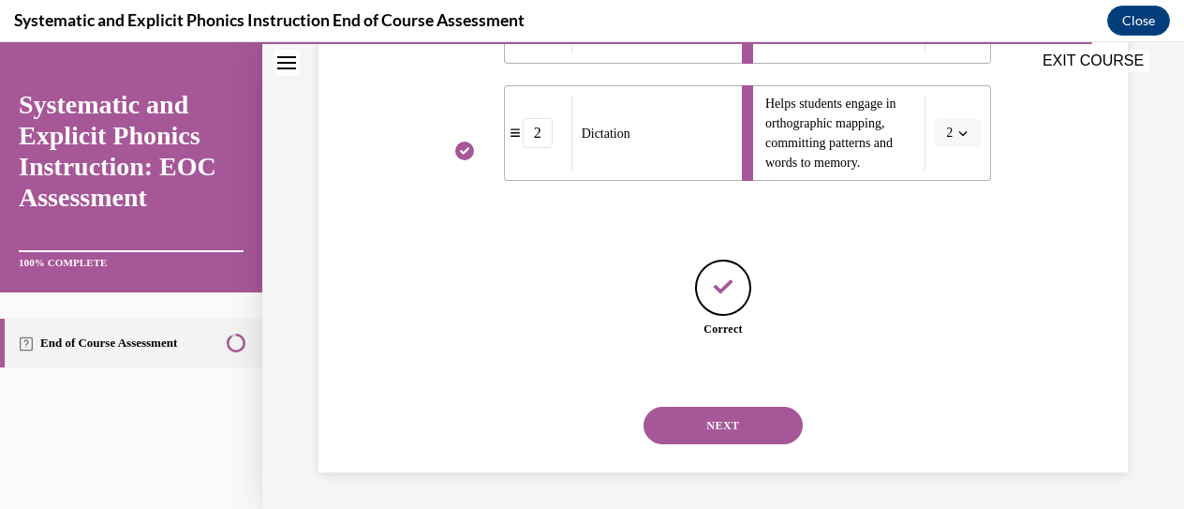
click at [727, 422] on button "NEXT" at bounding box center [722, 425] width 159 height 37
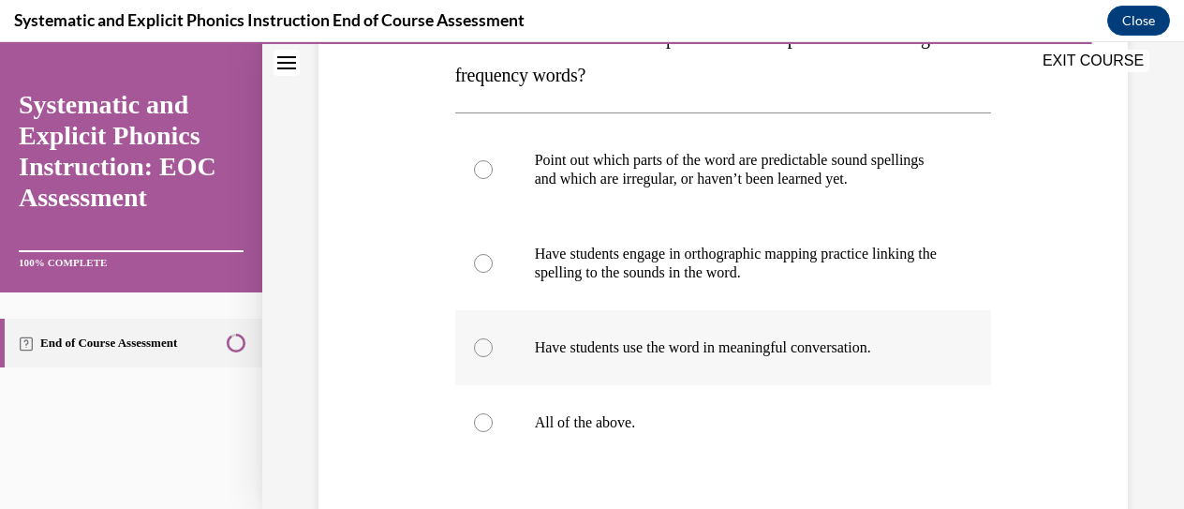
scroll to position [432, 0]
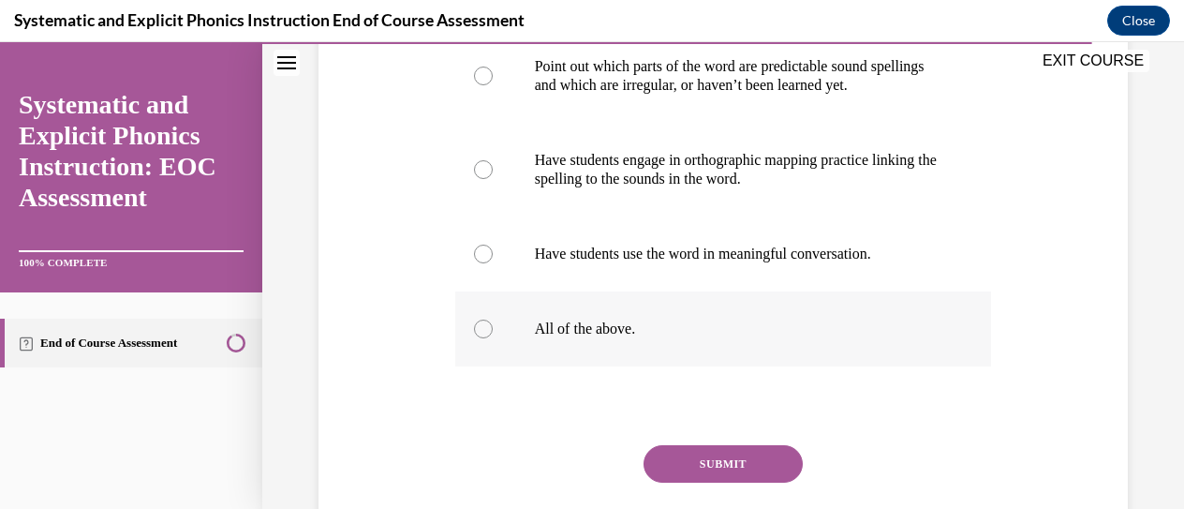
click at [700, 334] on p "All of the above." at bounding box center [740, 328] width 410 height 19
click at [705, 461] on button "SUBMIT" at bounding box center [722, 463] width 159 height 37
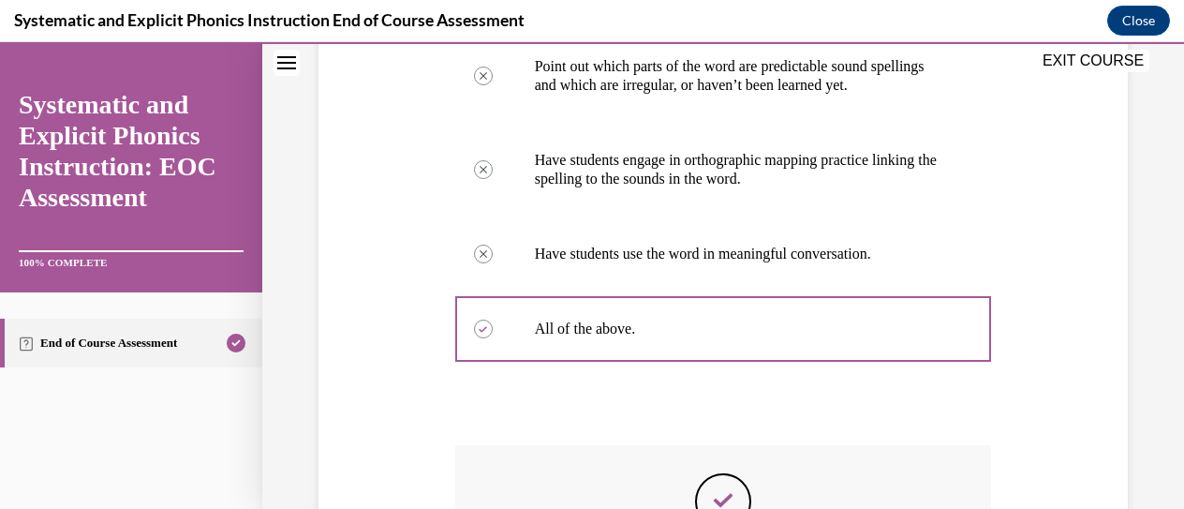
scroll to position [704, 0]
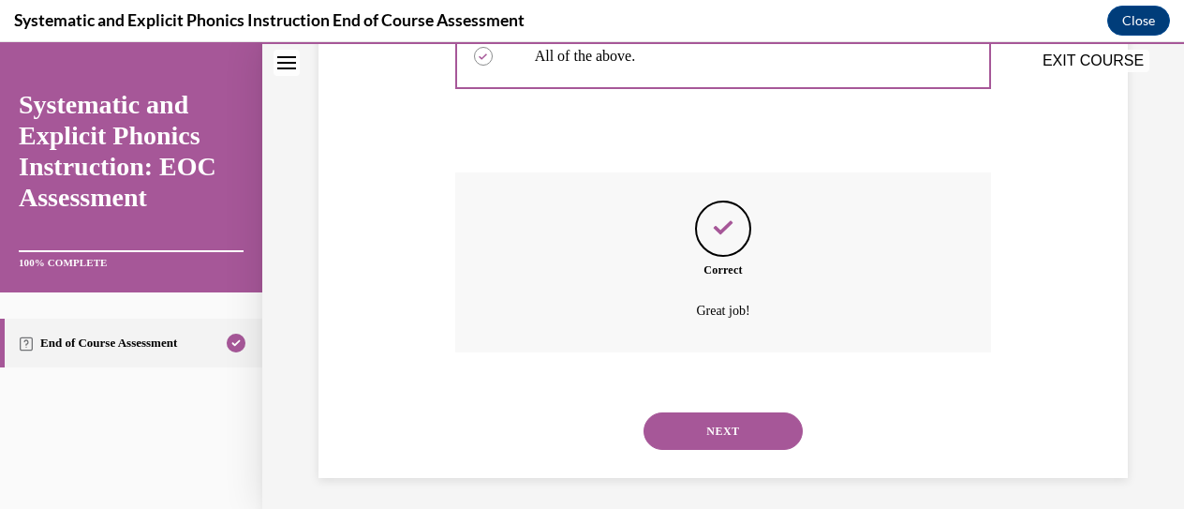
click at [721, 436] on button "NEXT" at bounding box center [722, 430] width 159 height 37
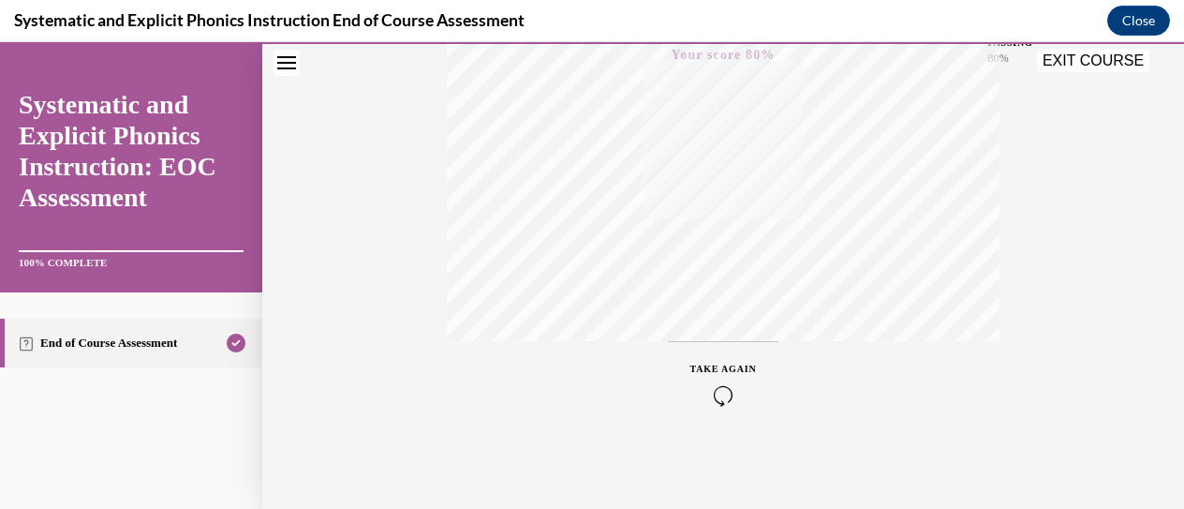
scroll to position [118, 0]
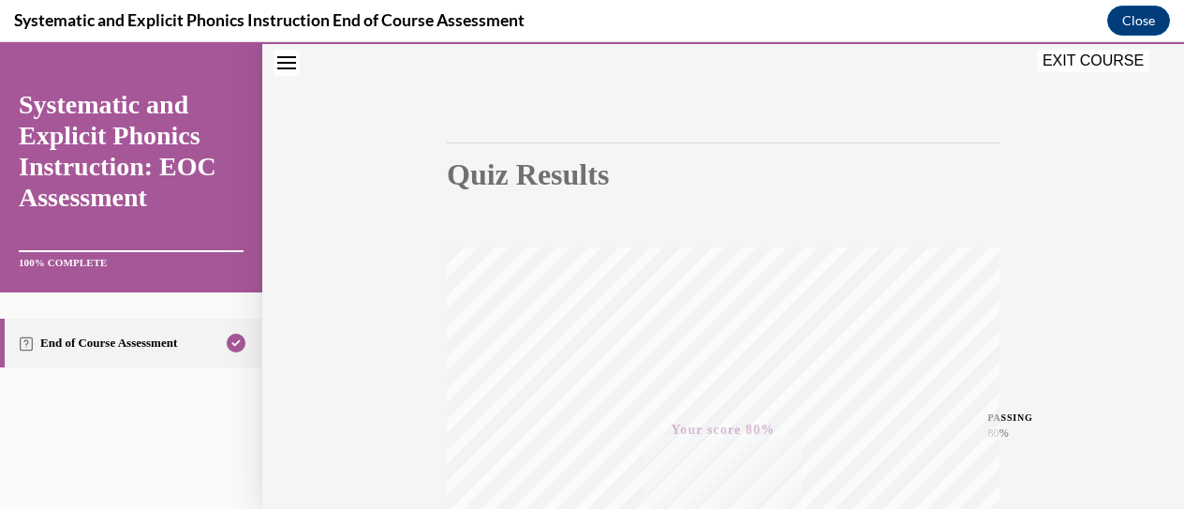
click at [1077, 58] on button "EXIT COURSE" at bounding box center [1093, 61] width 112 height 22
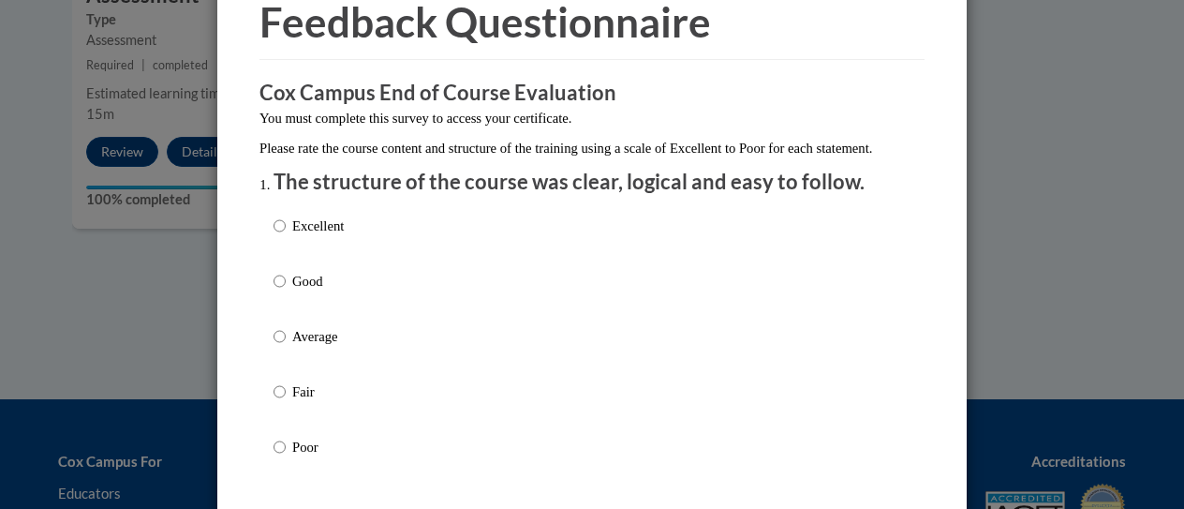
scroll to position [187, 0]
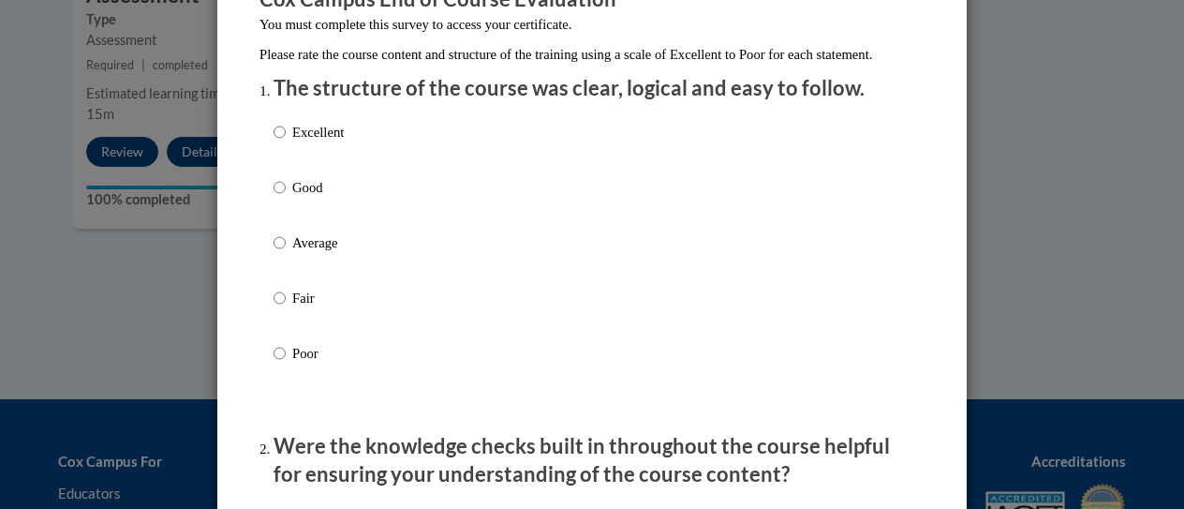
click at [292, 142] on p "Excellent" at bounding box center [318, 132] width 52 height 21
click at [285, 142] on input "Excellent" at bounding box center [280, 132] width 12 height 21
radio input "true"
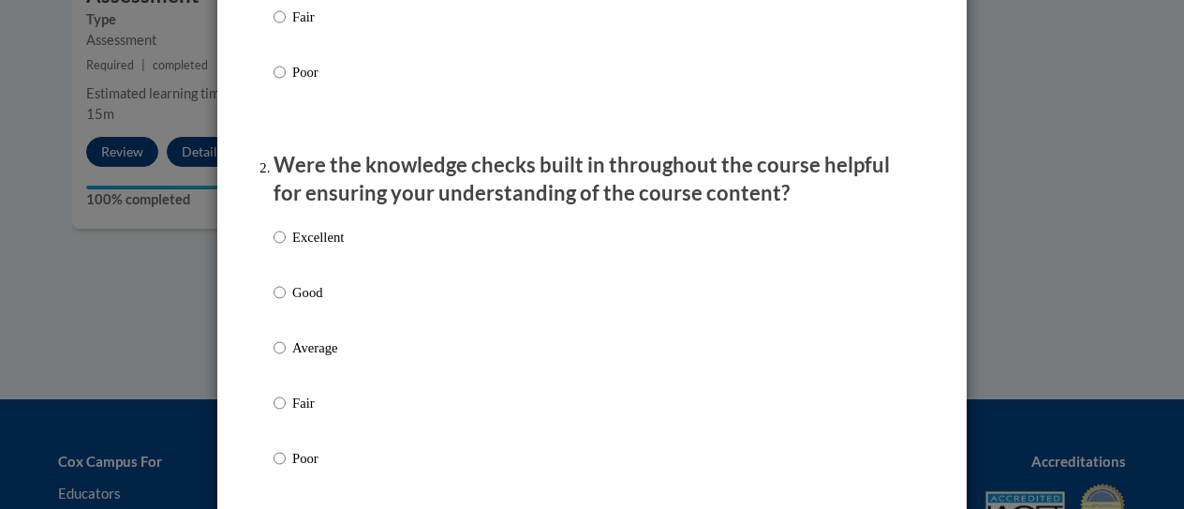
click at [305, 247] on p "Excellent" at bounding box center [318, 237] width 52 height 21
click at [286, 247] on input "Excellent" at bounding box center [280, 237] width 12 height 21
radio input "true"
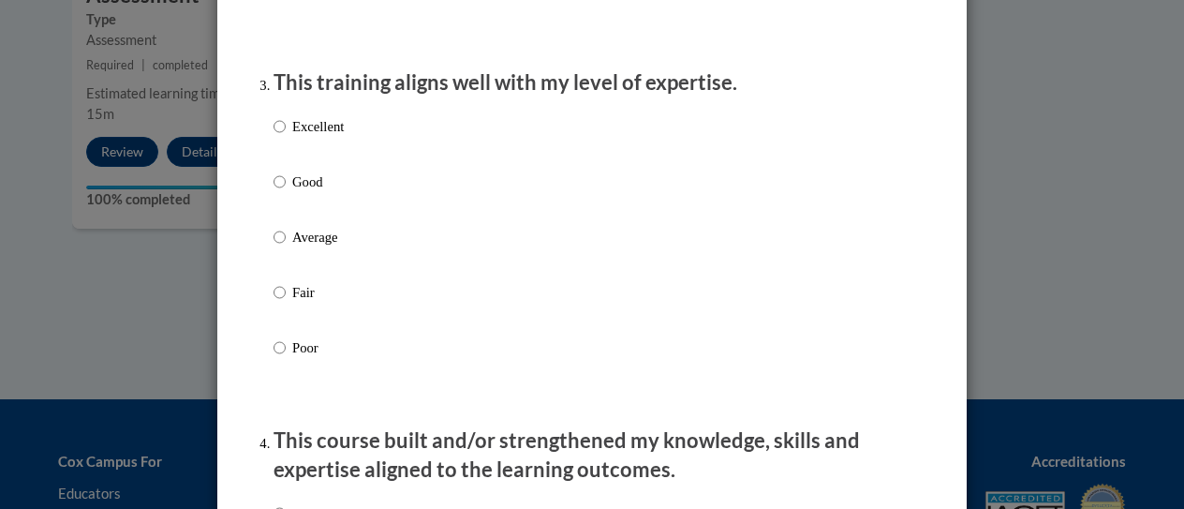
click at [307, 137] on p "Excellent" at bounding box center [318, 126] width 52 height 21
click at [286, 137] on input "Excellent" at bounding box center [280, 126] width 12 height 21
radio input "true"
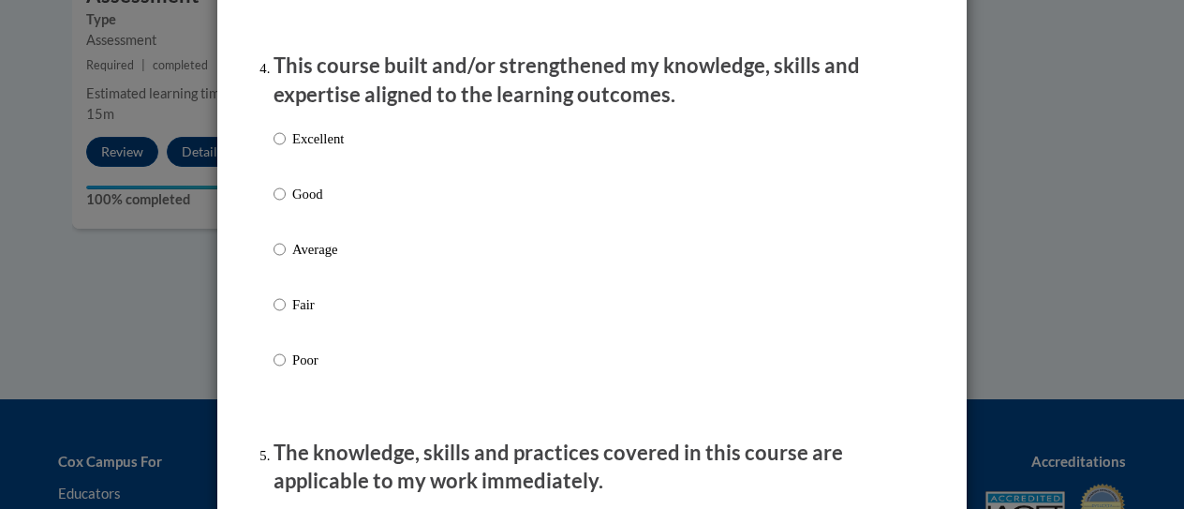
click at [316, 149] on p "Excellent" at bounding box center [318, 138] width 52 height 21
click at [286, 149] on input "Excellent" at bounding box center [280, 138] width 12 height 21
radio input "true"
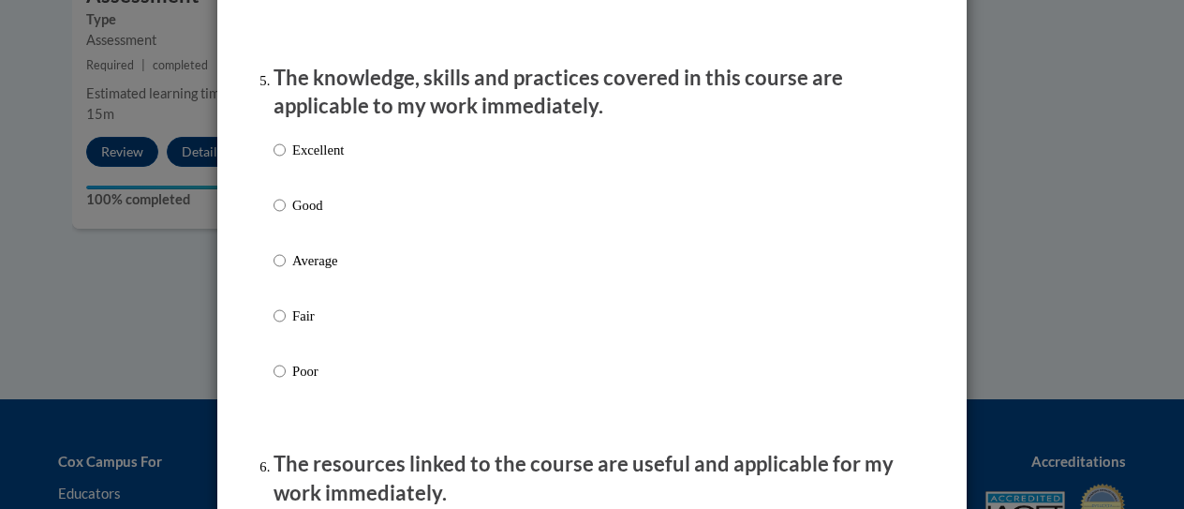
click at [292, 160] on p "Excellent" at bounding box center [318, 150] width 52 height 21
click at [286, 160] on input "Excellent" at bounding box center [280, 150] width 12 height 21
radio input "true"
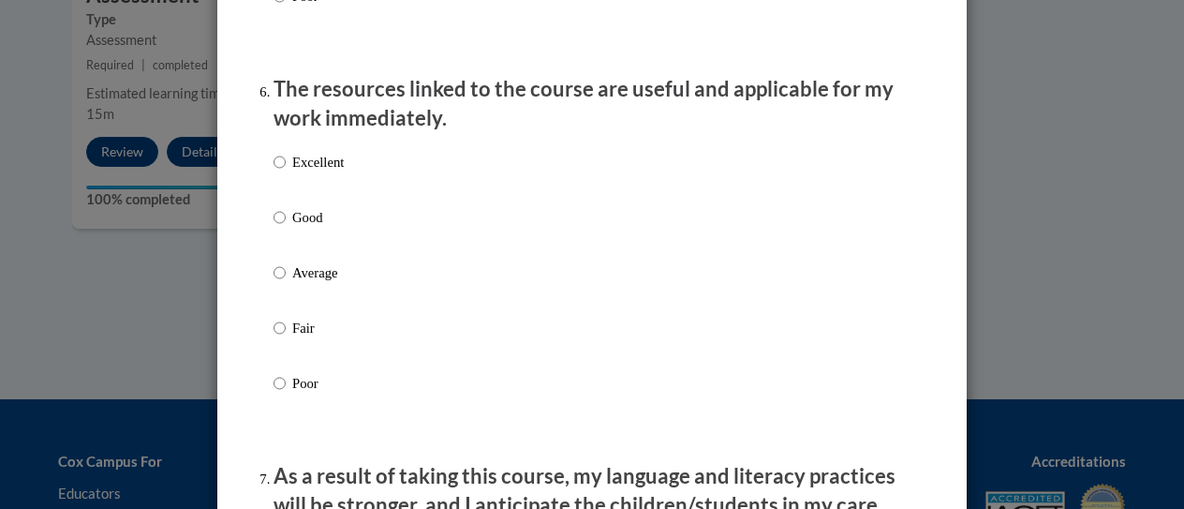
click at [307, 172] on p "Excellent" at bounding box center [318, 162] width 52 height 21
click at [286, 172] on input "Excellent" at bounding box center [280, 162] width 12 height 21
radio input "true"
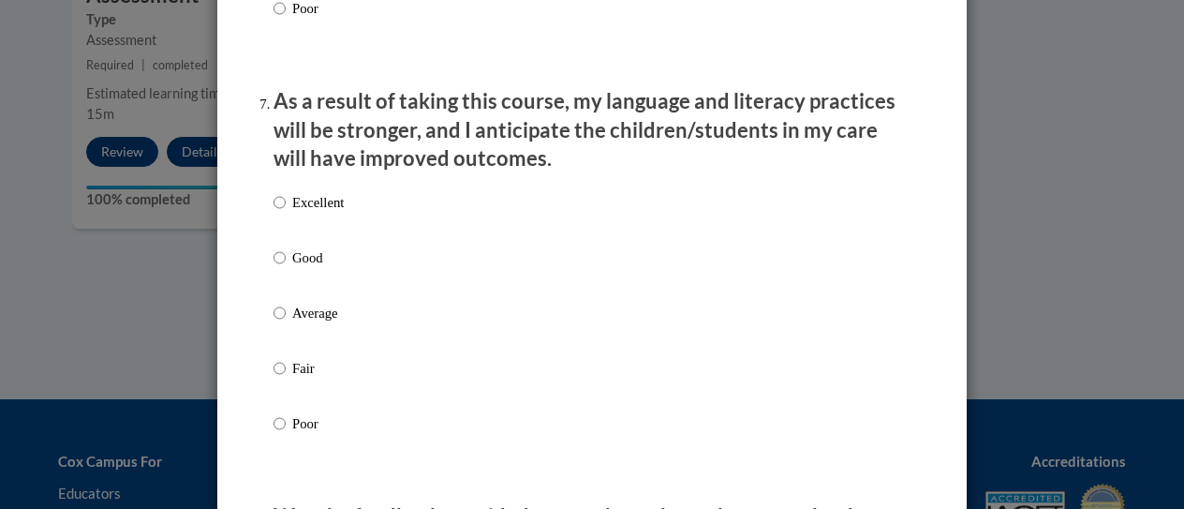
click at [320, 213] on p "Excellent" at bounding box center [318, 202] width 52 height 21
click at [286, 213] on input "Excellent" at bounding box center [280, 202] width 12 height 21
radio input "true"
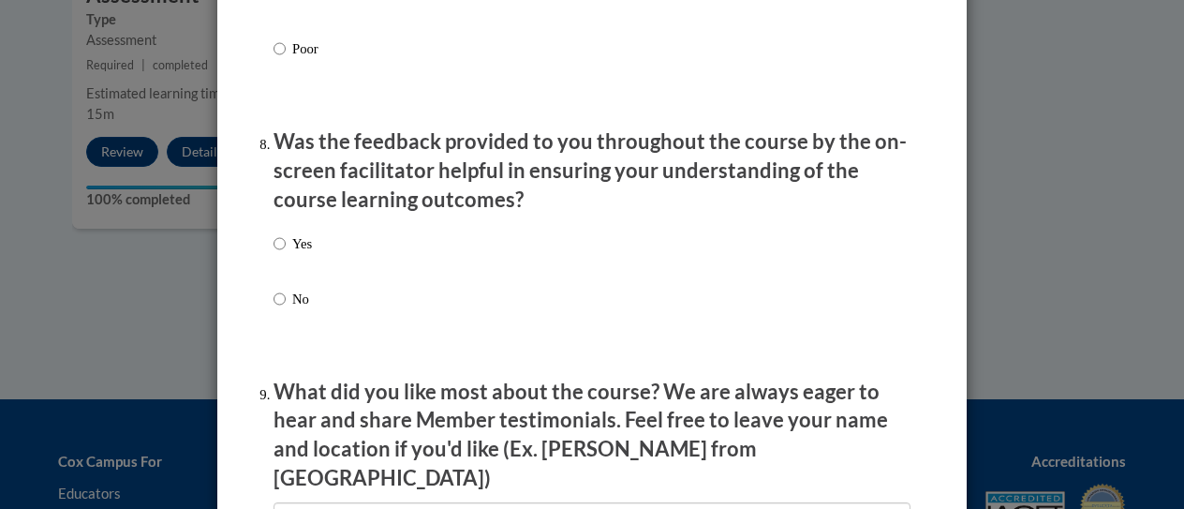
click at [294, 254] on p "Yes" at bounding box center [302, 243] width 20 height 21
click at [286, 254] on input "Yes" at bounding box center [280, 243] width 12 height 21
radio input "true"
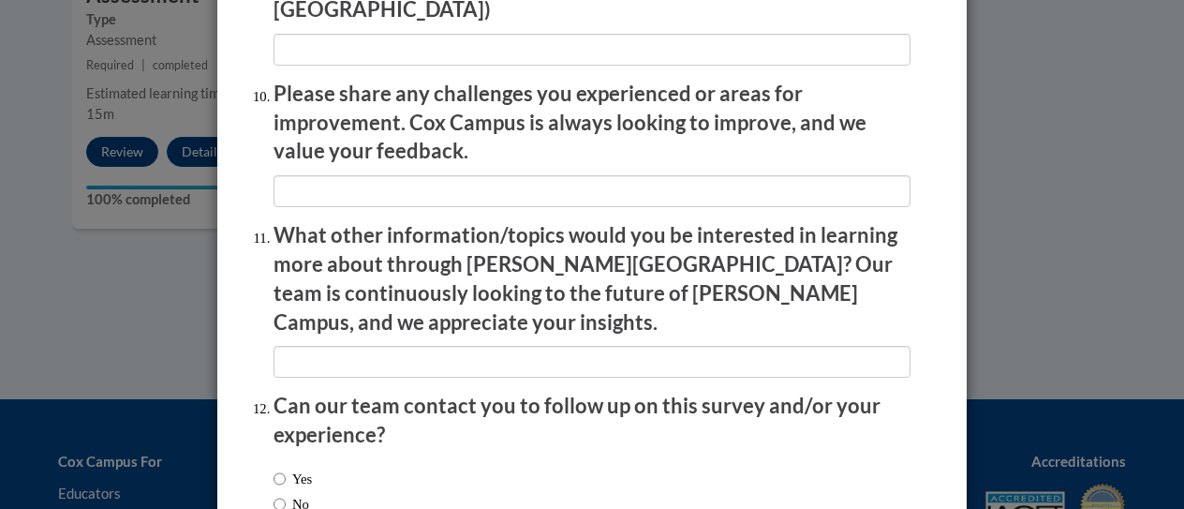
scroll to position [3386, 0]
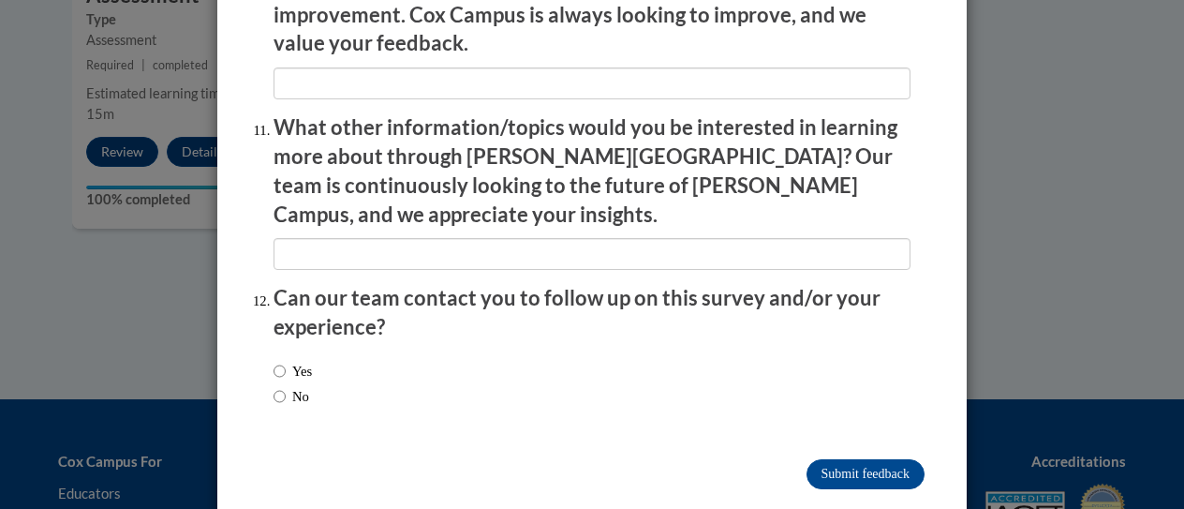
click at [292, 386] on label "No" at bounding box center [292, 396] width 36 height 21
click at [286, 386] on input "No" at bounding box center [280, 396] width 12 height 21
radio input "true"
click at [818, 459] on input "Submit feedback" at bounding box center [865, 474] width 118 height 30
